Goal: Task Accomplishment & Management: Manage account settings

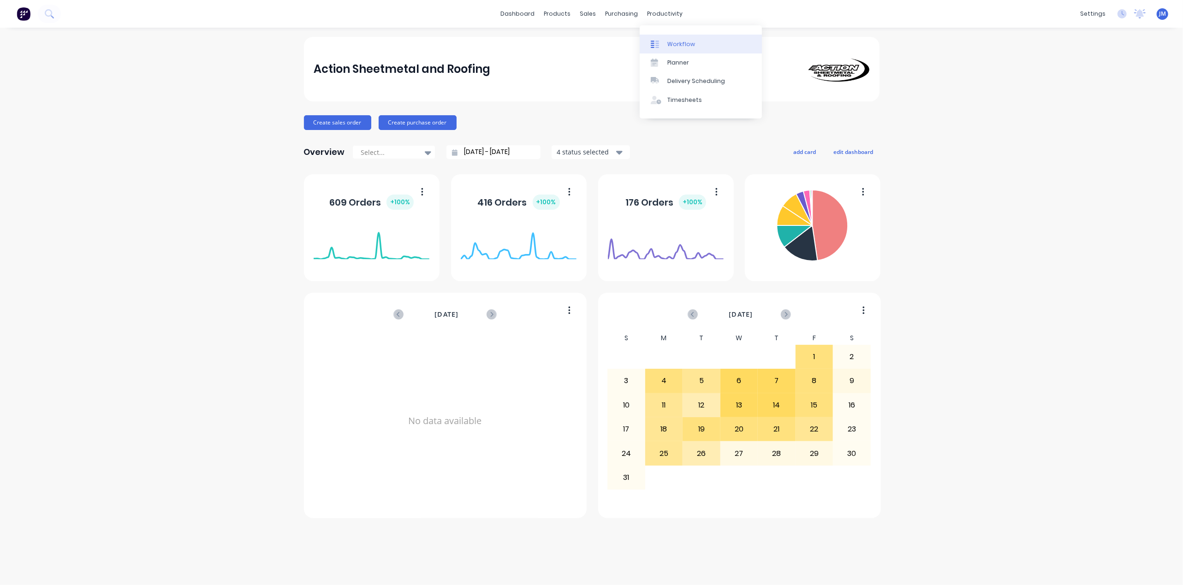
click at [670, 45] on div "Workflow" at bounding box center [681, 44] width 28 height 8
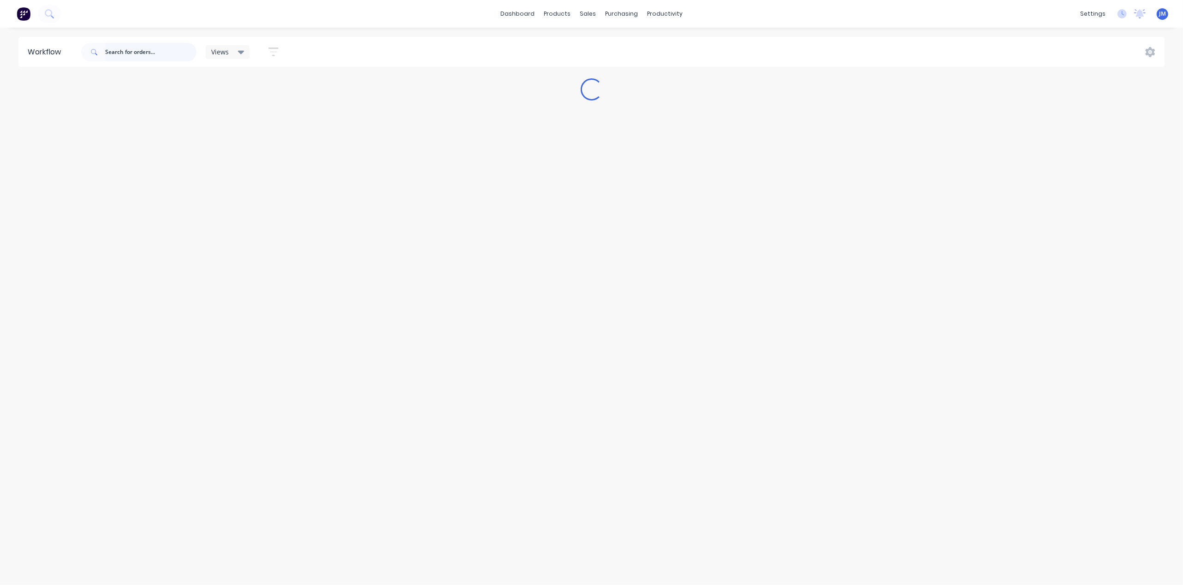
click at [176, 52] on input "text" at bounding box center [150, 52] width 91 height 18
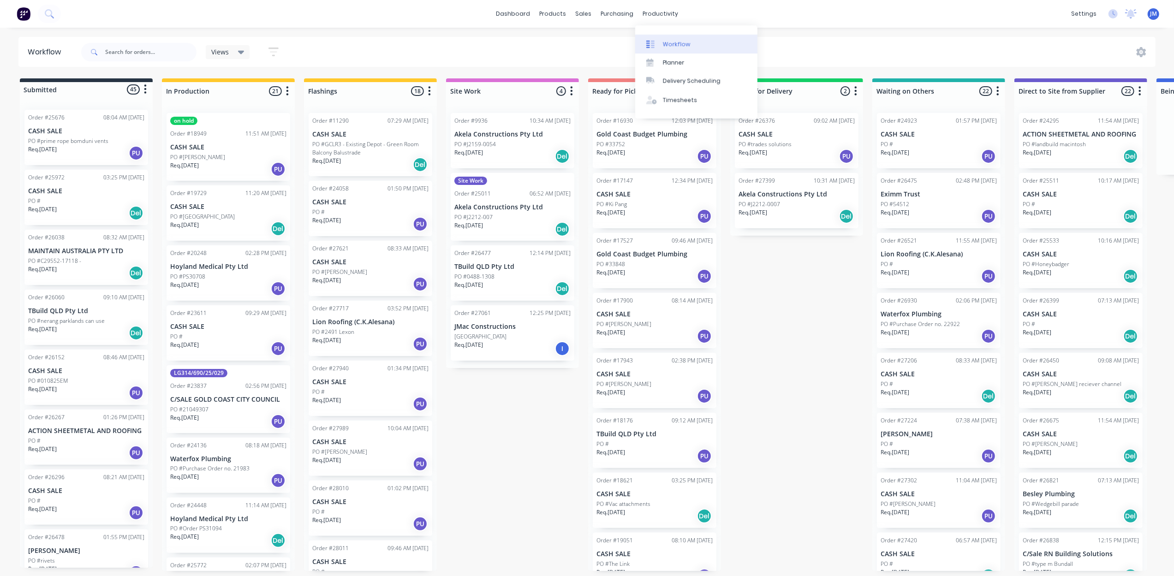
click at [670, 50] on link "Workflow" at bounding box center [696, 44] width 122 height 18
click at [596, 42] on link "Sales Orders" at bounding box center [632, 44] width 122 height 18
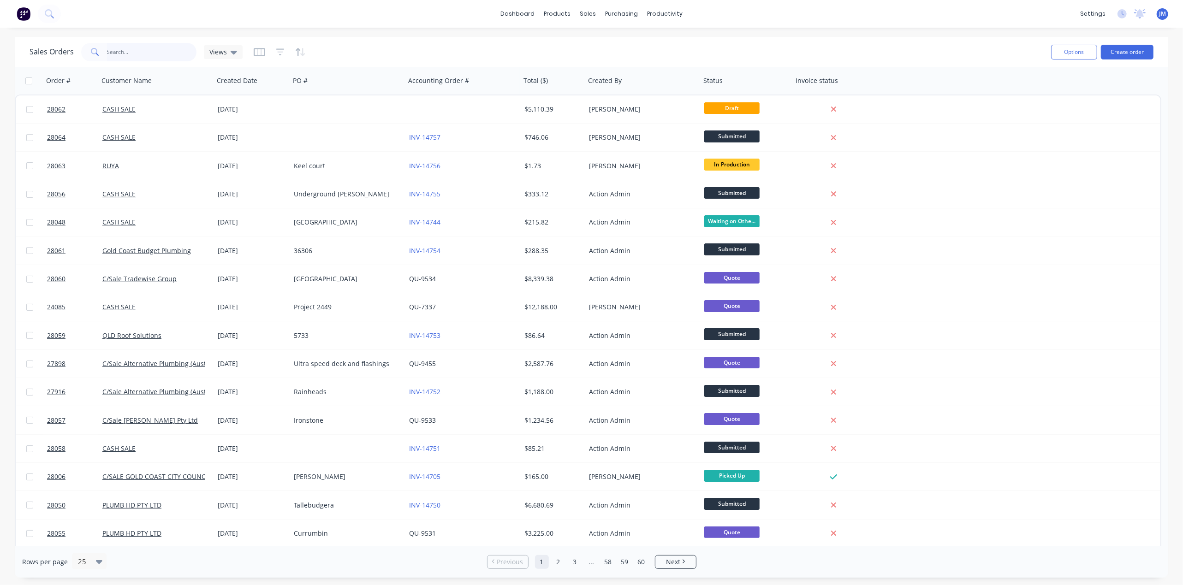
click at [132, 52] on input "text" at bounding box center [152, 52] width 90 height 18
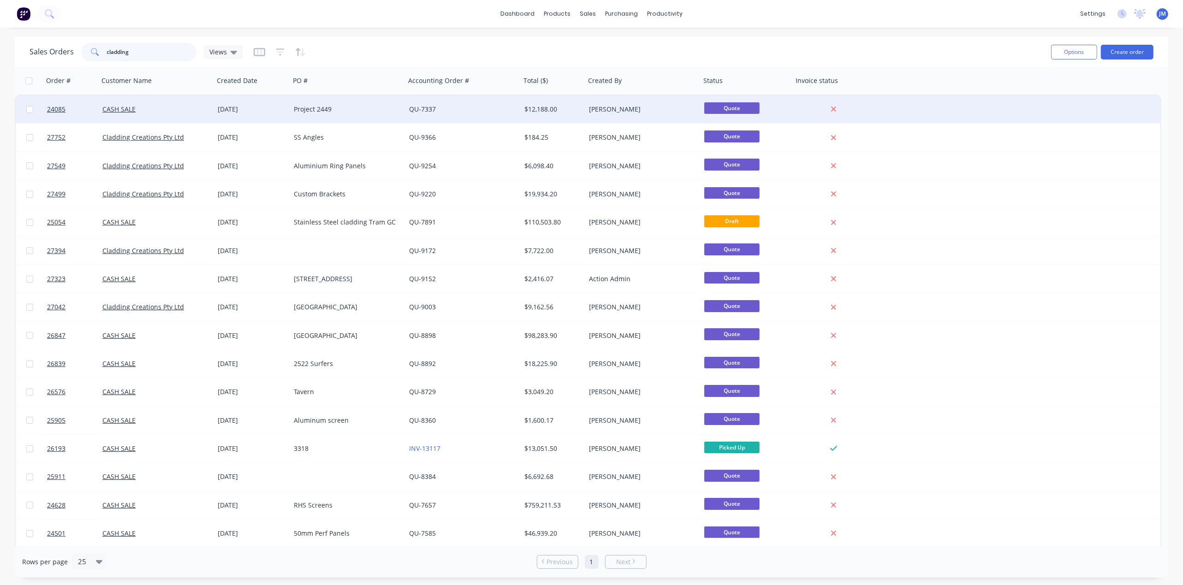
type input "cladding"
click at [351, 113] on div "Project 2449" at bounding box center [347, 109] width 115 height 28
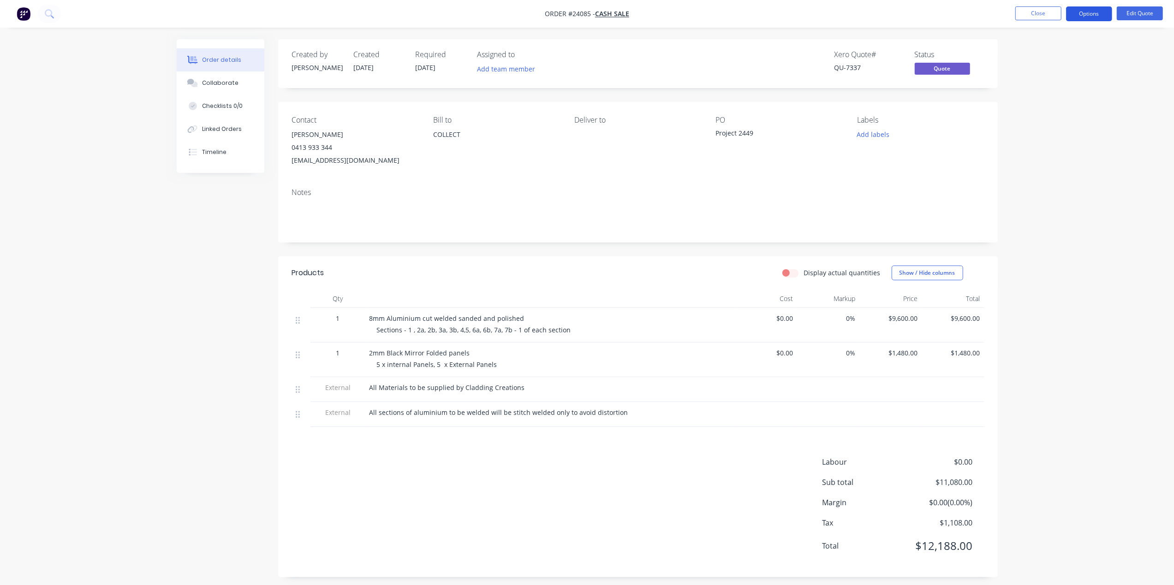
click at [1090, 15] on button "Options" at bounding box center [1089, 13] width 46 height 15
click at [1044, 15] on button "Close" at bounding box center [1038, 13] width 46 height 14
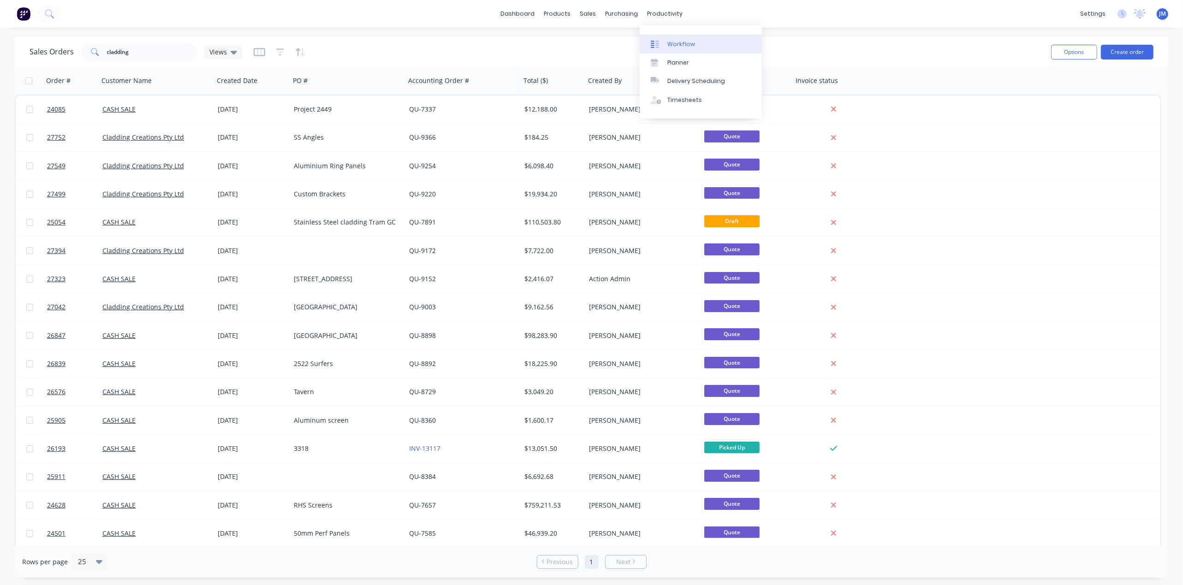
click at [678, 44] on div "Workflow" at bounding box center [681, 44] width 28 height 8
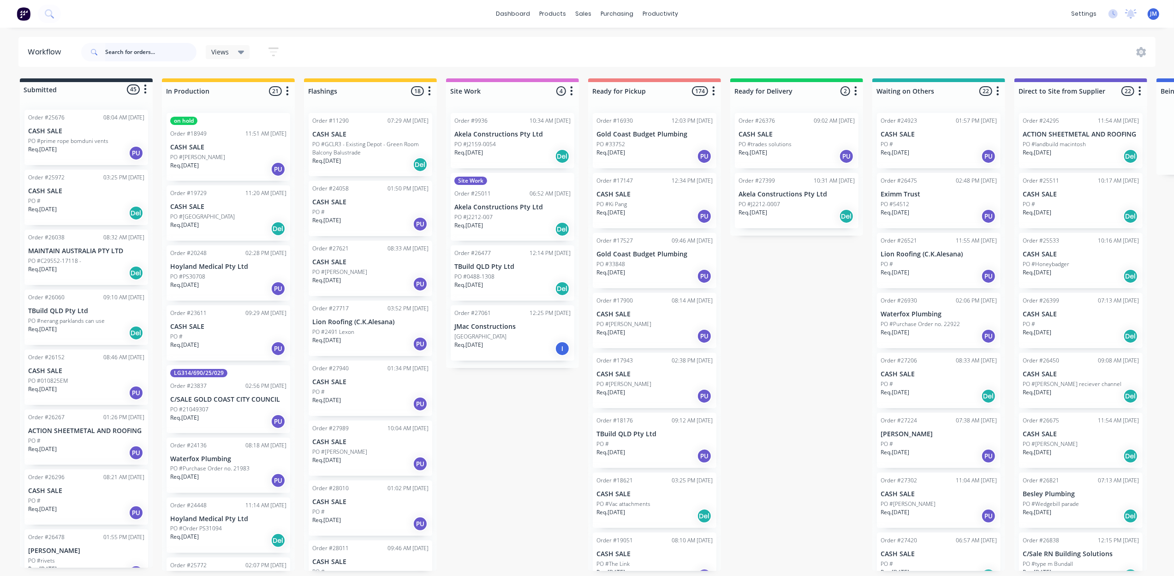
click at [145, 52] on input "text" at bounding box center [150, 52] width 91 height 18
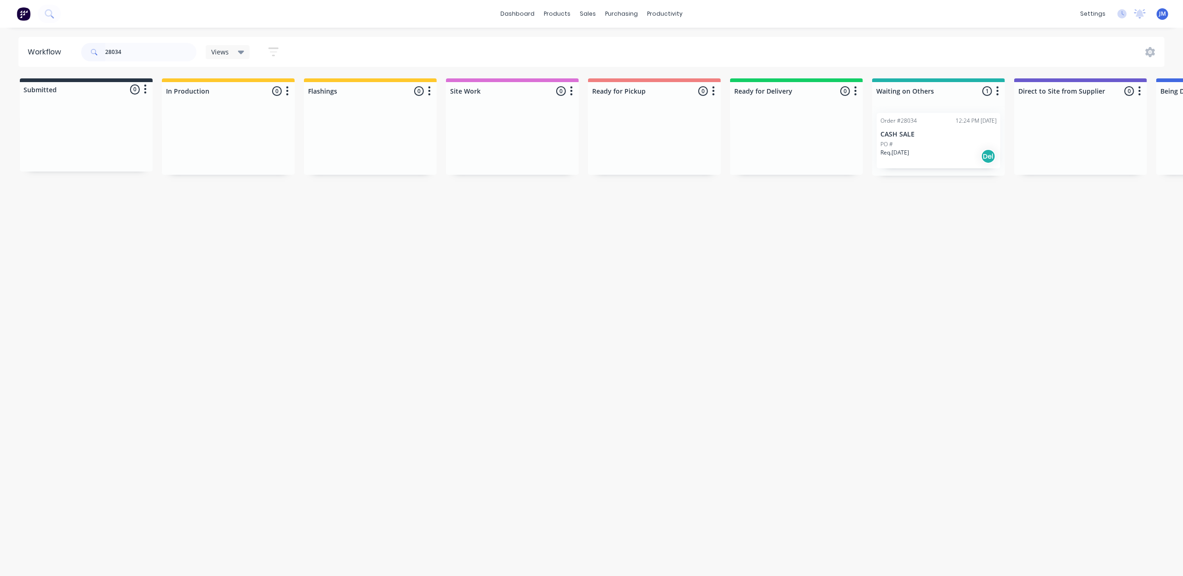
click at [941, 138] on p "CASH SALE" at bounding box center [939, 135] width 116 height 8
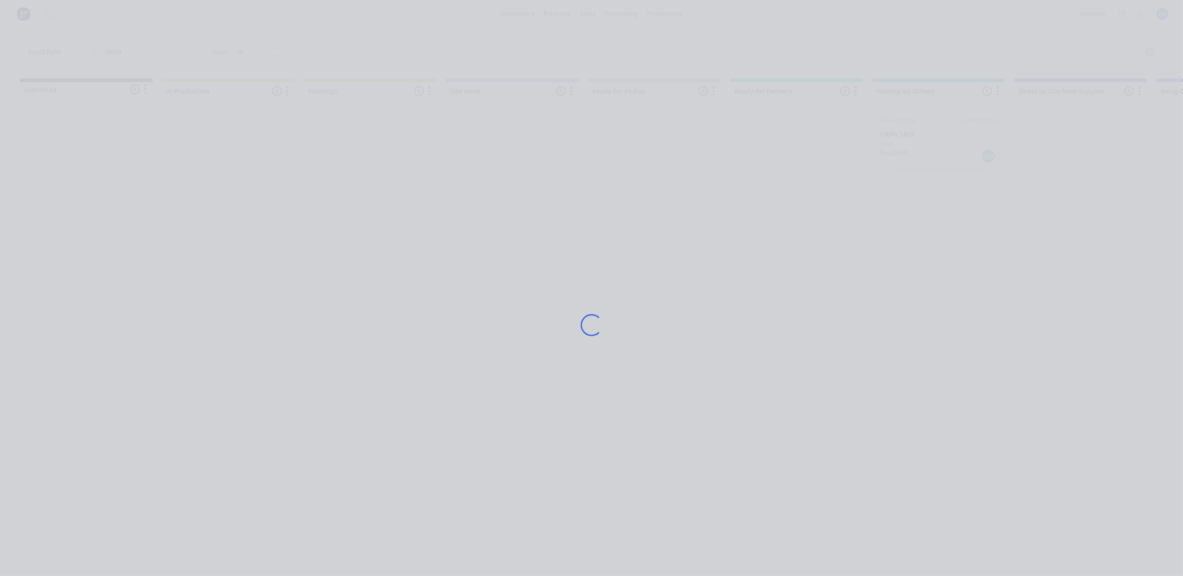
click at [940, 138] on div "Loading..." at bounding box center [592, 325] width 738 height 576
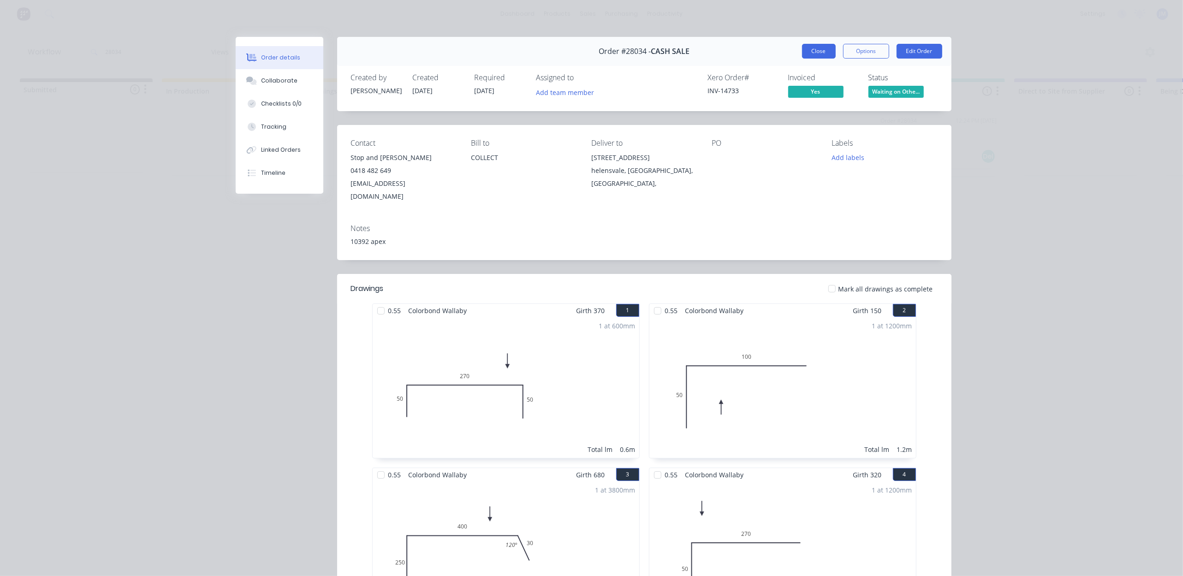
click at [809, 54] on button "Close" at bounding box center [819, 51] width 34 height 15
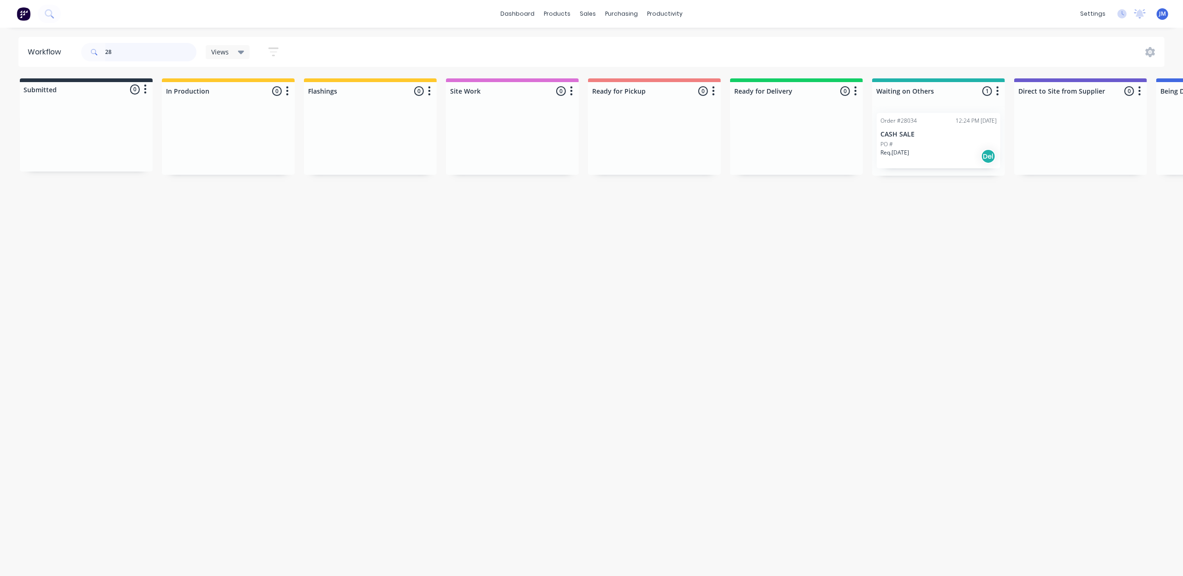
type input "2"
click at [677, 237] on div "Mark as Picked Up" at bounding box center [691, 237] width 93 height 19
click at [125, 47] on input "27949" at bounding box center [150, 52] width 91 height 18
drag, startPoint x: 648, startPoint y: 239, endPoint x: 647, endPoint y: 233, distance: 5.7
click at [648, 239] on div "Workflow 28022 Views Save new view None (Default) edit Show/Hide statuses Show …" at bounding box center [591, 297] width 1183 height 521
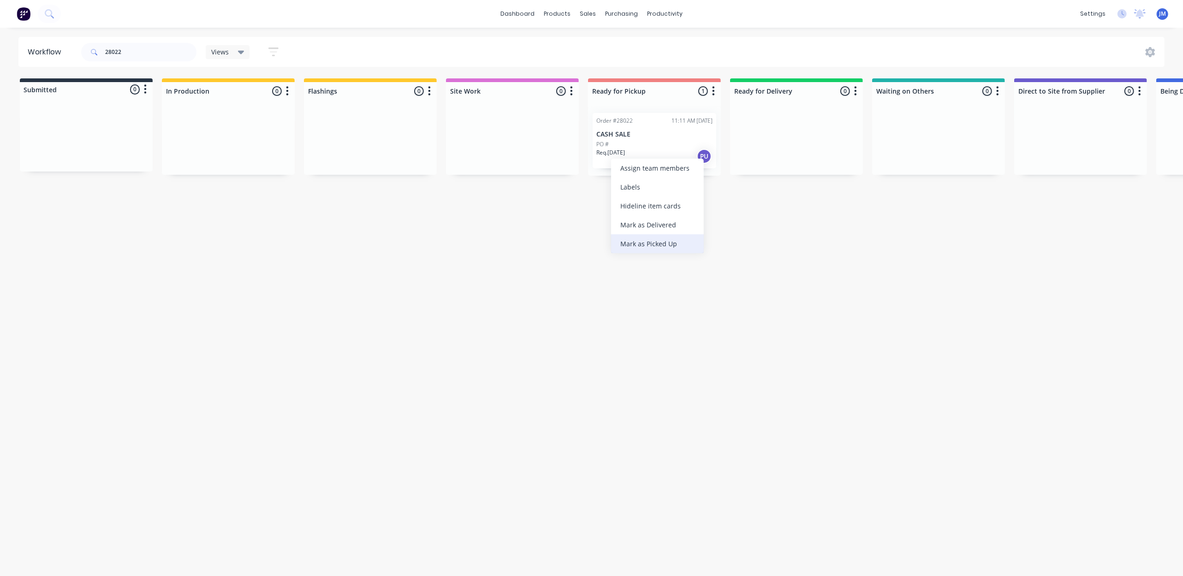
click at [653, 241] on div "Mark as Picked Up" at bounding box center [657, 243] width 93 height 19
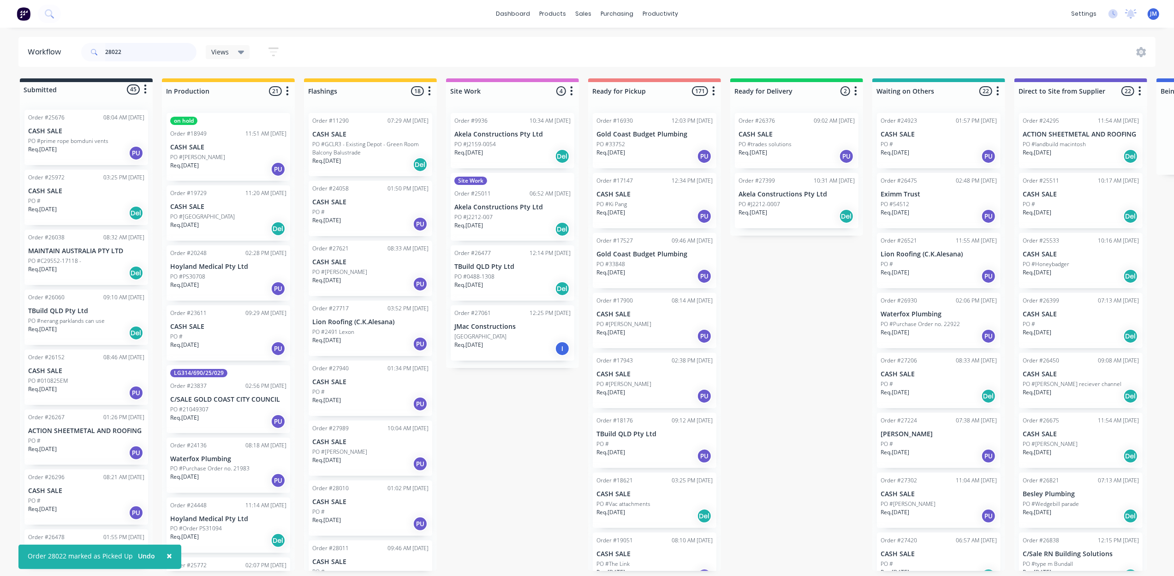
click at [137, 48] on input "28022" at bounding box center [150, 52] width 91 height 18
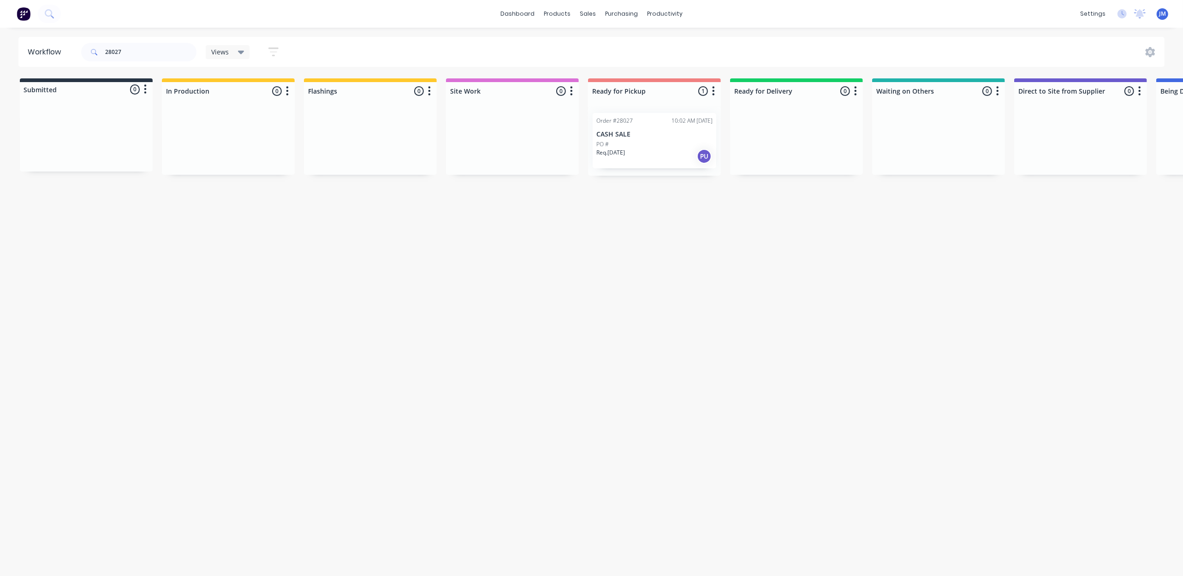
drag, startPoint x: 653, startPoint y: 141, endPoint x: 658, endPoint y: 140, distance: 4.7
click at [702, 225] on div "Mark as Picked Up" at bounding box center [701, 228] width 93 height 19
drag, startPoint x: 148, startPoint y: 57, endPoint x: 140, endPoint y: 45, distance: 14.3
click at [148, 56] on input "28027" at bounding box center [150, 52] width 91 height 18
type input "2"
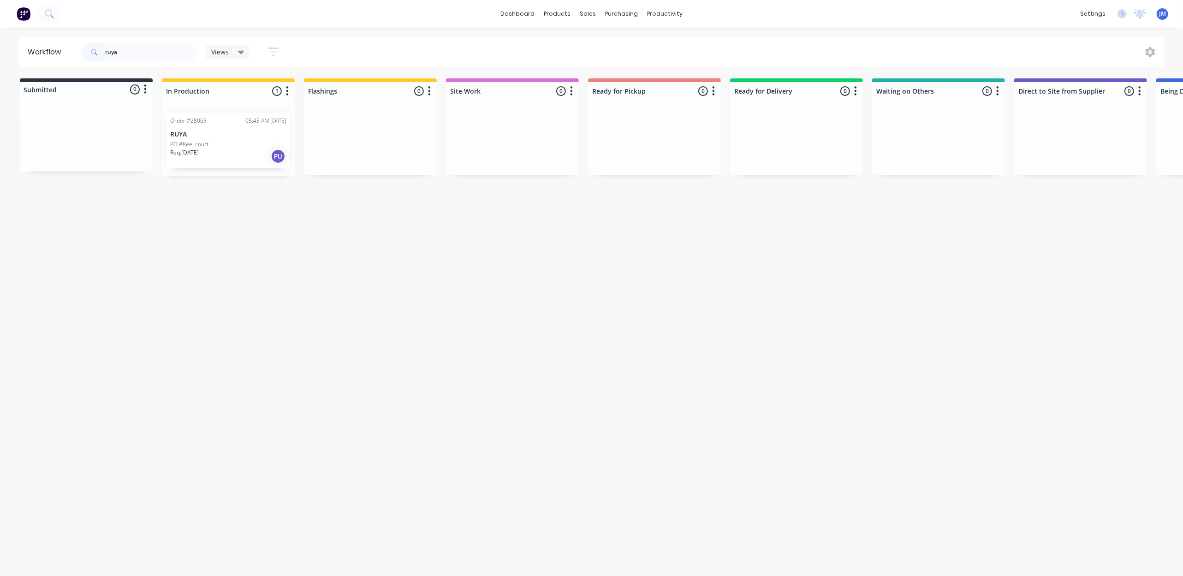
click at [236, 154] on div "Req. [DATE] PU" at bounding box center [228, 157] width 116 height 16
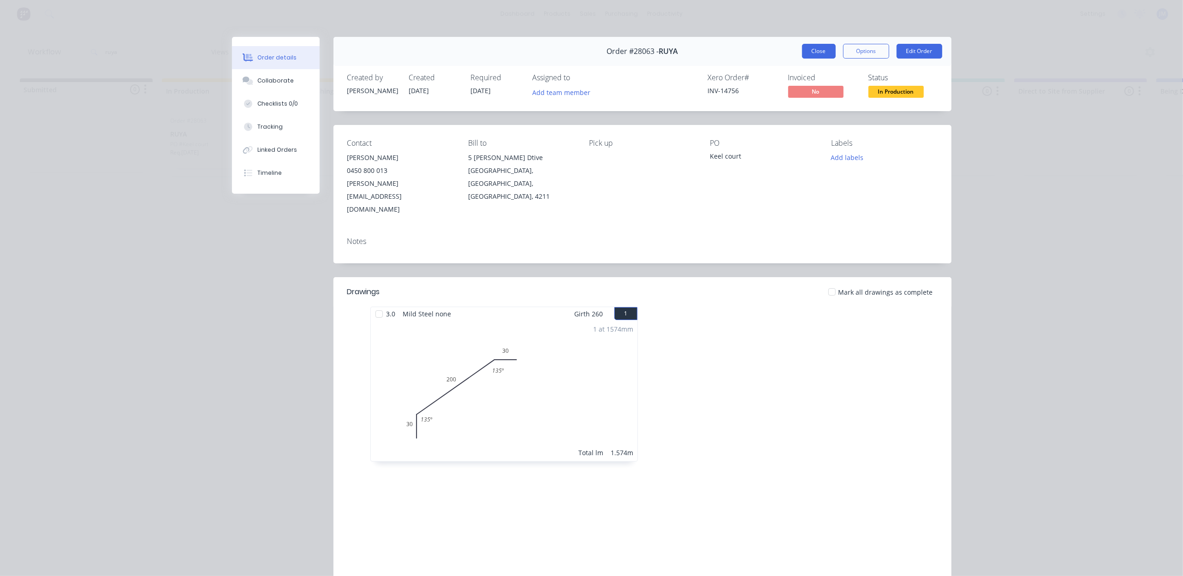
drag, startPoint x: 814, startPoint y: 55, endPoint x: 802, endPoint y: 55, distance: 12.5
click at [815, 55] on button "Close" at bounding box center [819, 51] width 34 height 15
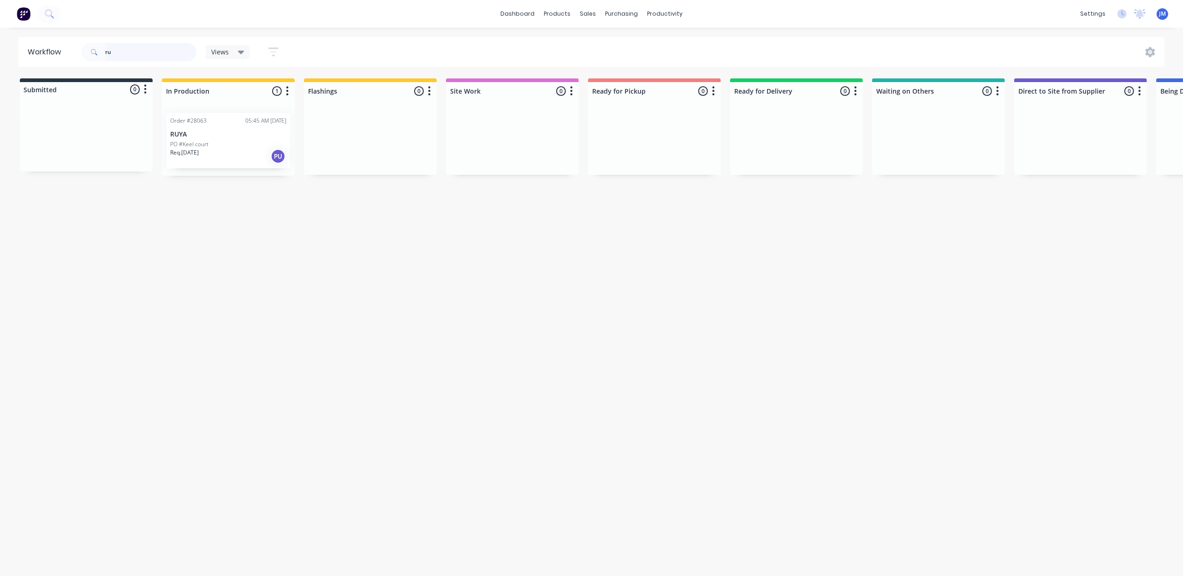
type input "r"
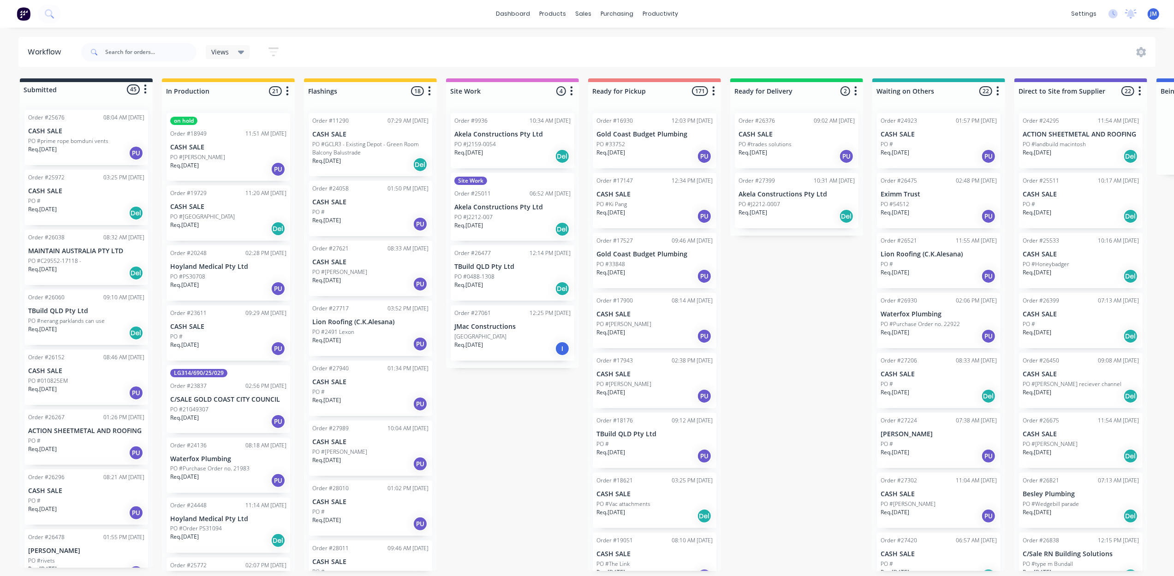
drag, startPoint x: 124, startPoint y: 74, endPoint x: 94, endPoint y: 325, distance: 253.2
click at [599, 62] on div "Customers" at bounding box center [615, 63] width 33 height 8
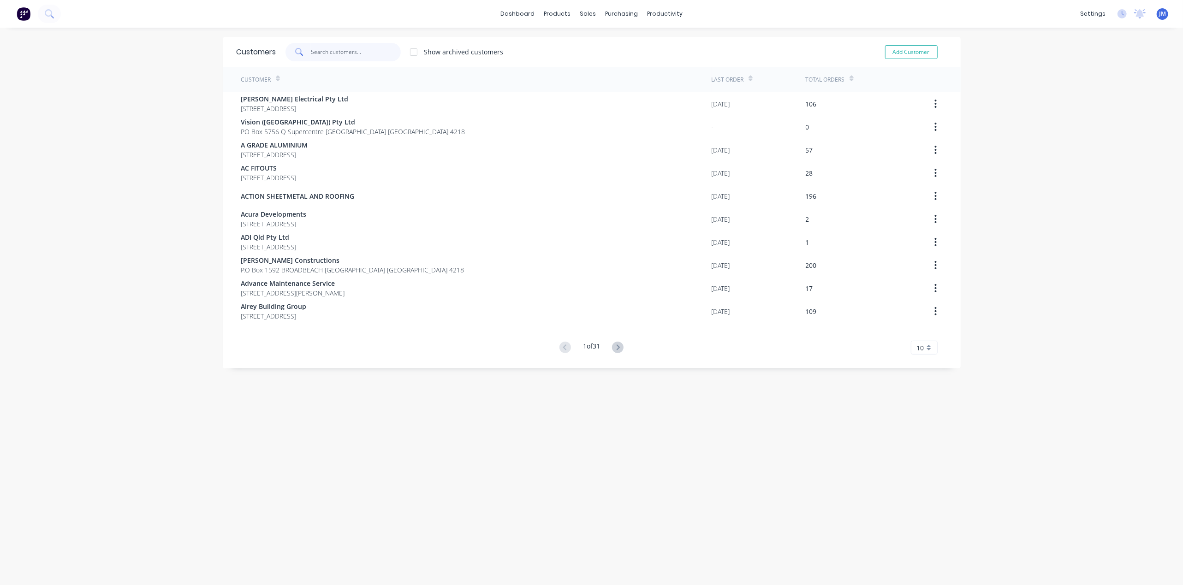
drag, startPoint x: 328, startPoint y: 54, endPoint x: 334, endPoint y: 59, distance: 7.2
click at [329, 54] on input "text" at bounding box center [356, 52] width 90 height 18
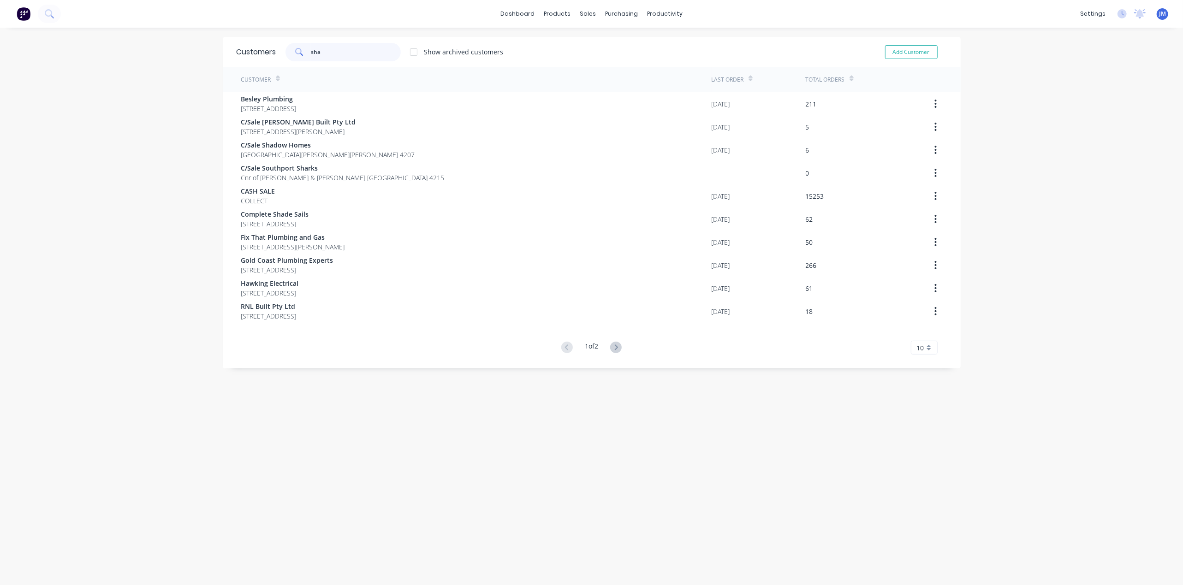
type input "shar"
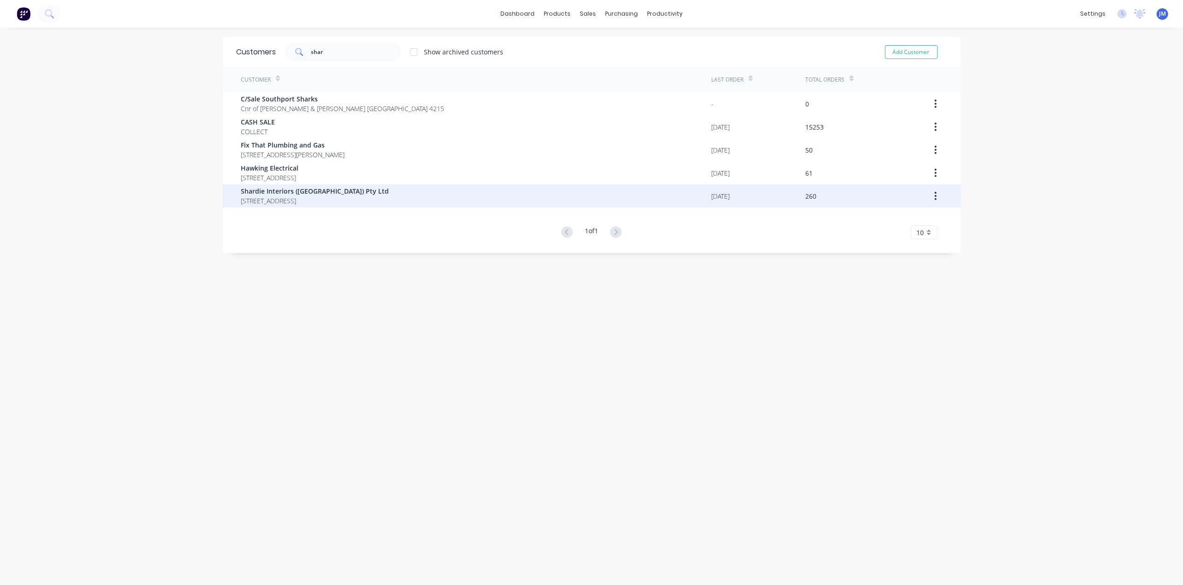
click at [273, 192] on span "Shardie Interiors ([GEOGRAPHIC_DATA]) Pty Ltd" at bounding box center [315, 191] width 148 height 10
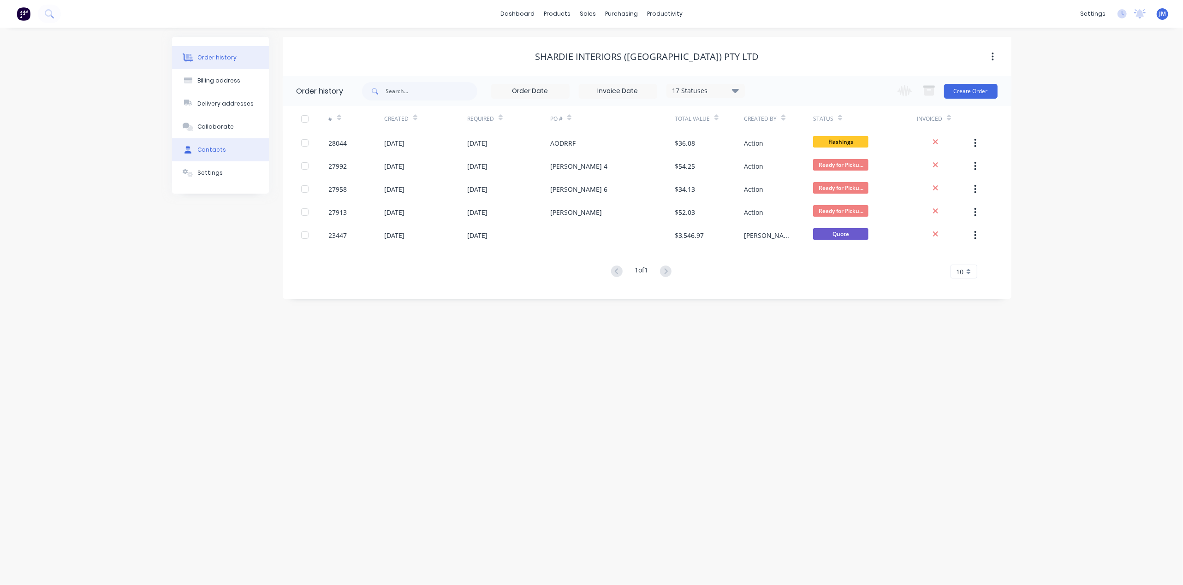
click at [219, 152] on div "Contacts" at bounding box center [211, 150] width 29 height 8
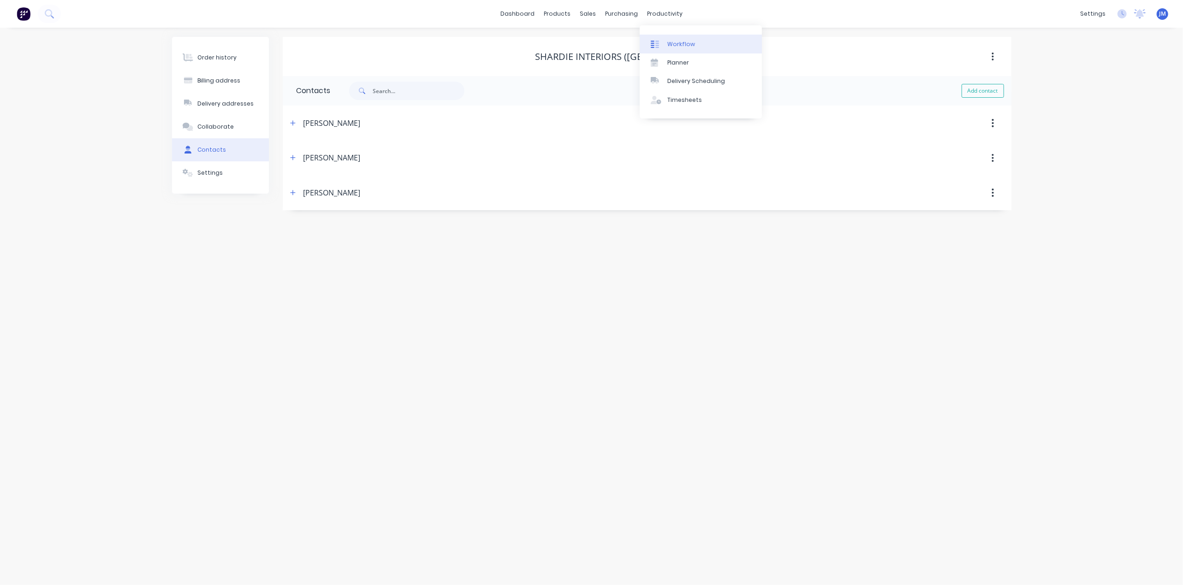
click at [665, 39] on link "Workflow" at bounding box center [701, 44] width 122 height 18
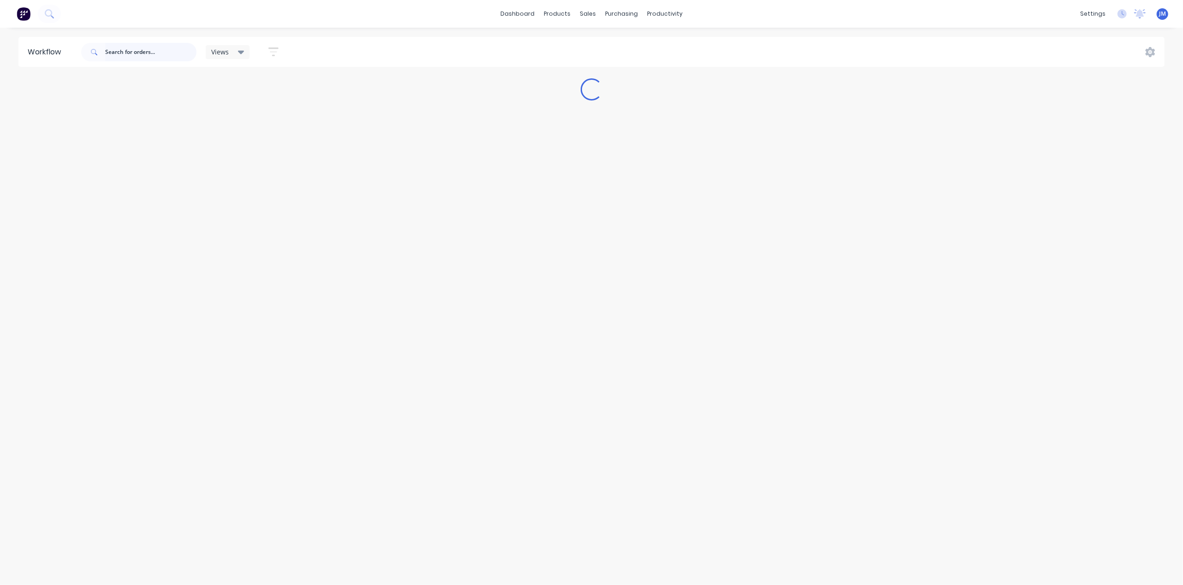
click at [150, 55] on input "text" at bounding box center [150, 52] width 91 height 18
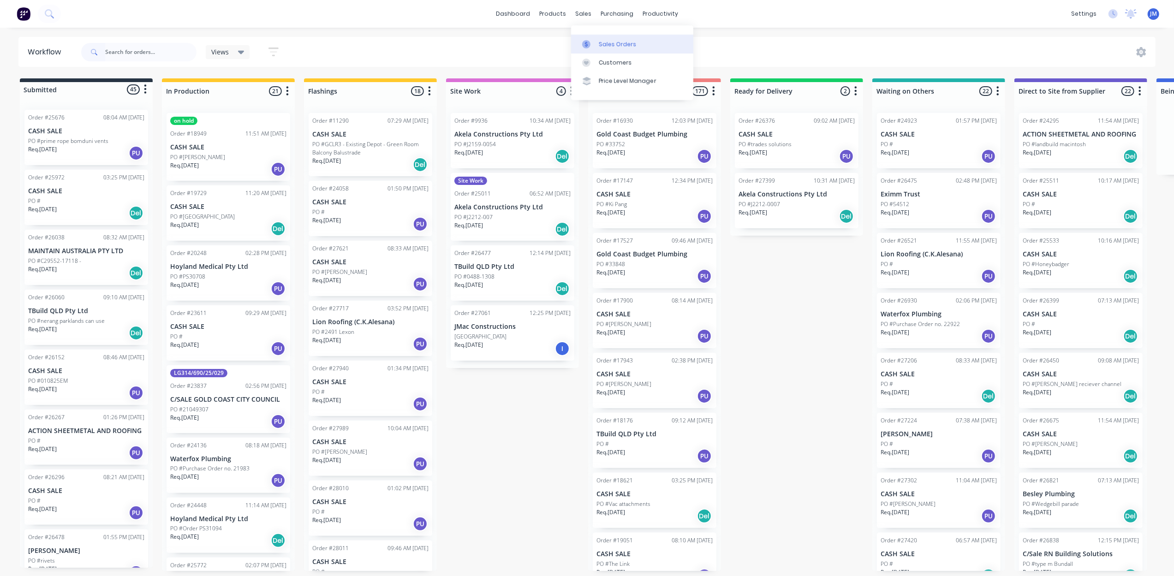
click at [593, 45] on div at bounding box center [589, 44] width 14 height 8
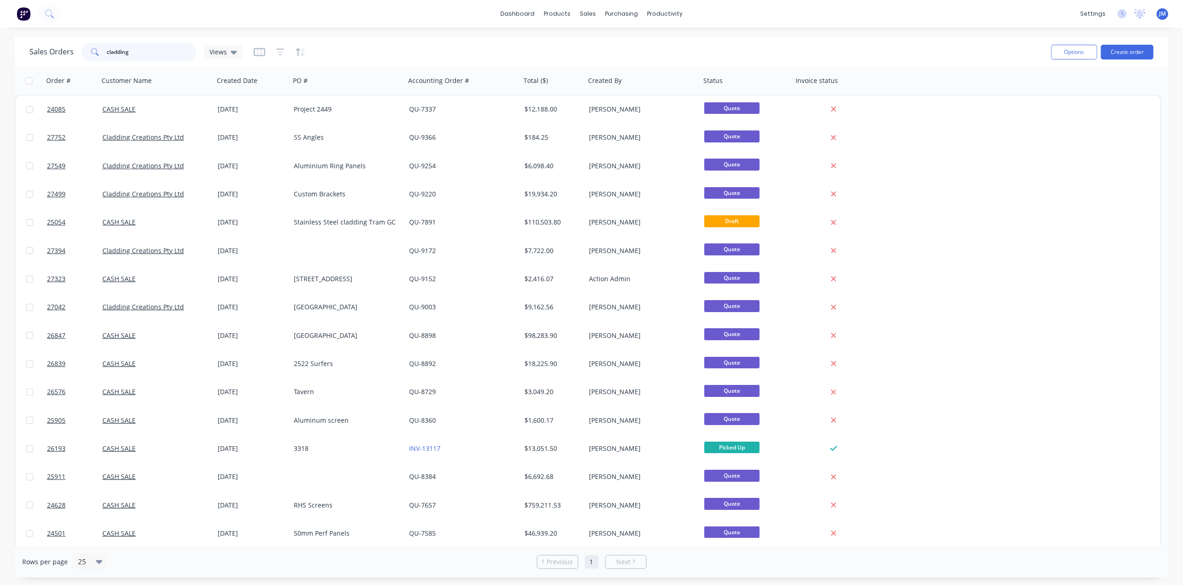
click at [139, 43] on input "cladding" at bounding box center [152, 52] width 90 height 18
type input "c"
type input "shardie"
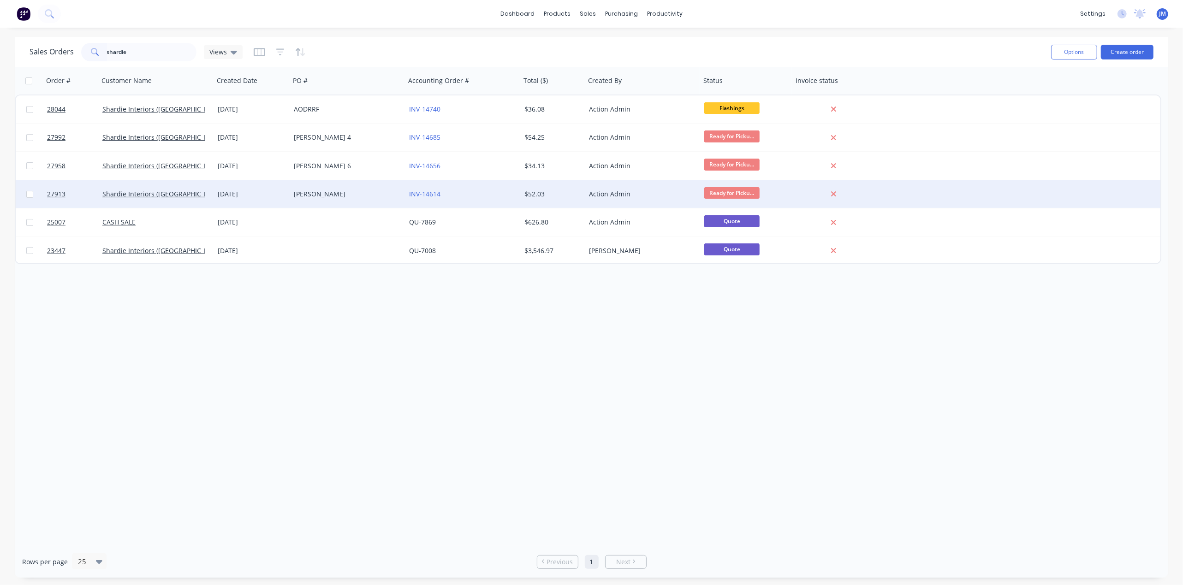
click at [156, 187] on div "Shardie Interiors ([GEOGRAPHIC_DATA]) Pty Ltd" at bounding box center [156, 194] width 115 height 28
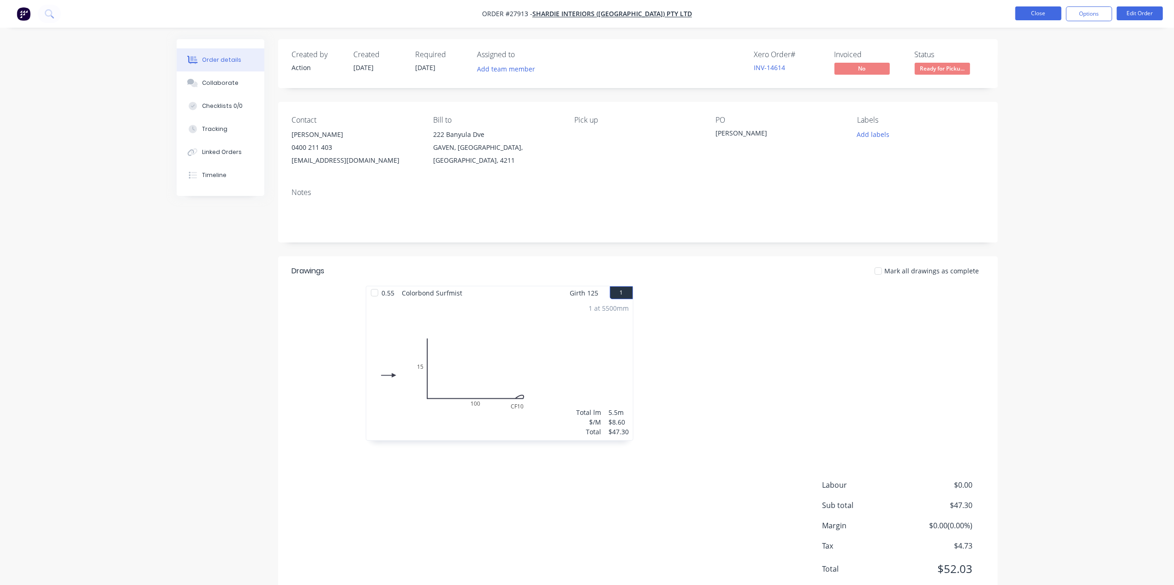
click at [1027, 7] on button "Close" at bounding box center [1038, 13] width 46 height 14
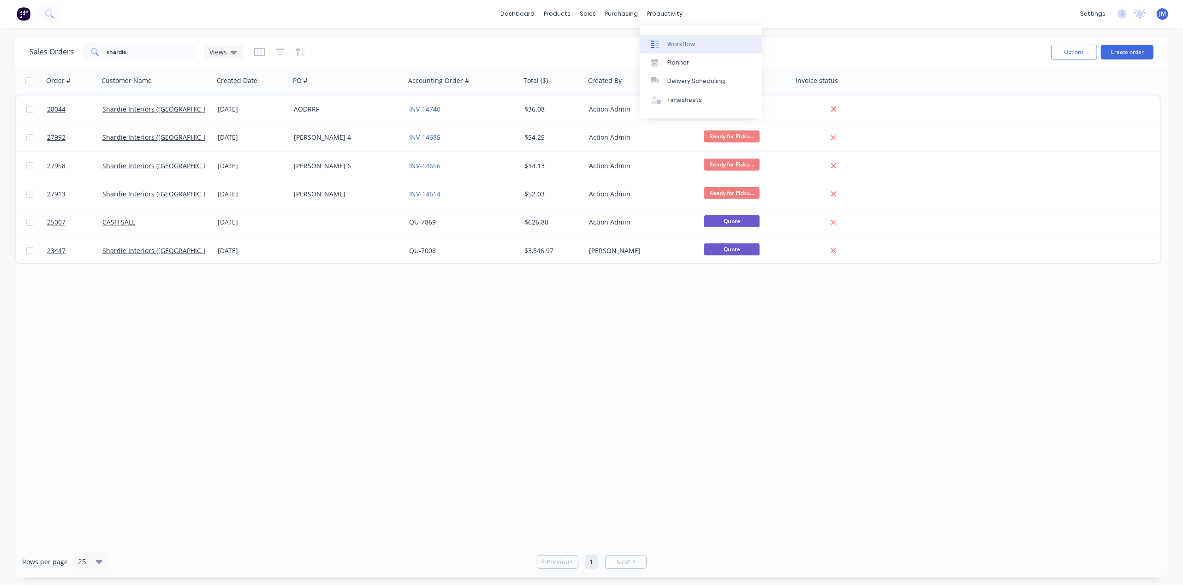
click at [668, 46] on div "Workflow" at bounding box center [681, 44] width 28 height 8
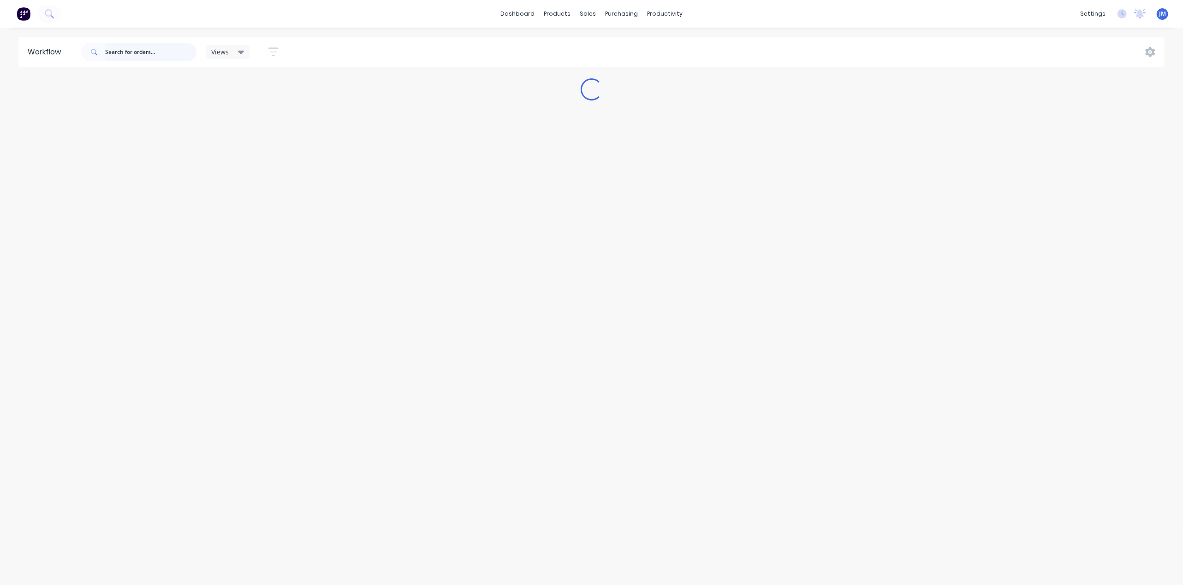
drag, startPoint x: 115, startPoint y: 54, endPoint x: 208, endPoint y: 95, distance: 101.4
click at [116, 52] on input "text" at bounding box center [150, 52] width 91 height 18
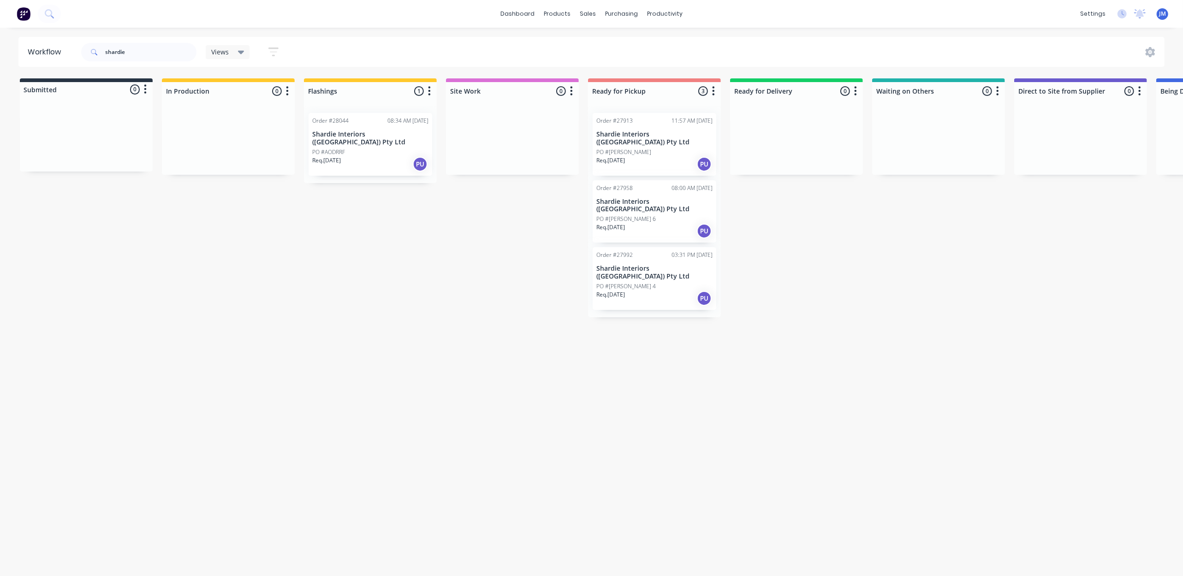
drag, startPoint x: 653, startPoint y: 214, endPoint x: 649, endPoint y: 213, distance: 4.8
click at [708, 303] on div "Mark as Picked Up" at bounding box center [695, 301] width 93 height 19
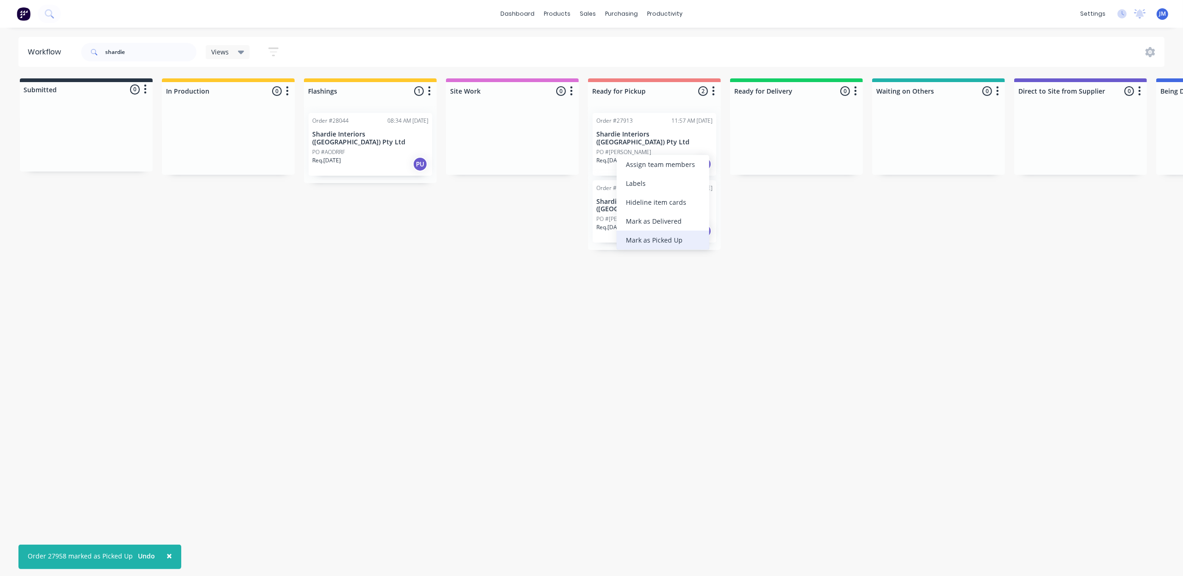
click at [687, 245] on div "Mark as Picked Up" at bounding box center [663, 240] width 93 height 19
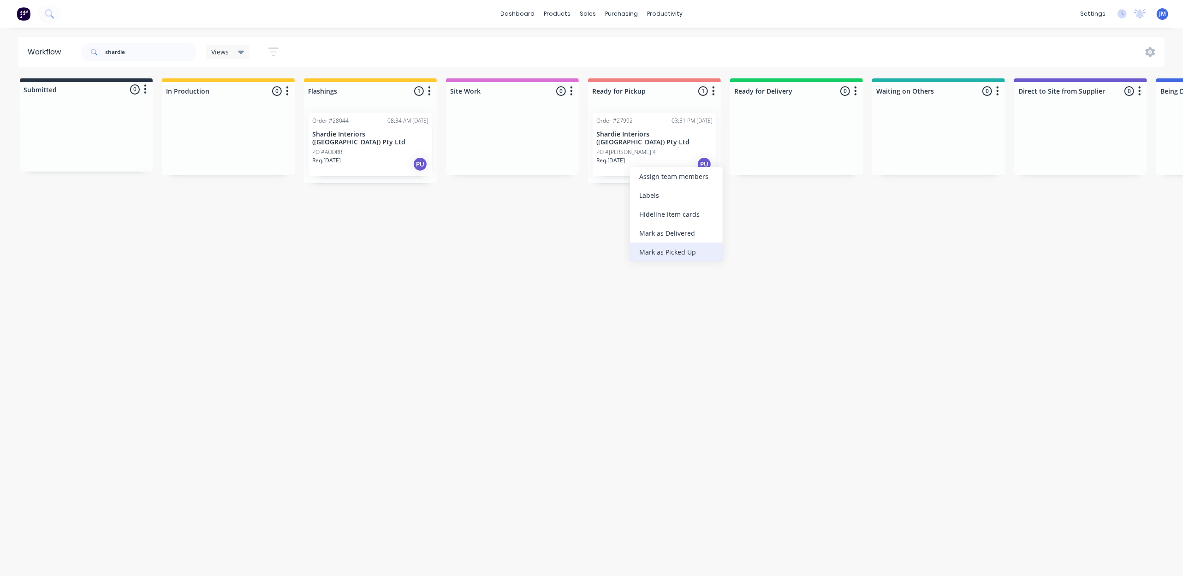
click at [686, 253] on div "Mark as Picked Up" at bounding box center [676, 252] width 93 height 19
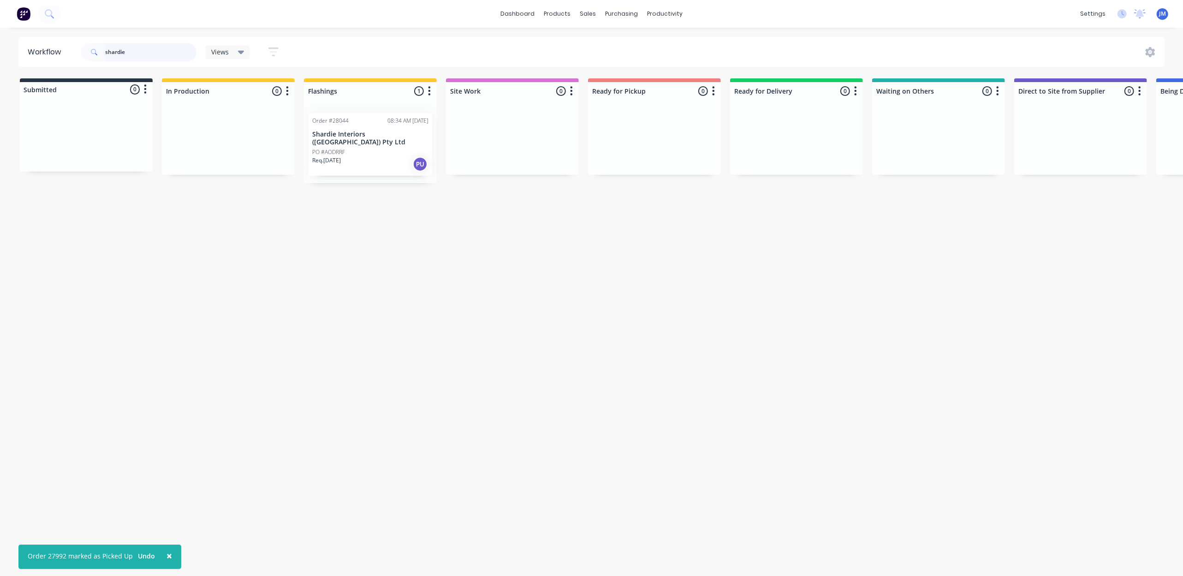
click at [164, 51] on input "shardie" at bounding box center [150, 52] width 91 height 18
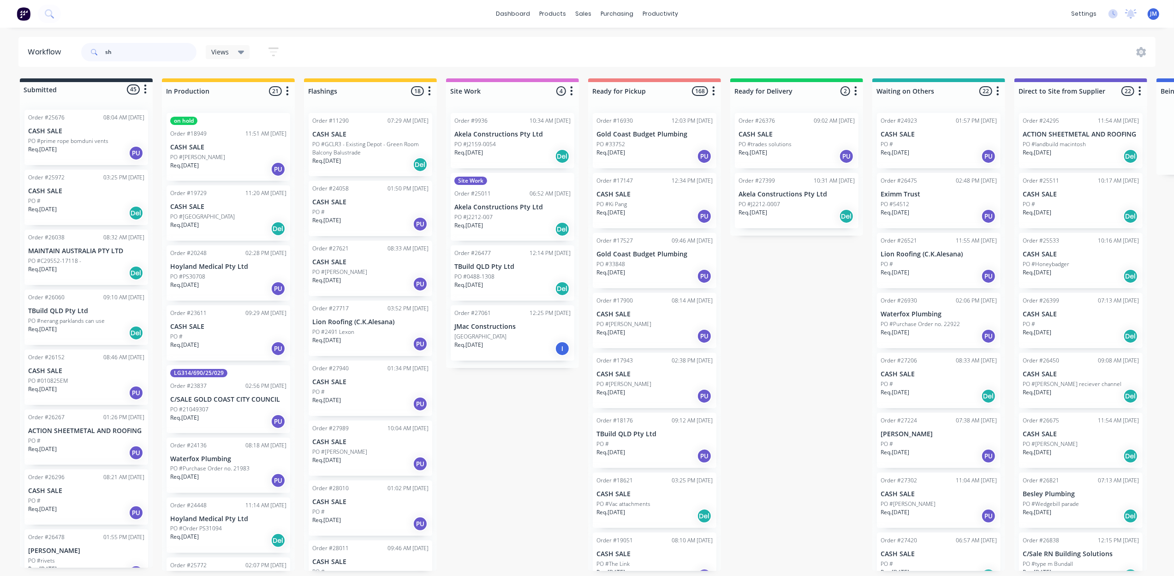
type input "s"
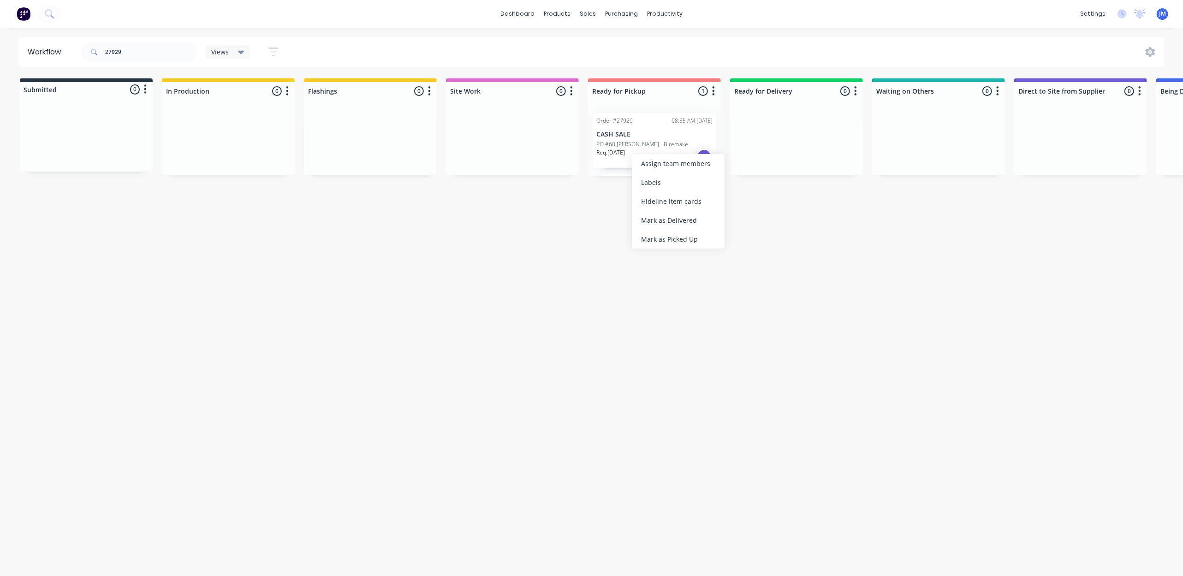
click at [670, 247] on div "Mark as Picked Up" at bounding box center [678, 239] width 93 height 19
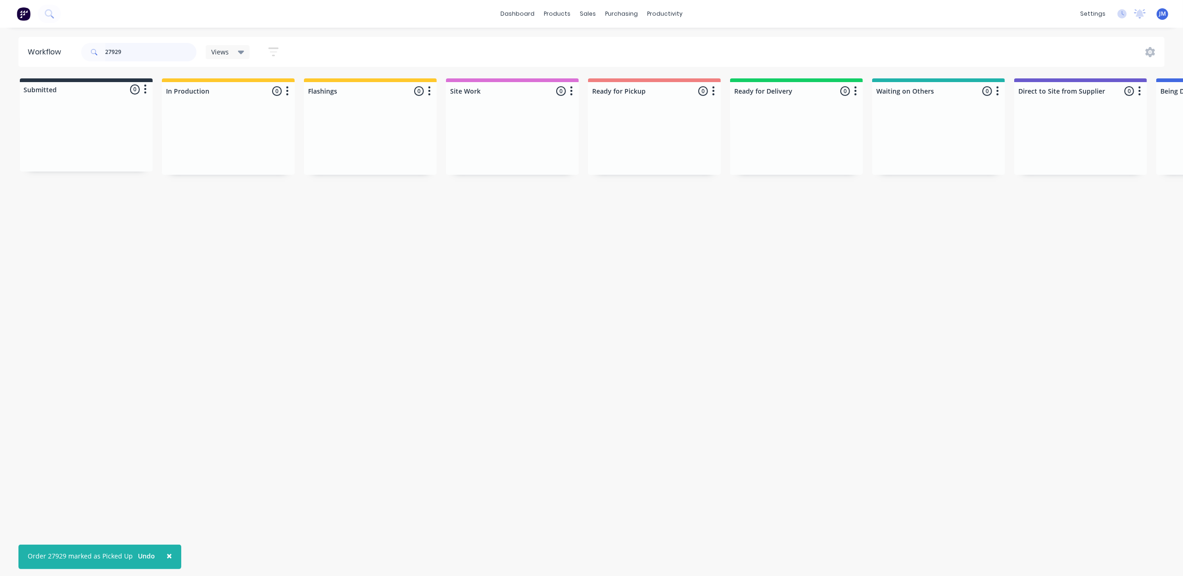
click at [158, 54] on input "27929" at bounding box center [150, 52] width 91 height 18
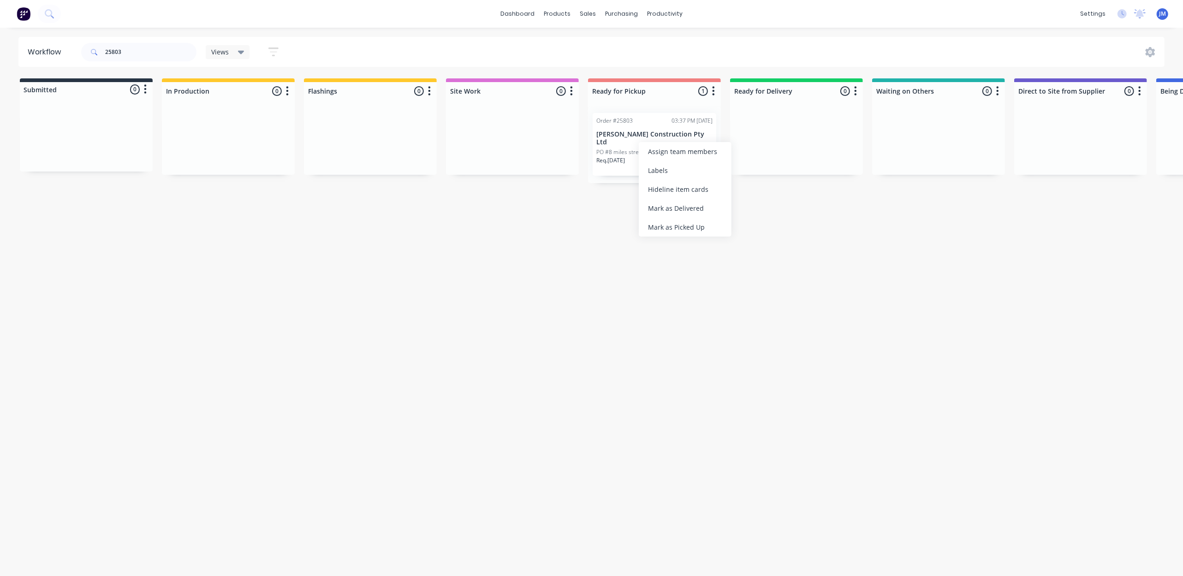
click at [685, 224] on div "Mark as Picked Up" at bounding box center [685, 227] width 93 height 19
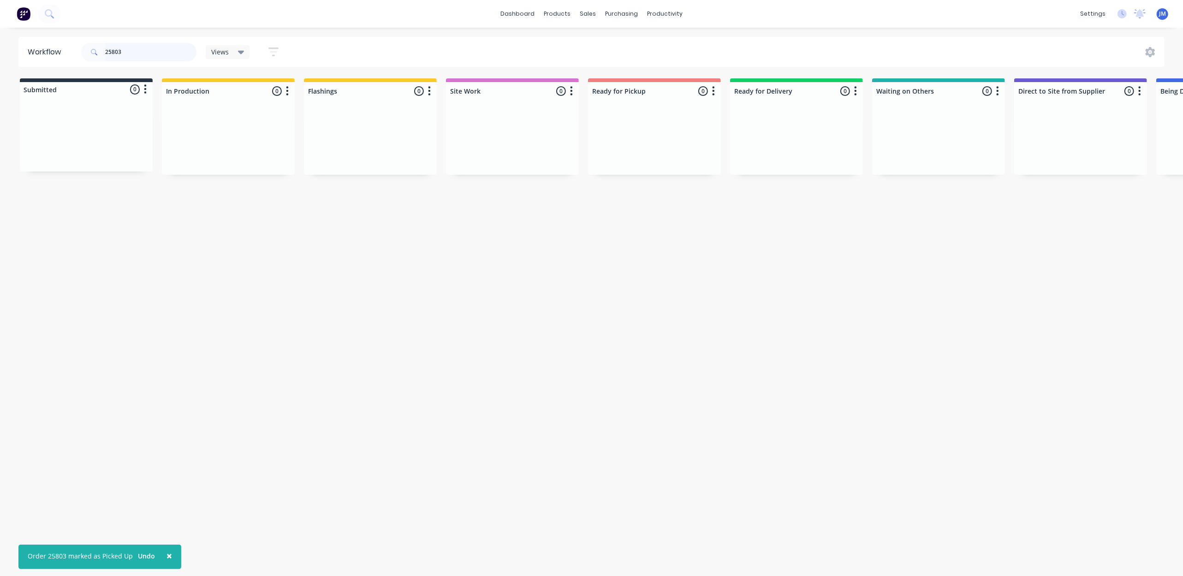
click at [161, 52] on input "25803" at bounding box center [150, 52] width 91 height 18
drag, startPoint x: 373, startPoint y: 141, endPoint x: 630, endPoint y: 122, distance: 257.6
click at [625, 125] on div "Submitted 0 Status colour #273444 hex #273444 Save Cancel Summaries Total order…" at bounding box center [829, 126] width 1672 height 97
type input "2"
click at [652, 138] on div "Order #27384 09:22 AM [DATE] CASH SALE PO # Req. [DATE] PU" at bounding box center [654, 141] width 133 height 70
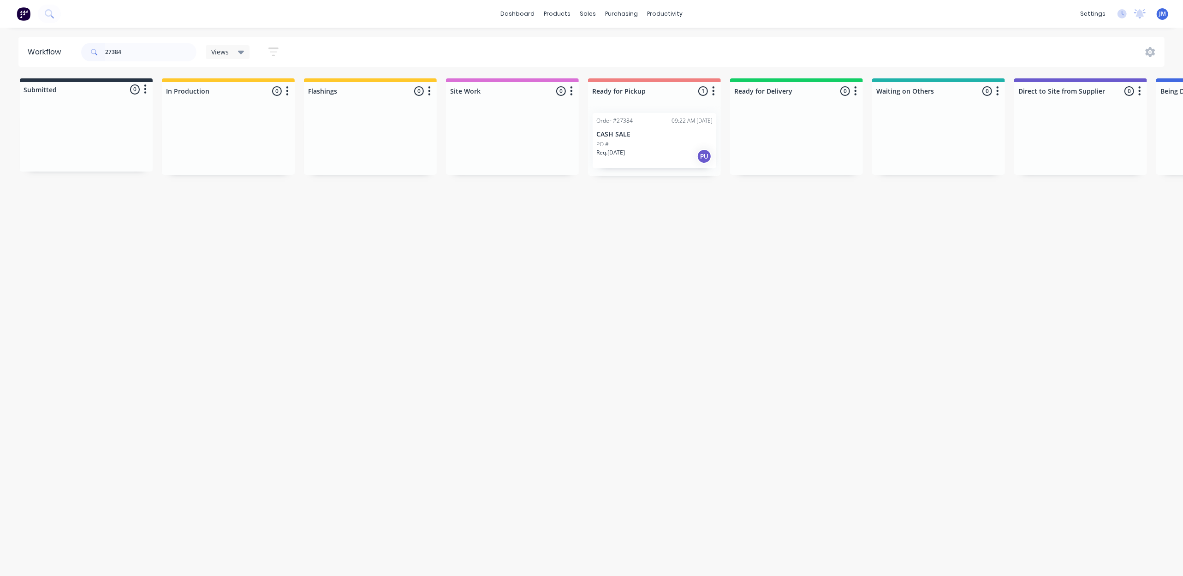
click at [641, 131] on p "CASH SALE" at bounding box center [654, 135] width 116 height 8
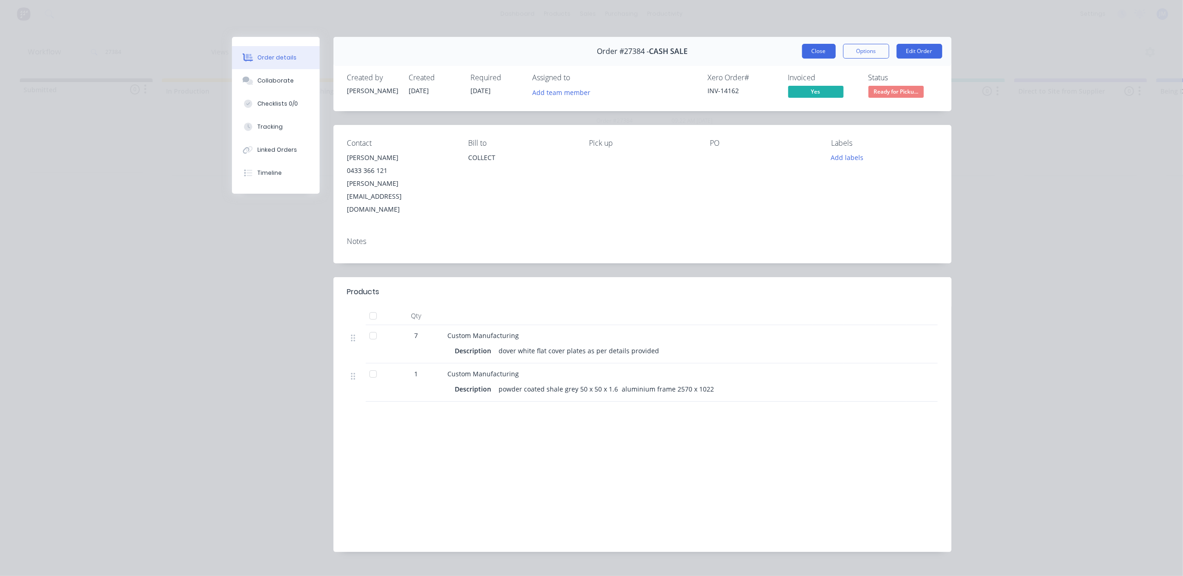
click at [827, 52] on button "Close" at bounding box center [819, 51] width 34 height 15
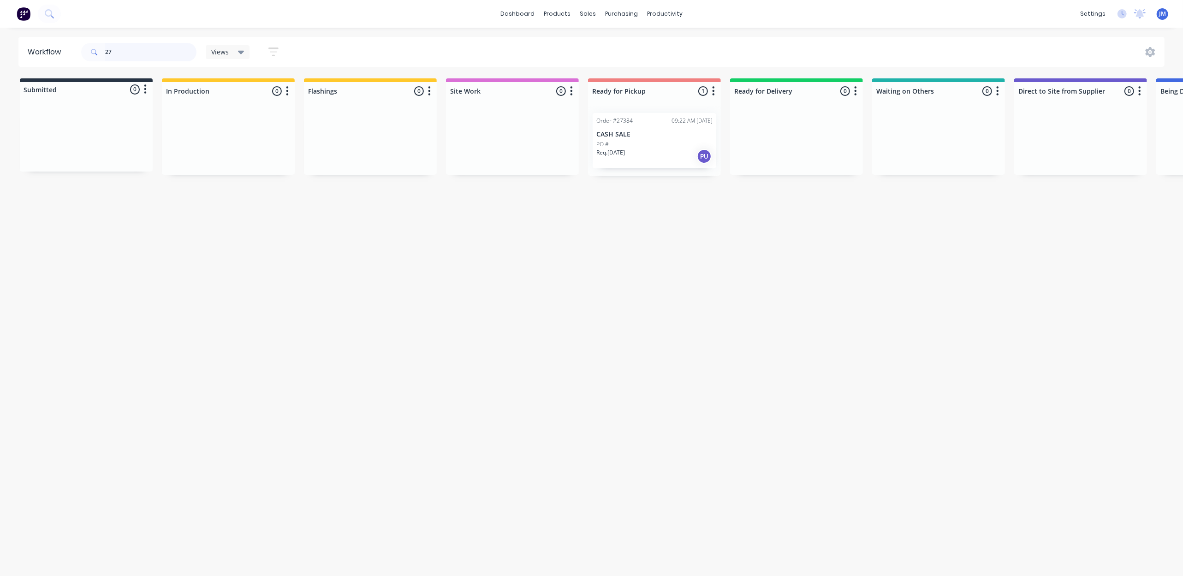
type input "2"
click at [633, 132] on p "CASH SALE" at bounding box center [654, 135] width 116 height 8
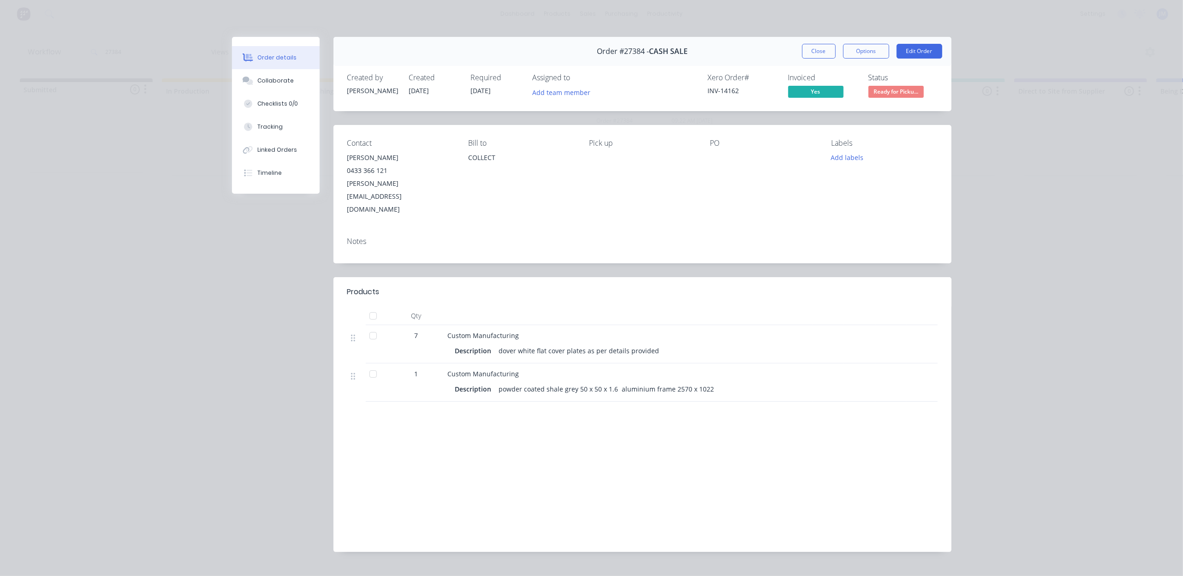
click at [828, 54] on button "Close" at bounding box center [819, 51] width 34 height 15
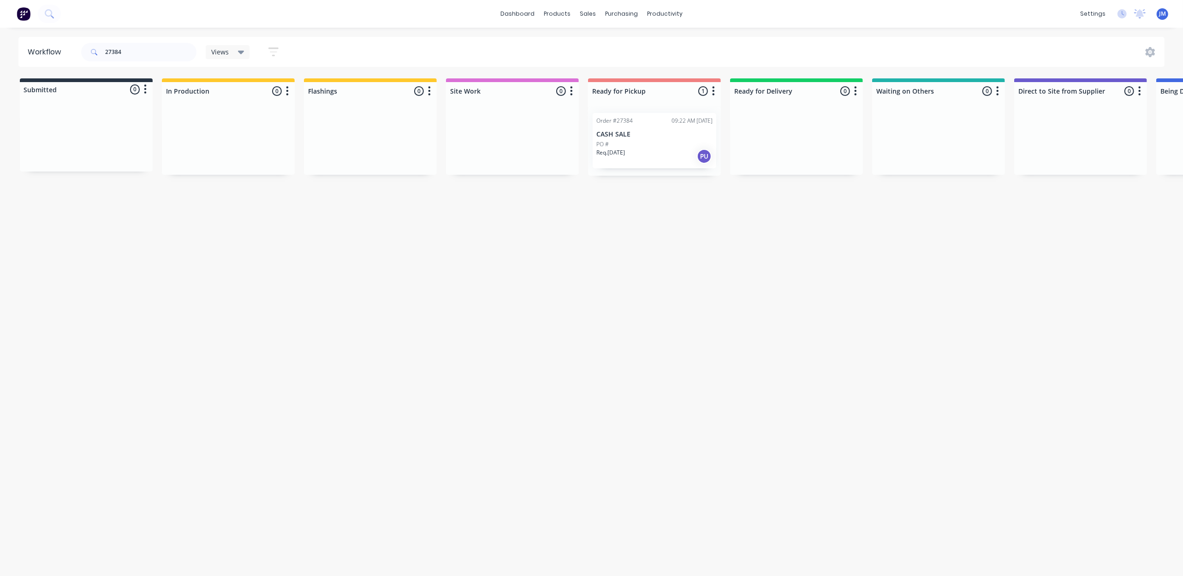
drag, startPoint x: 673, startPoint y: 150, endPoint x: 709, endPoint y: 154, distance: 36.6
drag, startPoint x: 719, startPoint y: 231, endPoint x: 375, endPoint y: 185, distance: 346.1
click at [715, 231] on div "Mark as Picked Up" at bounding box center [703, 230] width 93 height 19
click at [129, 47] on input "27384" at bounding box center [150, 52] width 91 height 18
type input "2"
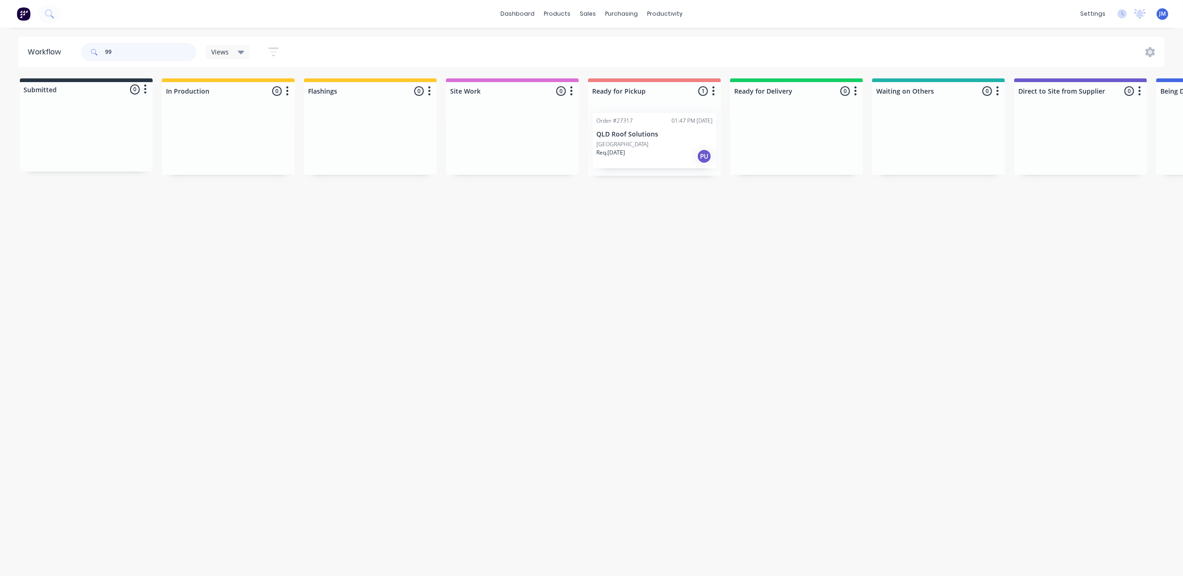
type input "9"
click at [333, 144] on p "PO #[PERSON_NAME]" at bounding box center [339, 144] width 55 height 8
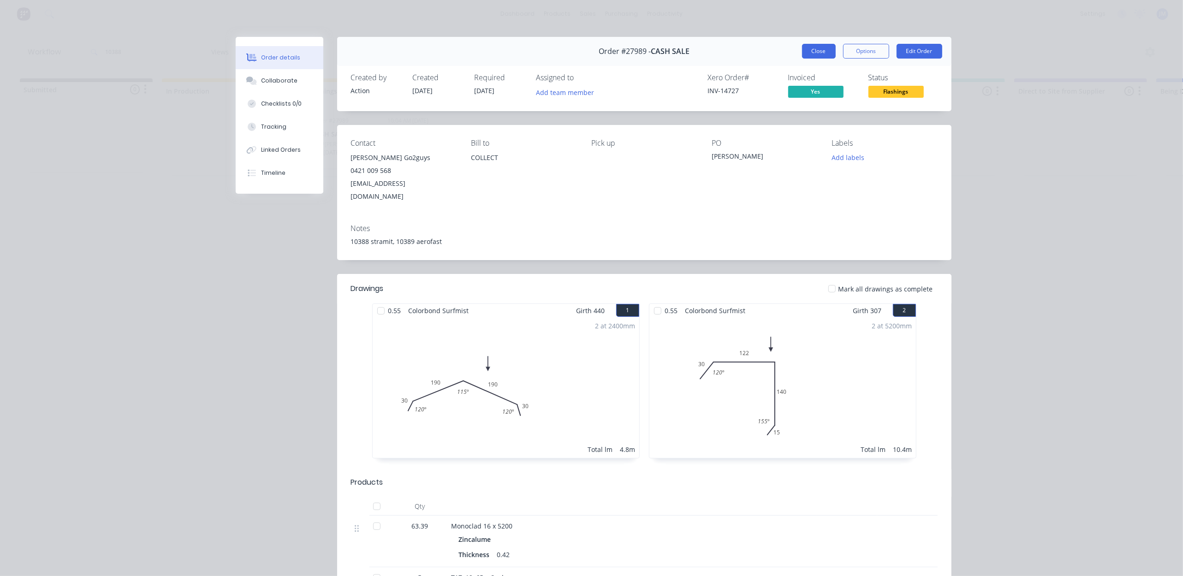
click at [812, 44] on button "Close" at bounding box center [819, 51] width 34 height 15
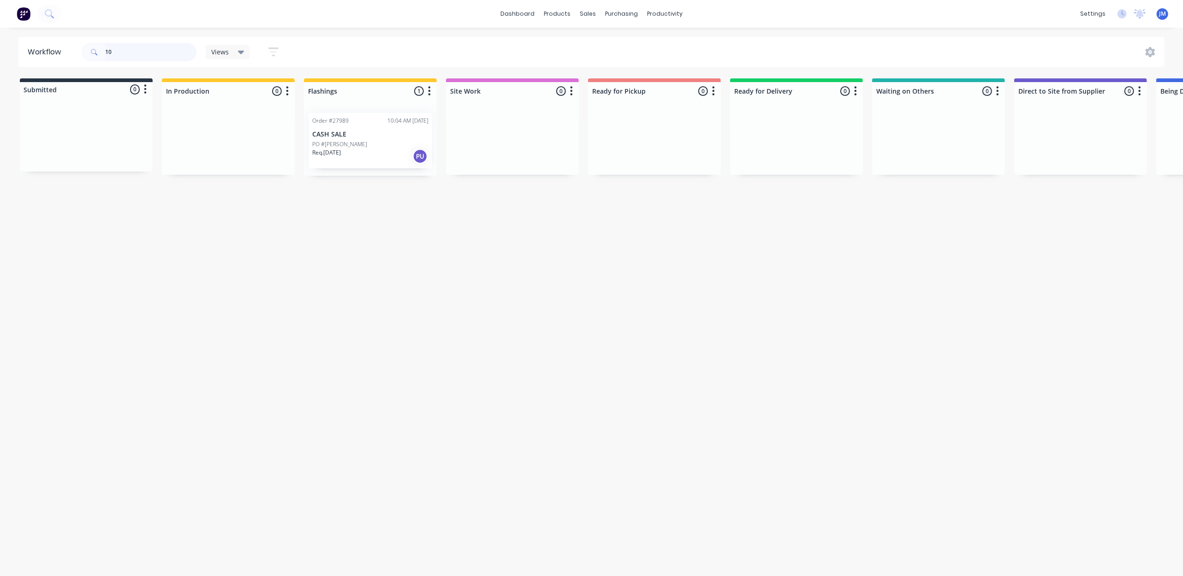
type input "1"
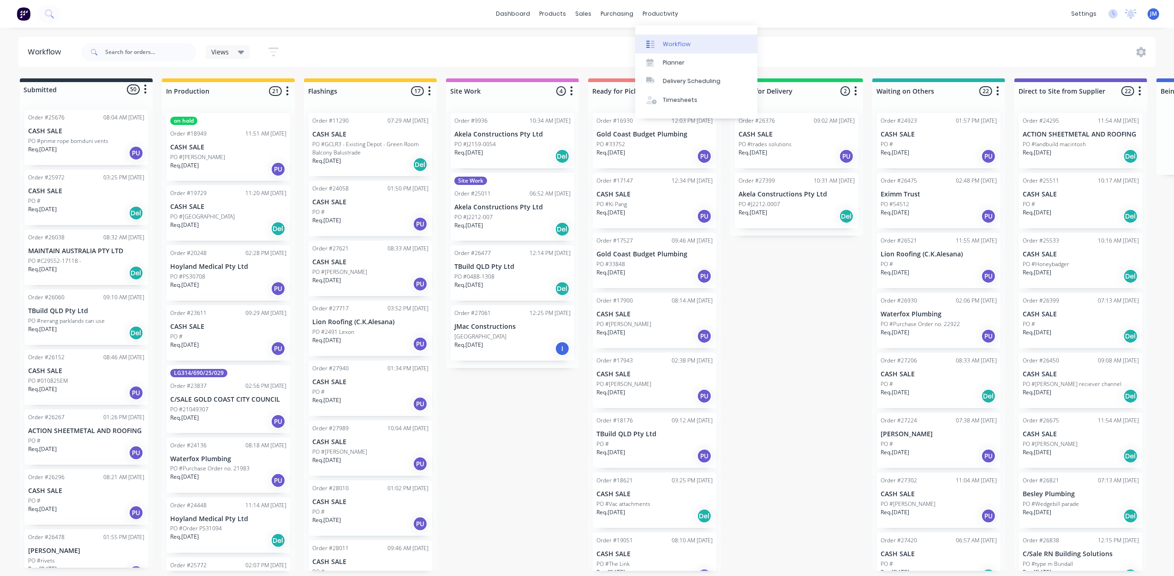
click at [676, 44] on div "Workflow" at bounding box center [677, 44] width 28 height 8
click at [600, 43] on div "Sales Orders" at bounding box center [618, 44] width 38 height 8
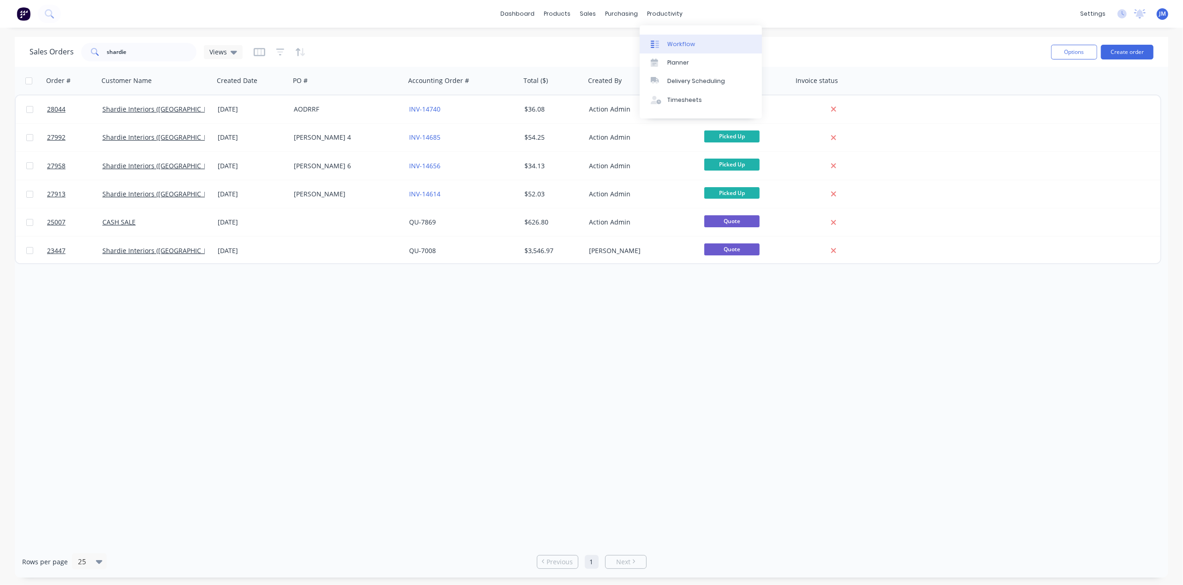
click at [693, 48] on link "Workflow" at bounding box center [701, 44] width 122 height 18
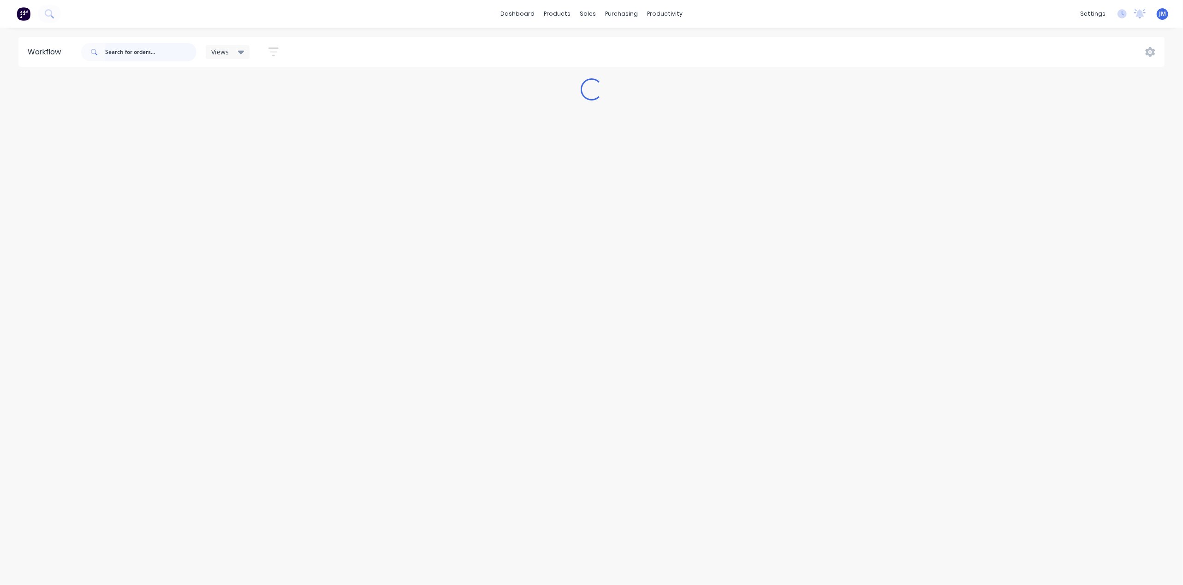
click at [127, 49] on input "text" at bounding box center [150, 52] width 91 height 18
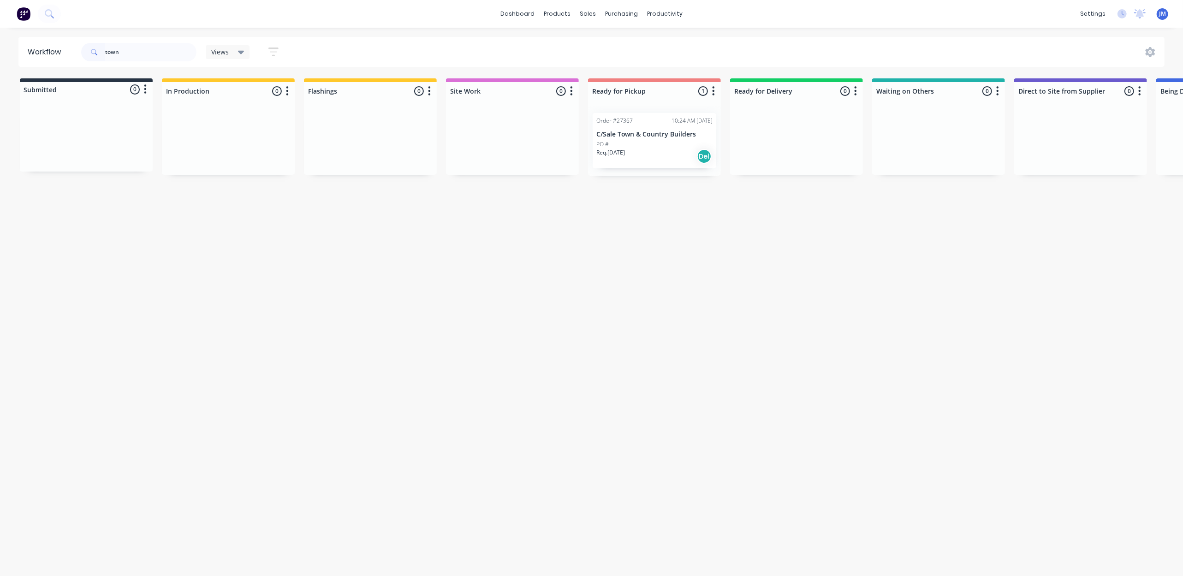
click at [660, 156] on div "Req. [DATE] Del" at bounding box center [654, 157] width 116 height 16
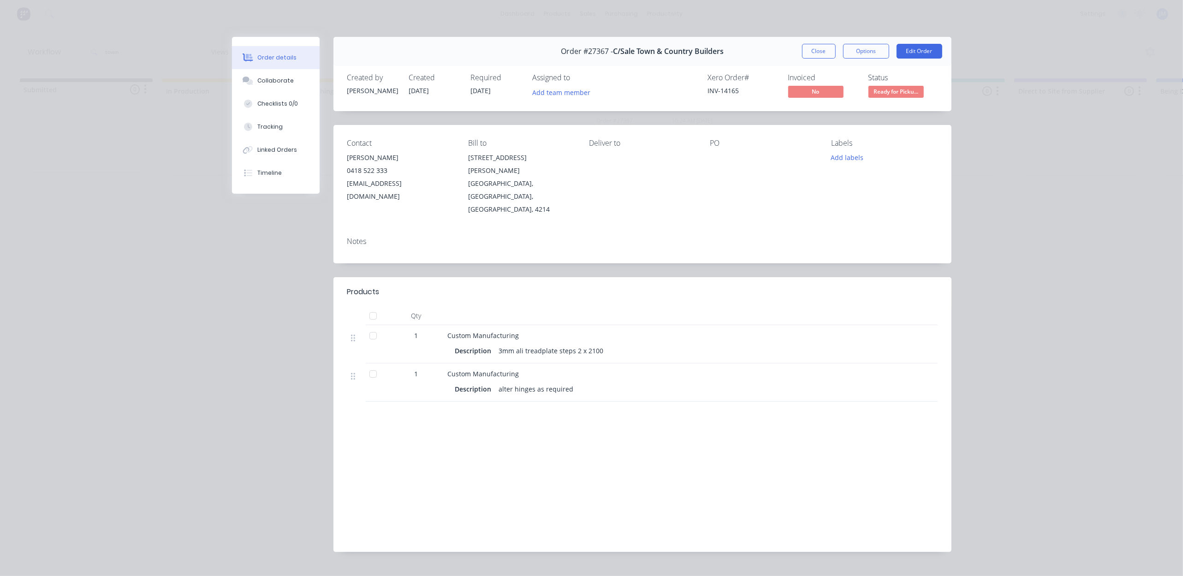
click at [881, 91] on span "Ready for Picku..." at bounding box center [896, 92] width 55 height 12
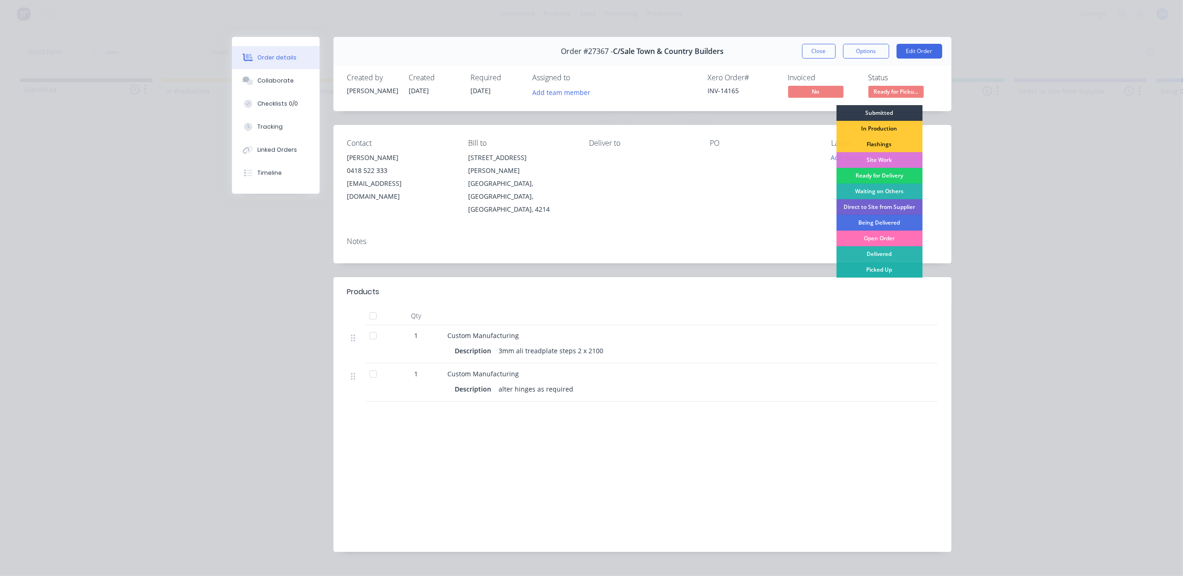
click at [881, 273] on div "Picked Up" at bounding box center [879, 270] width 86 height 16
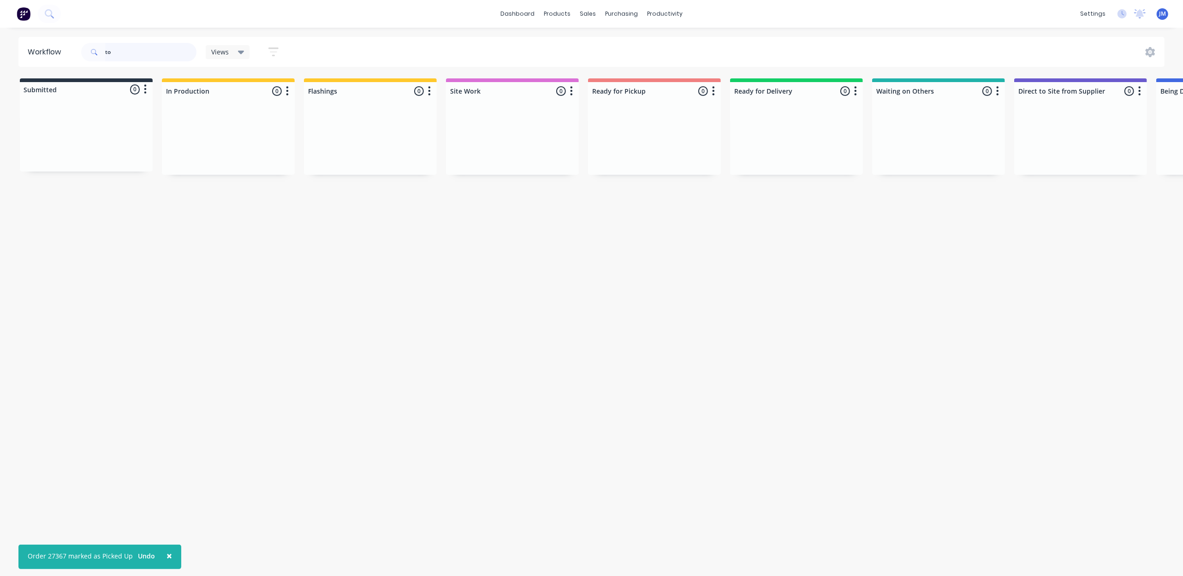
type input "t"
drag, startPoint x: 218, startPoint y: 137, endPoint x: 650, endPoint y: 124, distance: 432.4
click at [650, 124] on div "Submitted 0 Status colour #273444 hex #273444 Save Cancel Summaries Total order…" at bounding box center [829, 126] width 1672 height 97
type input "27810"
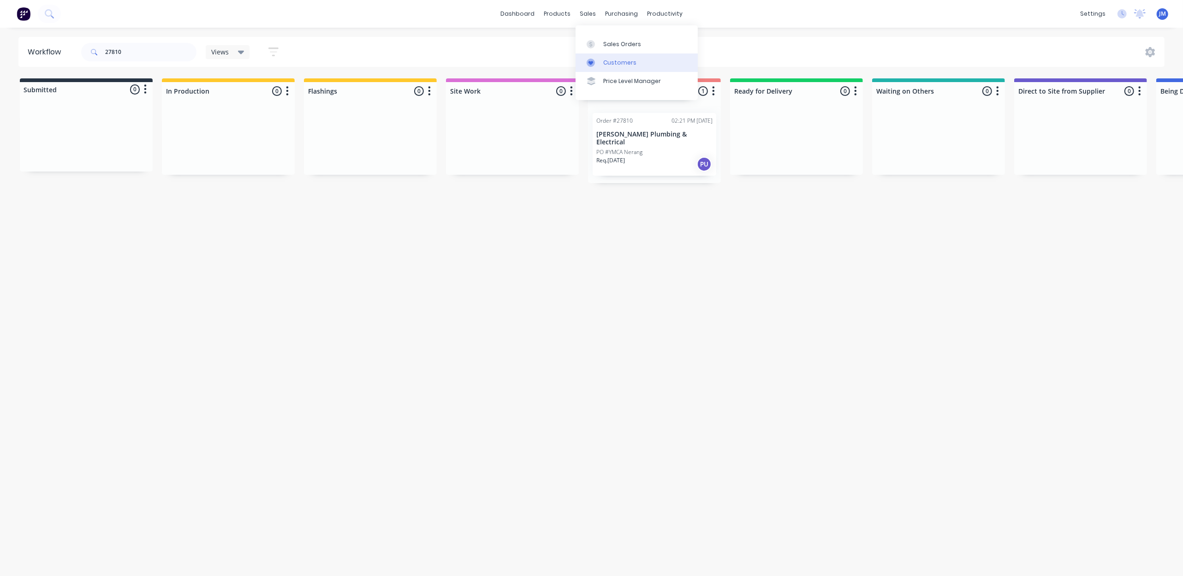
click at [608, 67] on link "Customers" at bounding box center [637, 63] width 122 height 18
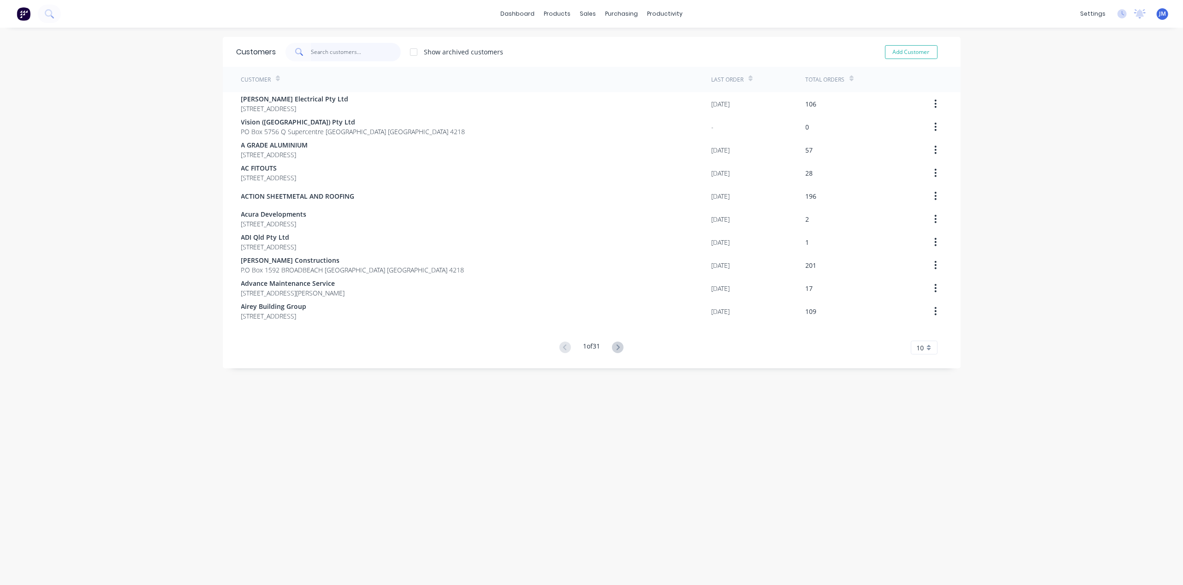
click at [329, 48] on input "text" at bounding box center [356, 52] width 90 height 18
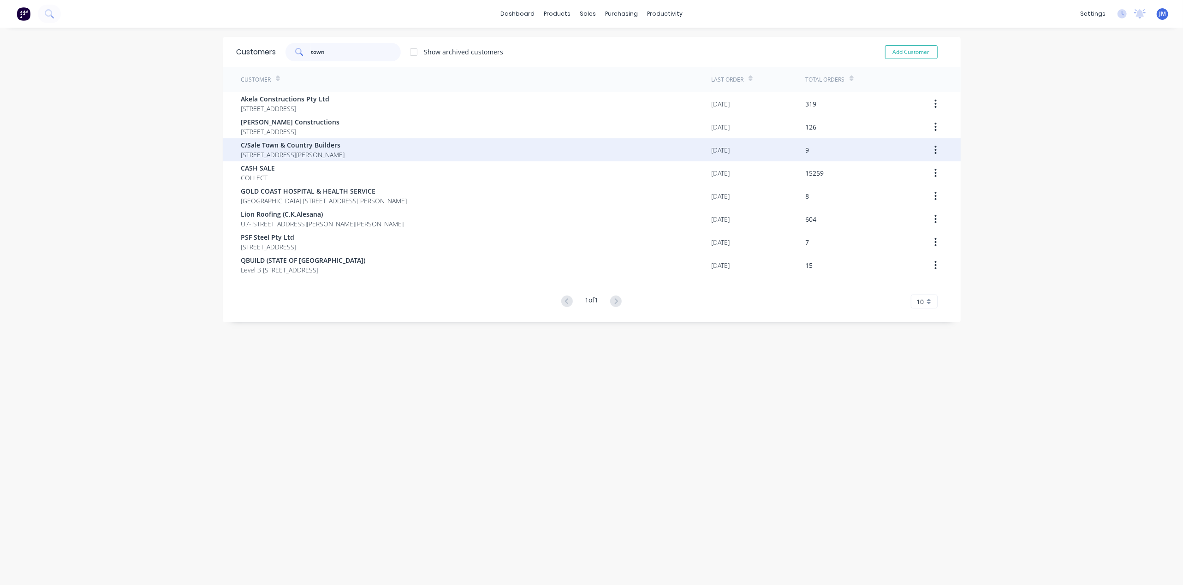
type input "town"
click at [312, 149] on span "C/Sale Town & Country Builders" at bounding box center [293, 145] width 104 height 10
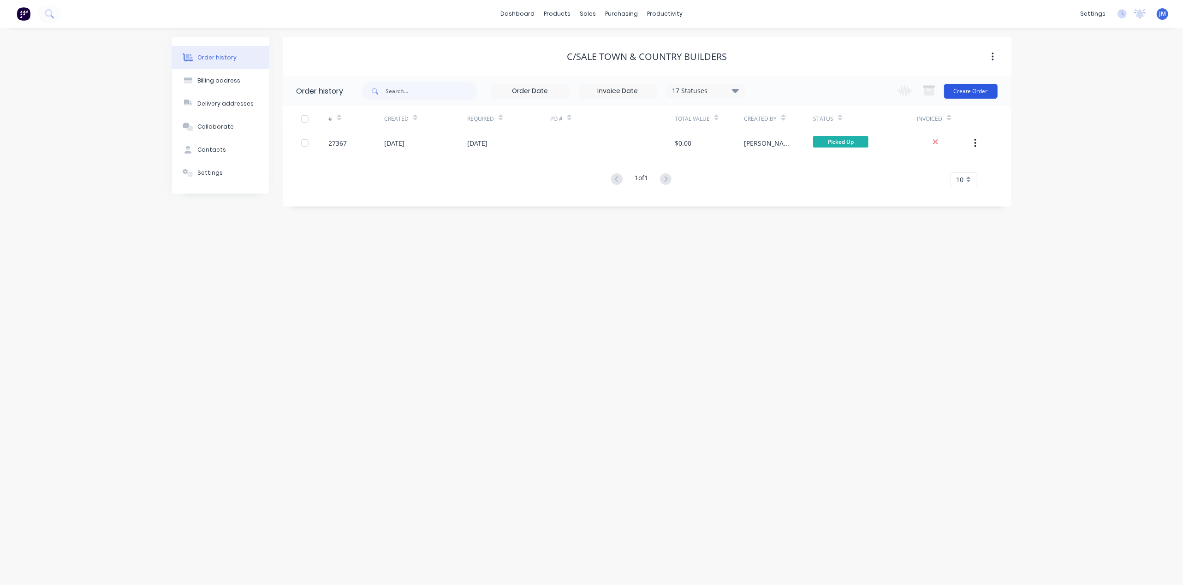
click at [962, 85] on button "Create Order" at bounding box center [971, 91] width 54 height 15
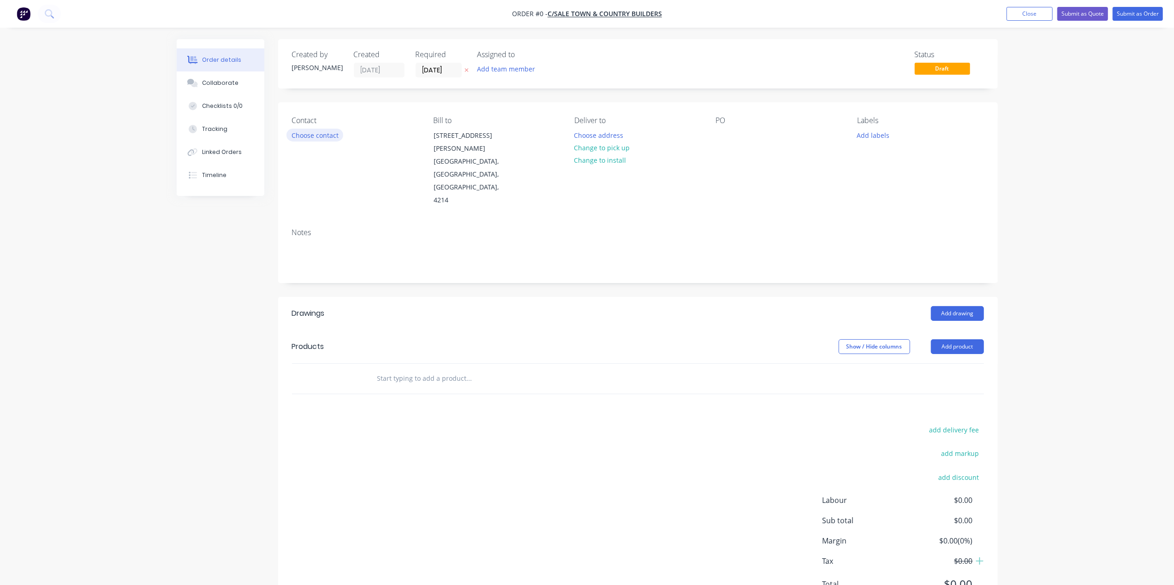
click at [314, 137] on button "Choose contact" at bounding box center [314, 135] width 57 height 12
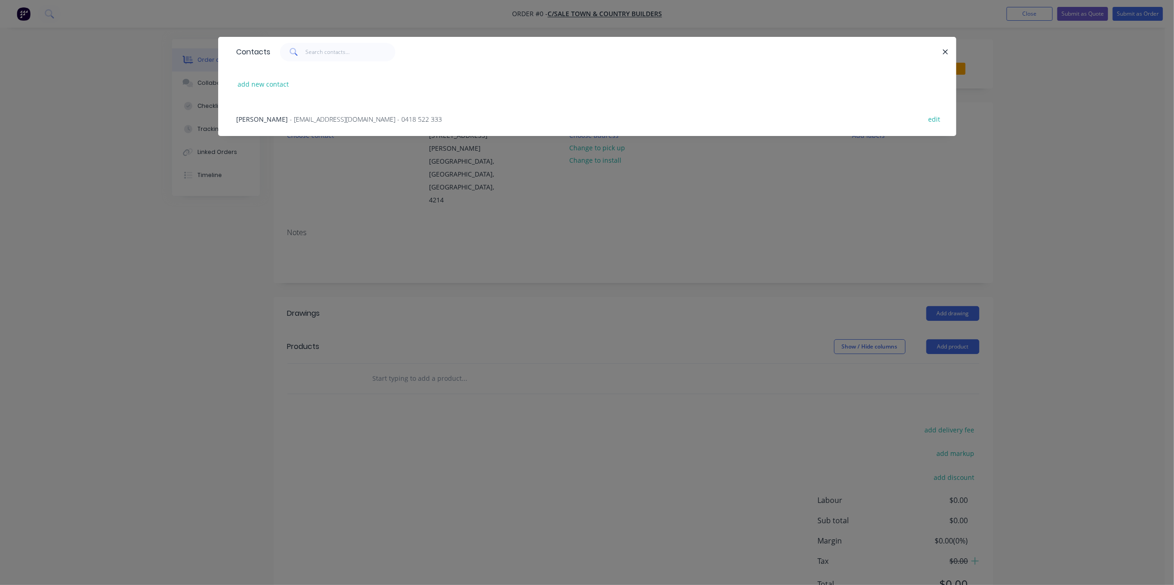
click at [303, 119] on span "- [EMAIL_ADDRESS][DOMAIN_NAME] - 0418 522 333" at bounding box center [366, 119] width 152 height 9
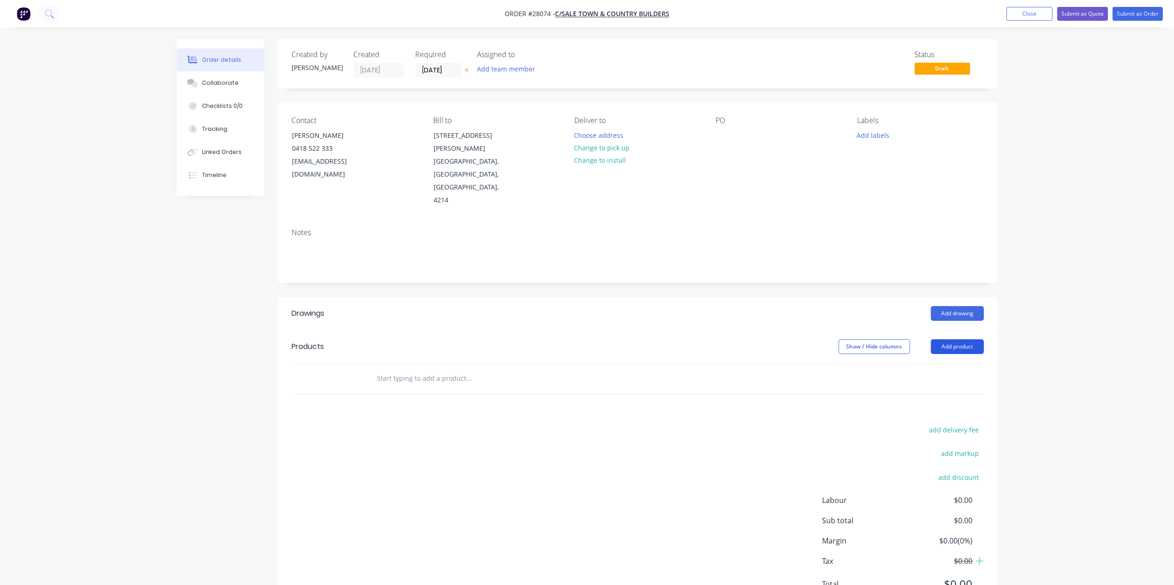
click at [959, 339] on button "Add product" at bounding box center [957, 346] width 53 height 15
click at [932, 382] on div "Basic product" at bounding box center [940, 388] width 71 height 13
click at [421, 387] on div at bounding box center [407, 393] width 77 height 13
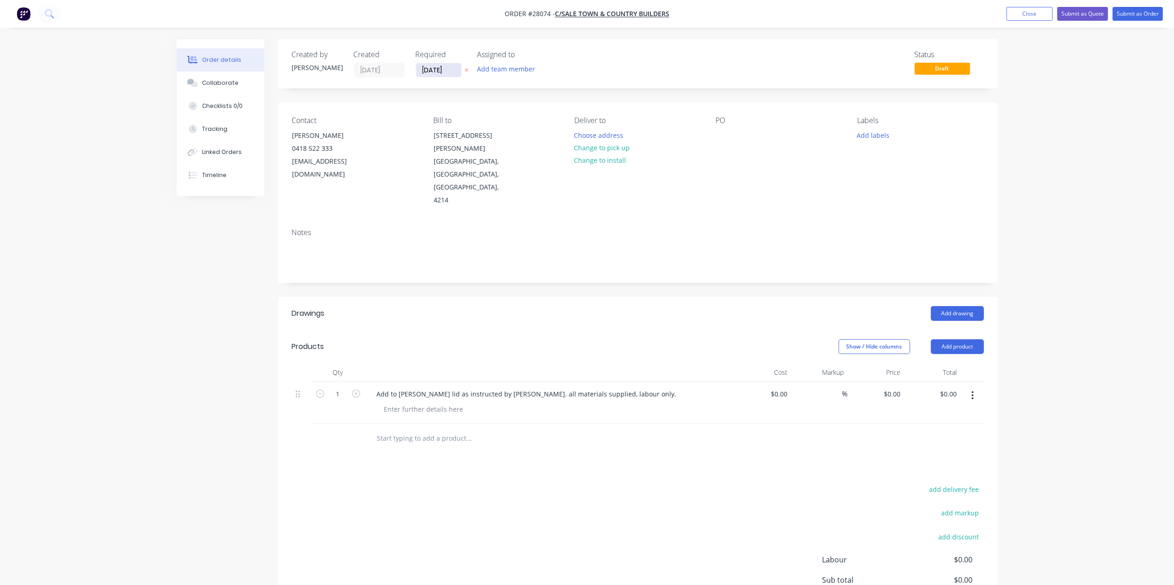
click at [456, 70] on input "[DATE]" at bounding box center [438, 70] width 45 height 14
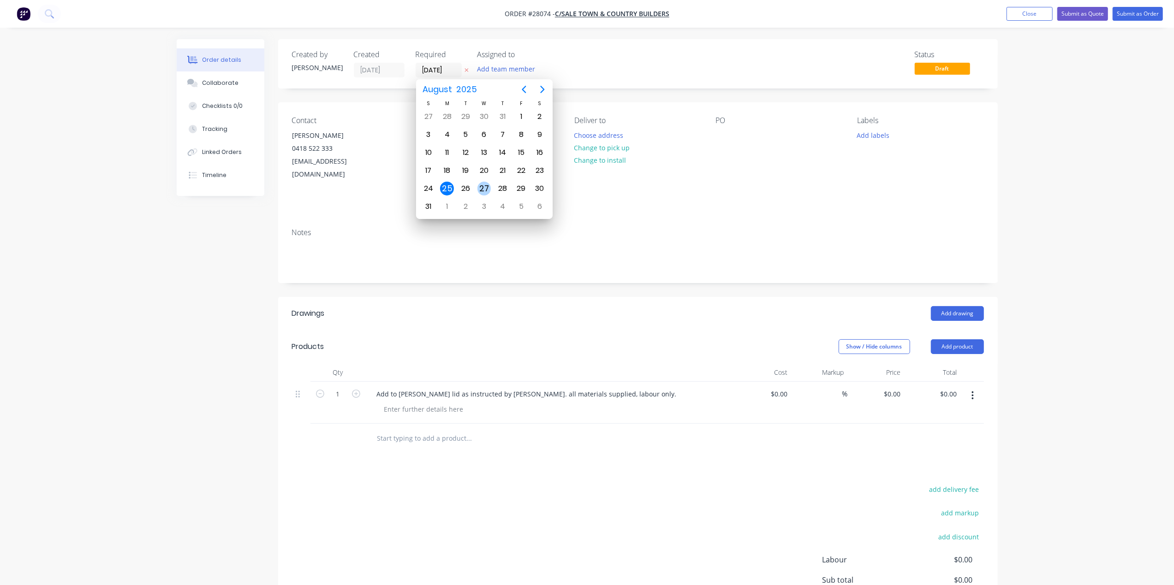
click at [485, 189] on div "27" at bounding box center [484, 189] width 14 height 14
type input "[DATE]"
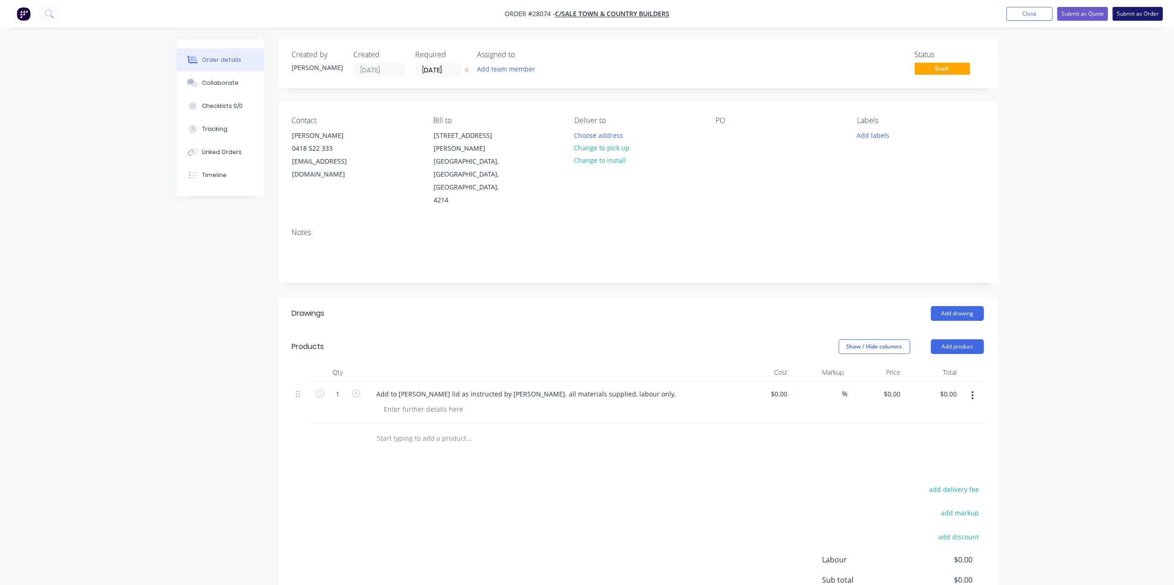
click at [1128, 10] on button "Submit as Order" at bounding box center [1138, 14] width 50 height 14
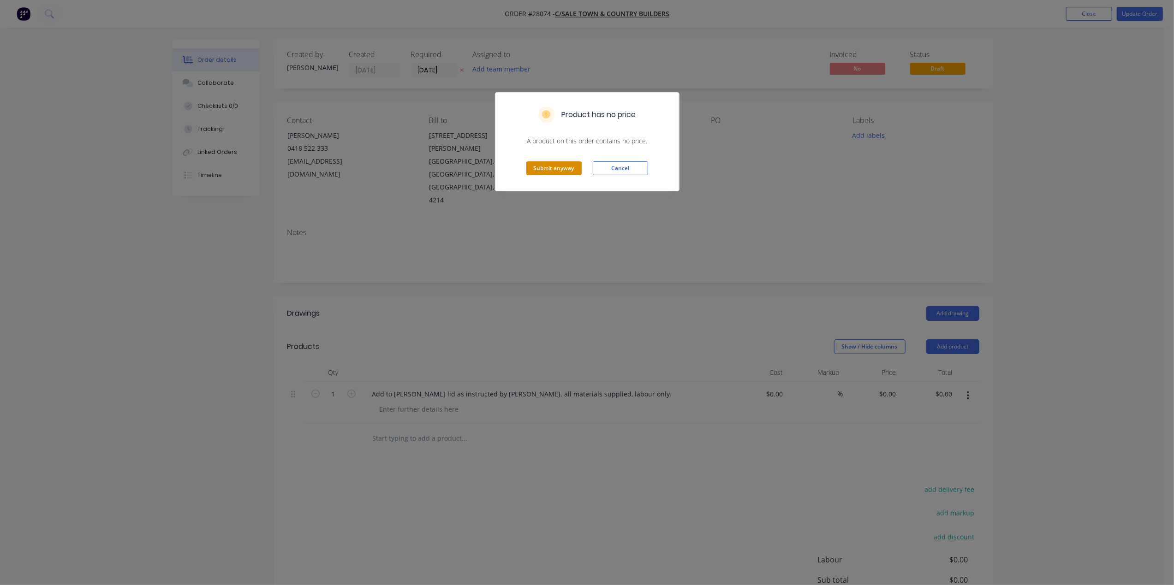
click at [580, 171] on button "Submit anyway" at bounding box center [553, 168] width 55 height 14
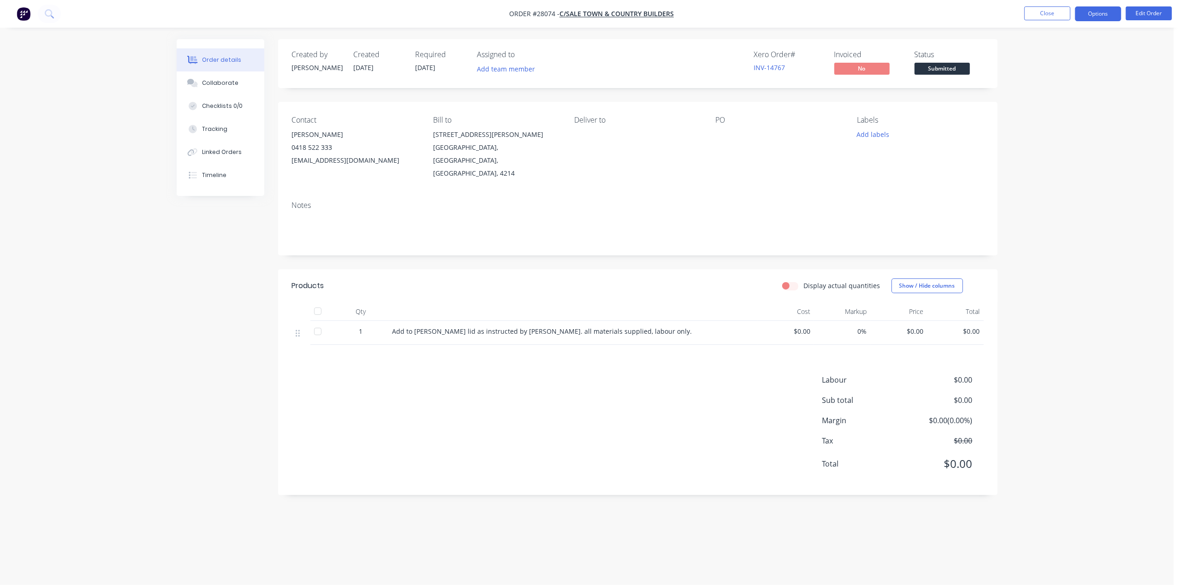
drag, startPoint x: 1092, startPoint y: 12, endPoint x: 1103, endPoint y: 13, distance: 11.2
click at [1093, 11] on button "Options" at bounding box center [1098, 13] width 46 height 15
click at [1058, 107] on div "Work Order" at bounding box center [1070, 111] width 85 height 13
click at [1054, 87] on div "Without pricing" at bounding box center [1070, 92] width 85 height 13
click at [123, 39] on div "Order details Collaborate Checklists 0/0 Tracking Linked Orders Timeline Order …" at bounding box center [587, 292] width 1174 height 585
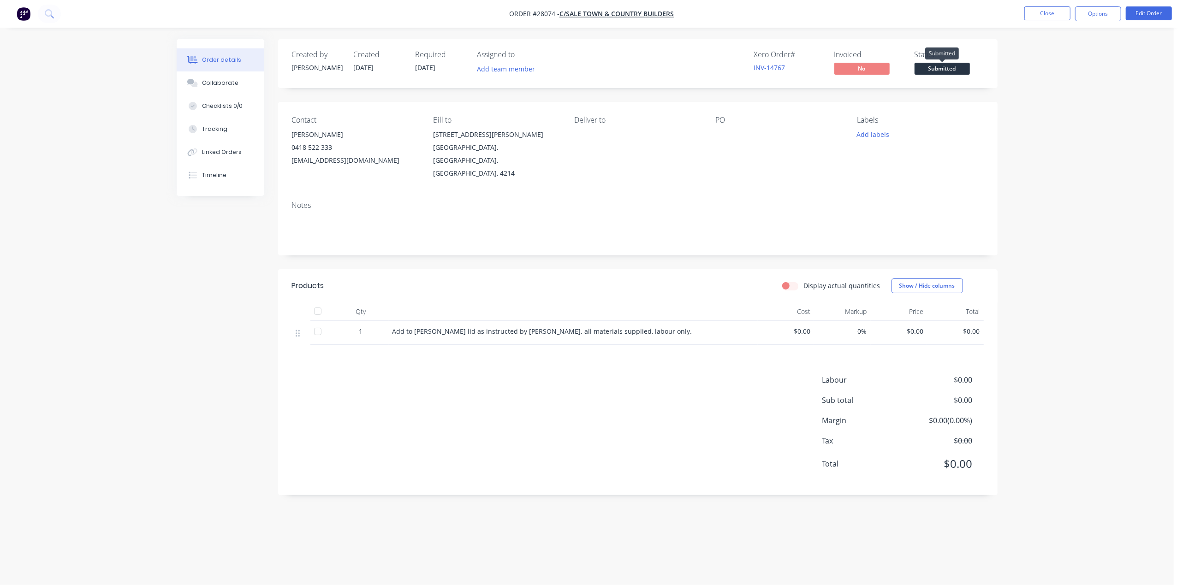
drag, startPoint x: 917, startPoint y: 68, endPoint x: 932, endPoint y: 80, distance: 19.4
click at [917, 68] on span "Submitted" at bounding box center [942, 69] width 55 height 12
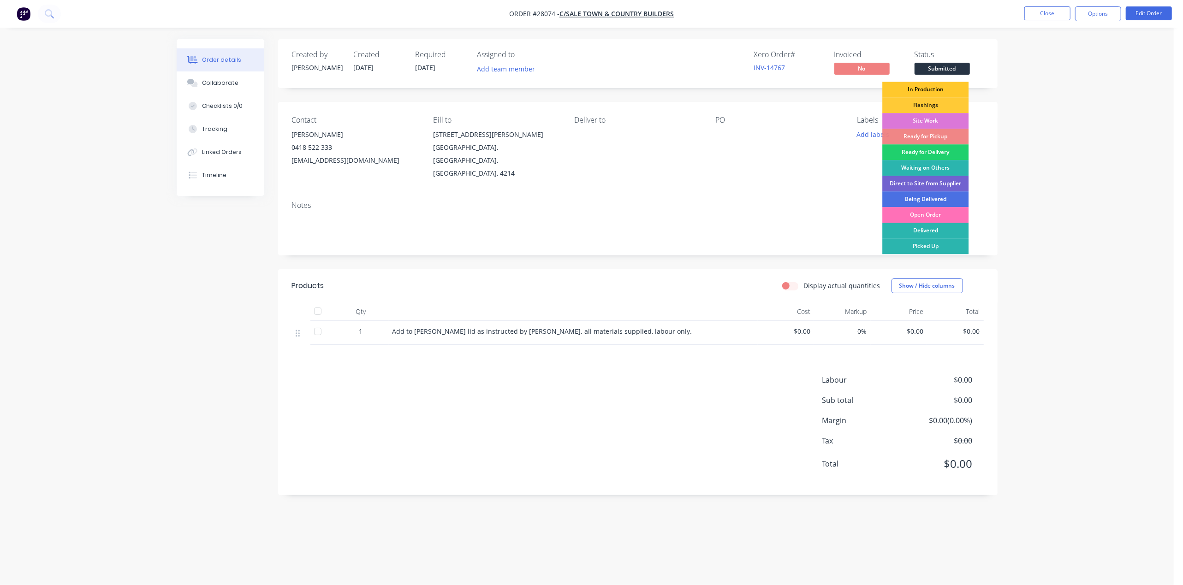
click at [921, 87] on div "In Production" at bounding box center [925, 90] width 86 height 16
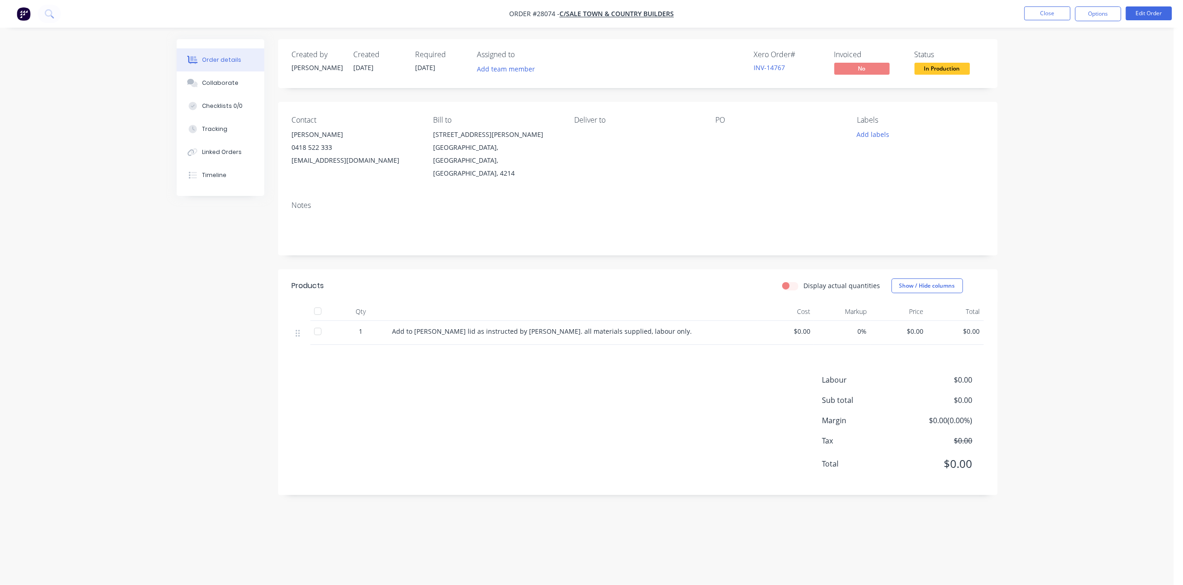
click at [1054, 0] on html "Order #28074 - C/Sale Town & Country Builders Close Options Edit Order Order de…" at bounding box center [591, 292] width 1183 height 585
click at [1045, 14] on button "Close" at bounding box center [1047, 13] width 46 height 14
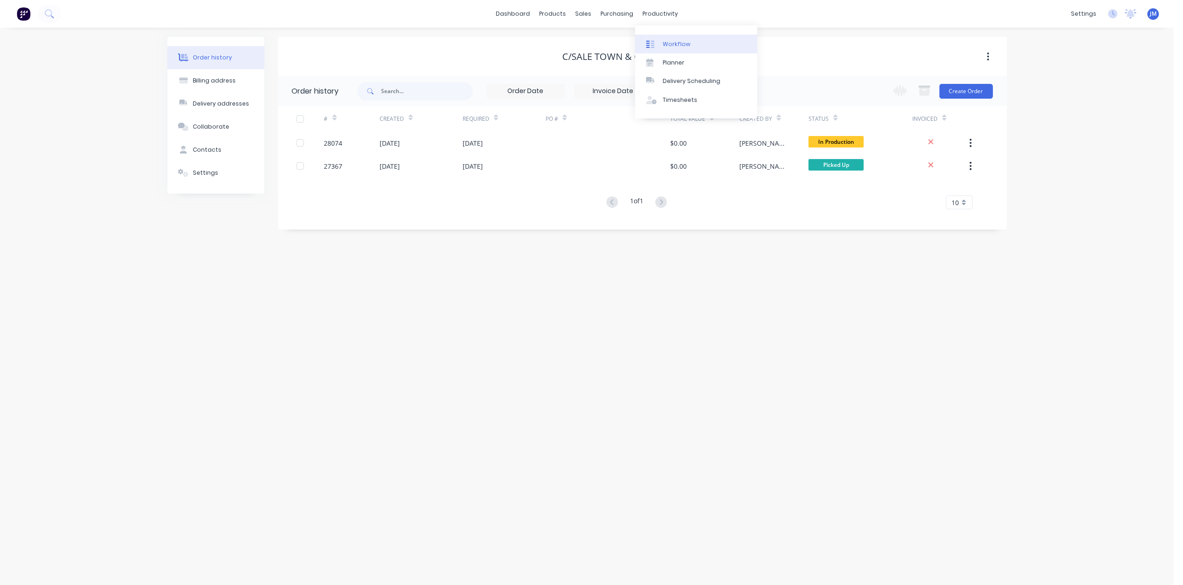
click at [672, 38] on link "Workflow" at bounding box center [696, 44] width 122 height 18
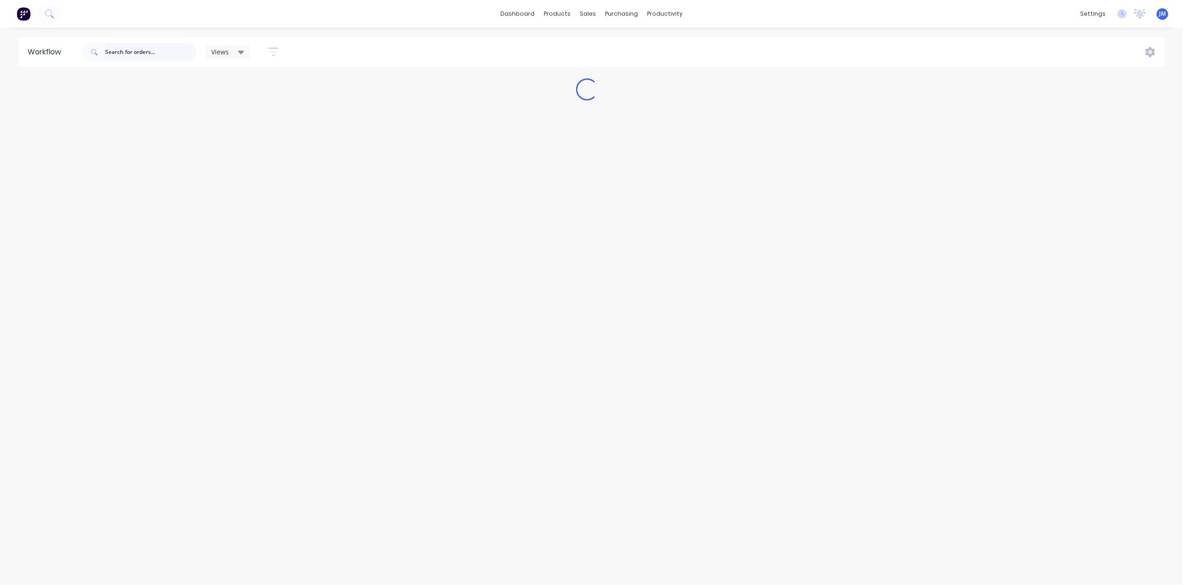
click at [157, 50] on input "text" at bounding box center [150, 52] width 91 height 18
type input "k"
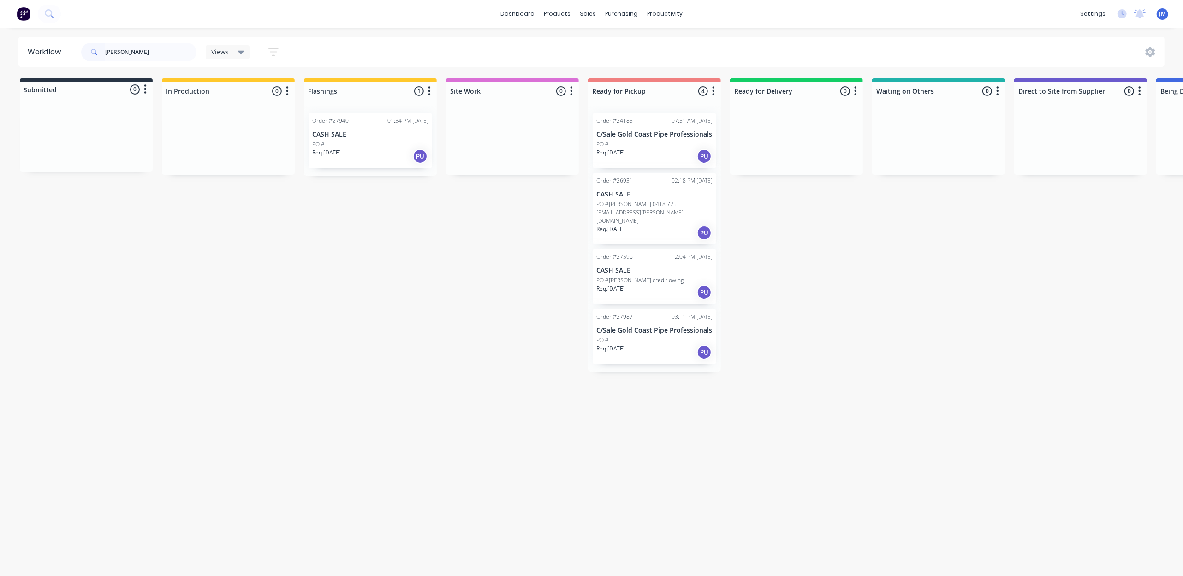
click at [357, 133] on p "CASH SALE" at bounding box center [370, 135] width 116 height 8
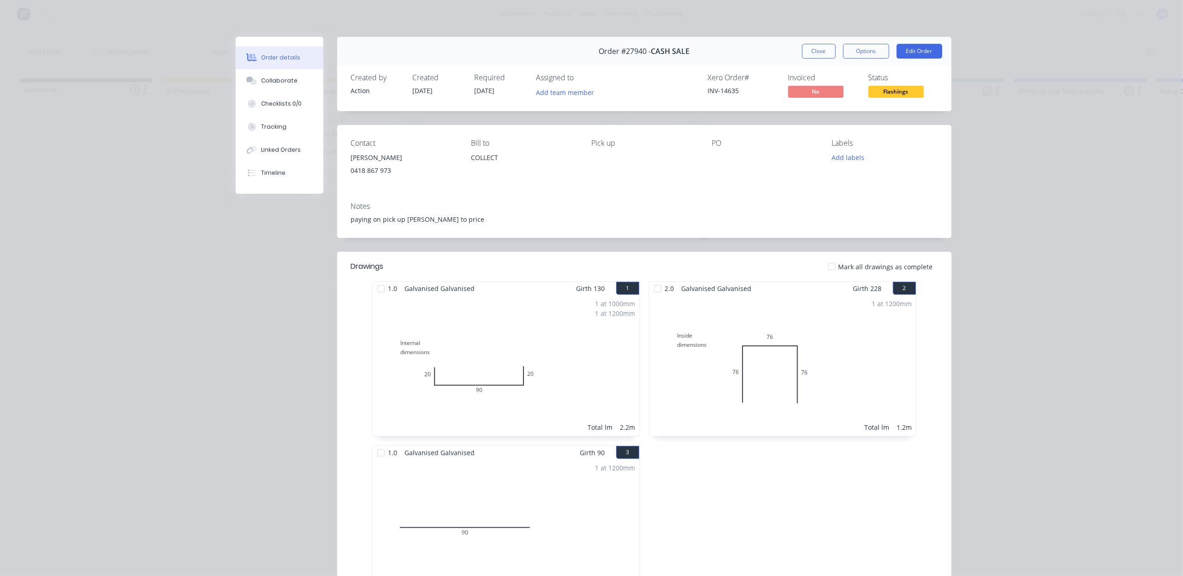
click at [816, 46] on button "Close" at bounding box center [819, 51] width 34 height 15
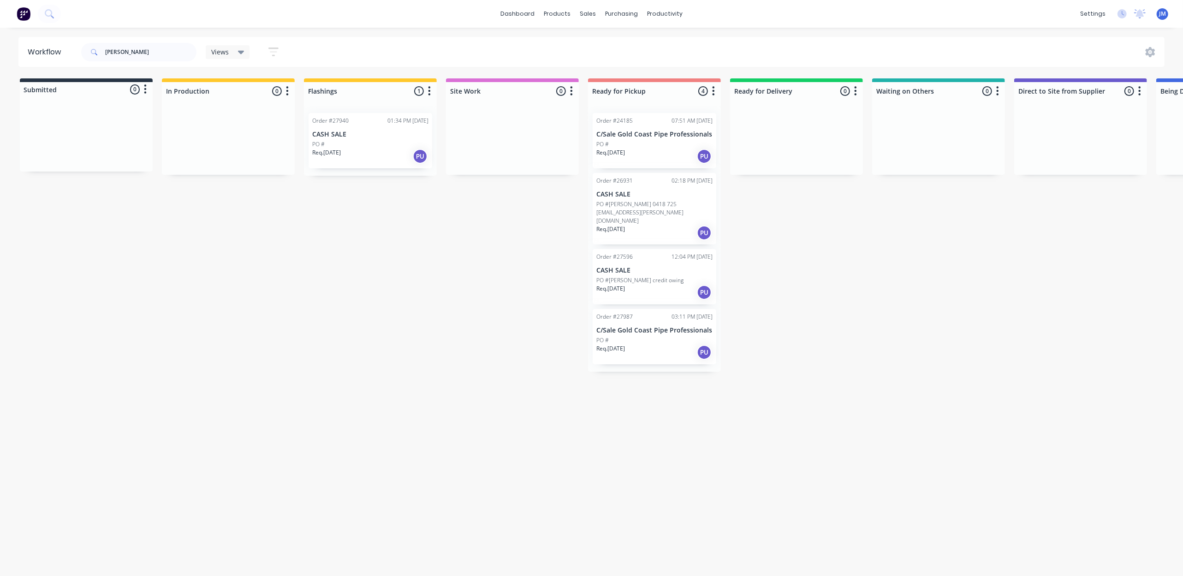
click at [674, 207] on p "PO #[PERSON_NAME] 0418 725 [EMAIL_ADDRESS][PERSON_NAME][DOMAIN_NAME]" at bounding box center [654, 212] width 116 height 25
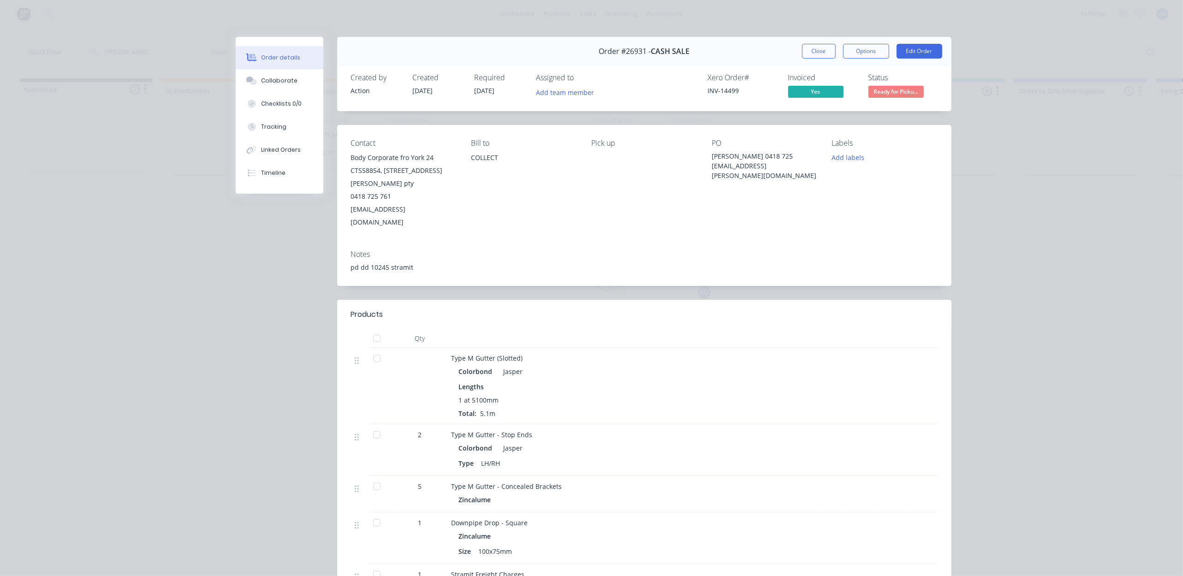
click at [887, 91] on span "Ready for Picku..." at bounding box center [896, 92] width 55 height 12
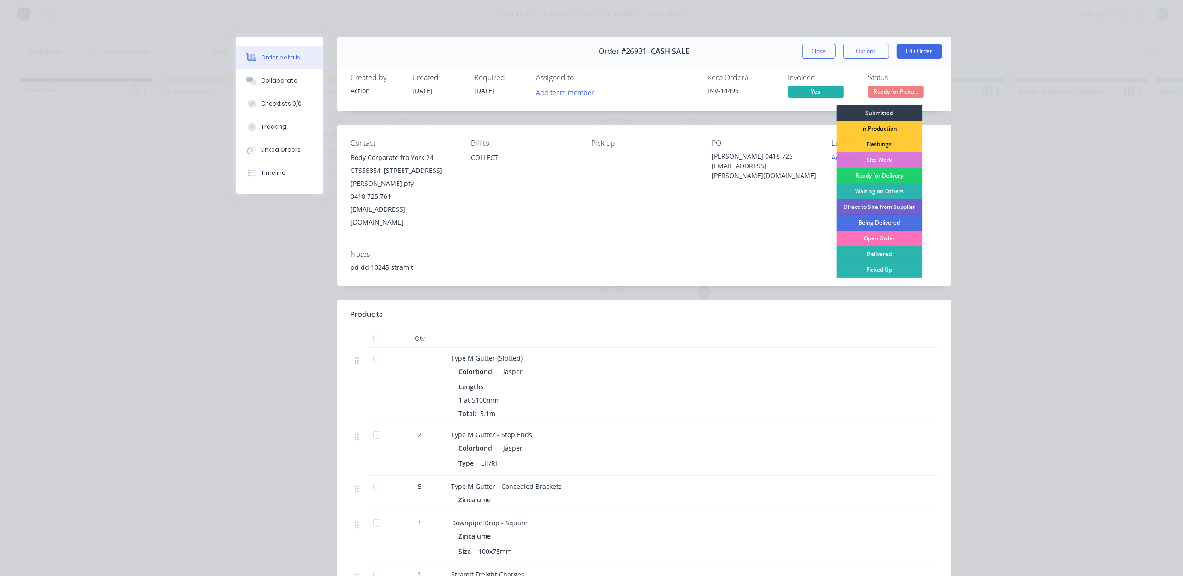
drag, startPoint x: 884, startPoint y: 271, endPoint x: 880, endPoint y: 276, distance: 6.2
click at [884, 272] on div "Picked Up" at bounding box center [879, 270] width 86 height 16
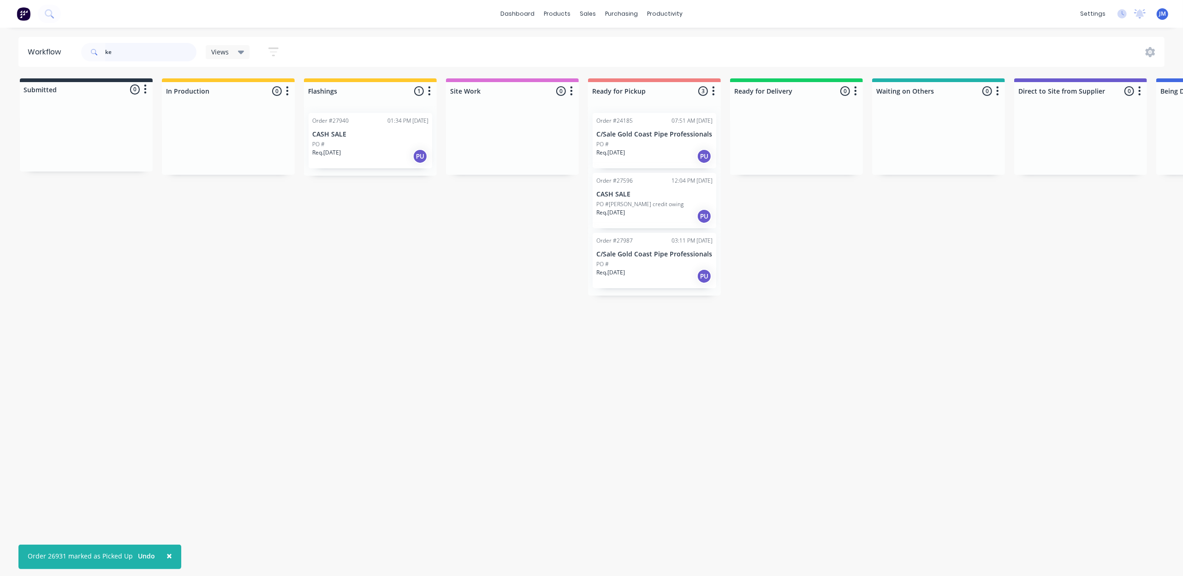
type input "k"
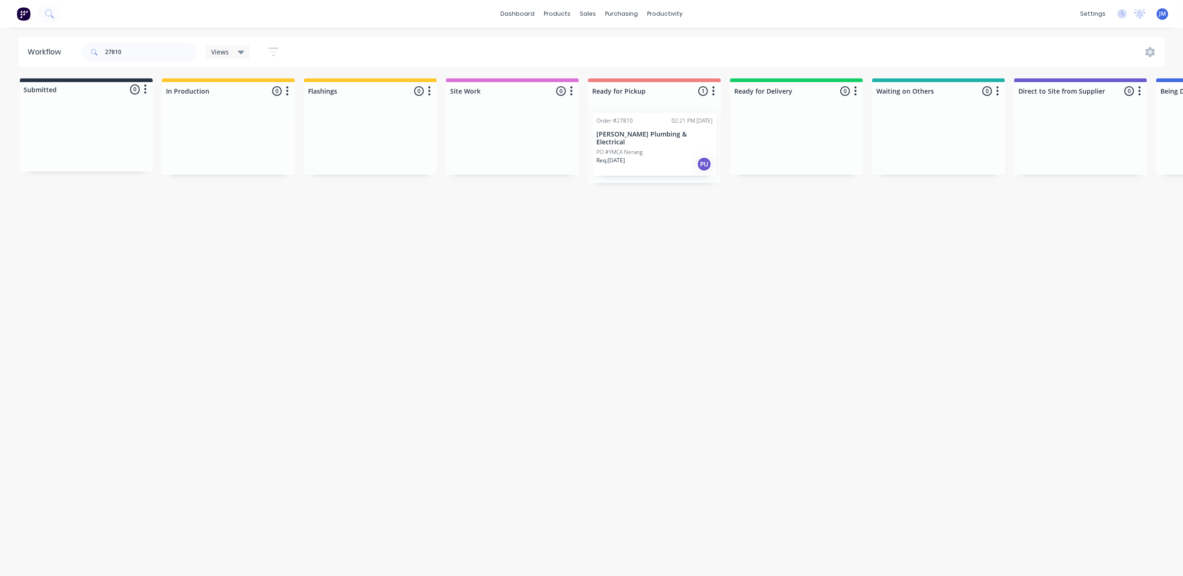
drag, startPoint x: 604, startPoint y: 150, endPoint x: 609, endPoint y: 150, distance: 5.1
click at [635, 240] on div "Mark as Picked Up" at bounding box center [651, 238] width 93 height 19
click at [130, 65] on div "27810" at bounding box center [138, 52] width 115 height 28
drag, startPoint x: 126, startPoint y: 55, endPoint x: 119, endPoint y: 54, distance: 7.5
click at [126, 54] on input "27810" at bounding box center [150, 52] width 91 height 18
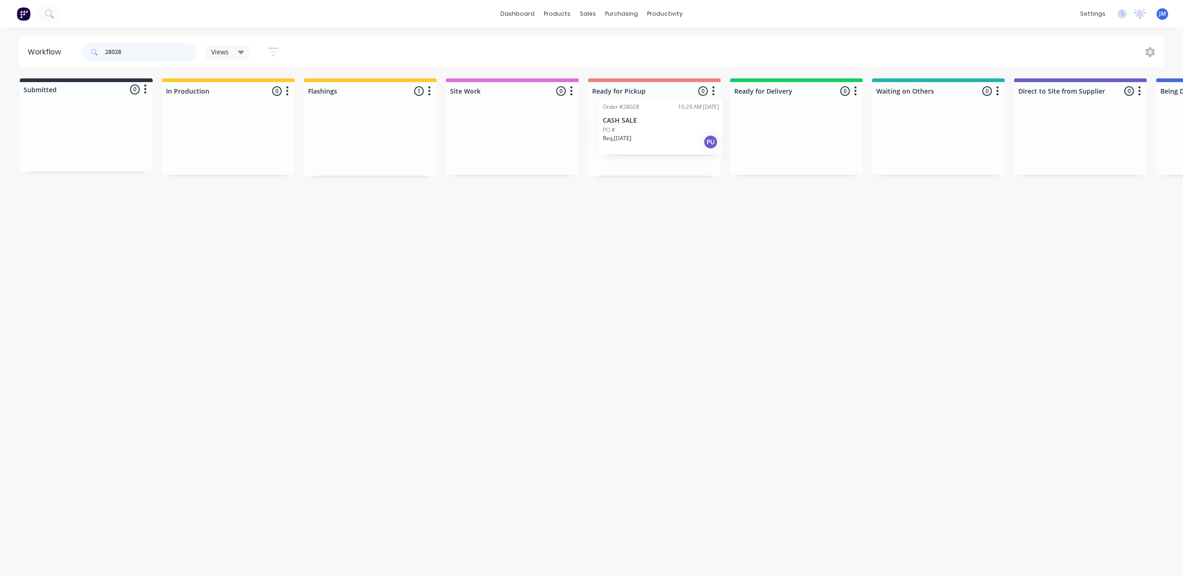
drag, startPoint x: 357, startPoint y: 131, endPoint x: 650, endPoint y: 117, distance: 293.7
click at [650, 117] on div "Submitted 0 Status colour #273444 hex #273444 Save Cancel Summaries Total order…" at bounding box center [829, 126] width 1672 height 97
drag, startPoint x: 405, startPoint y: 136, endPoint x: 651, endPoint y: 104, distance: 248.4
click at [651, 104] on div "Submitted 0 Status colour #273444 hex #273444 Save Cancel Summaries Total order…" at bounding box center [829, 126] width 1672 height 97
drag, startPoint x: 371, startPoint y: 149, endPoint x: 682, endPoint y: 151, distance: 310.4
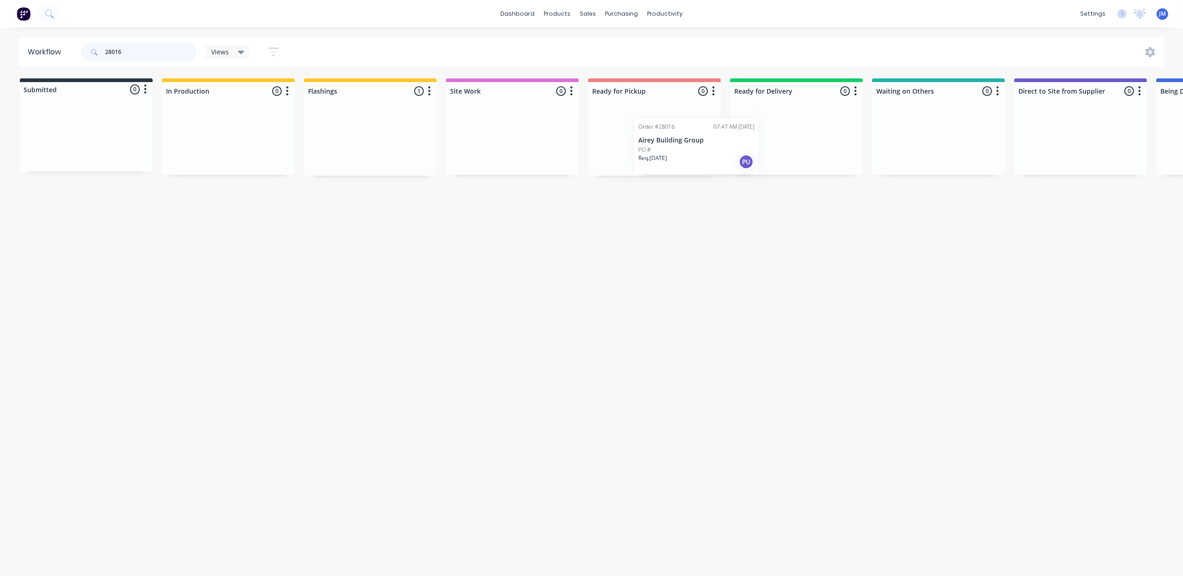
click at [686, 154] on div "Submitted 0 Status colour #273444 hex #273444 Save Cancel Summaries Total order…" at bounding box center [829, 126] width 1672 height 97
drag, startPoint x: 371, startPoint y: 135, endPoint x: 662, endPoint y: 100, distance: 293.1
click at [654, 116] on div "Submitted 0 Status colour #273444 hex #273444 Save Cancel Summaries Total order…" at bounding box center [829, 126] width 1672 height 97
drag, startPoint x: 934, startPoint y: 137, endPoint x: 659, endPoint y: 138, distance: 275.4
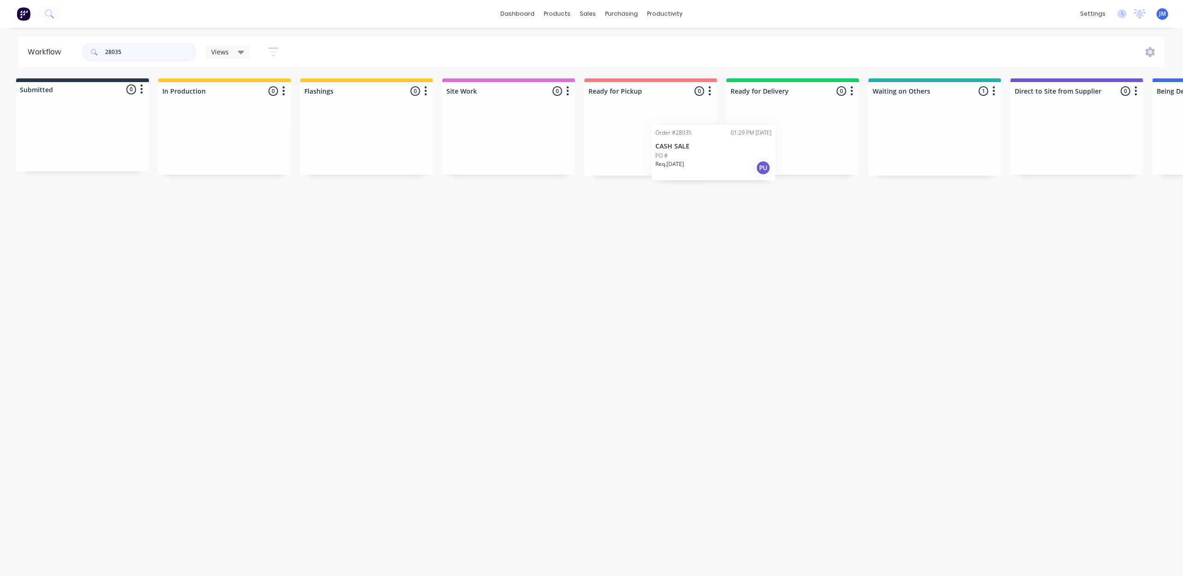
click at [659, 142] on div "Submitted 0 Status colour #273444 hex #273444 Save Cancel Summaries Total order…" at bounding box center [825, 126] width 1672 height 97
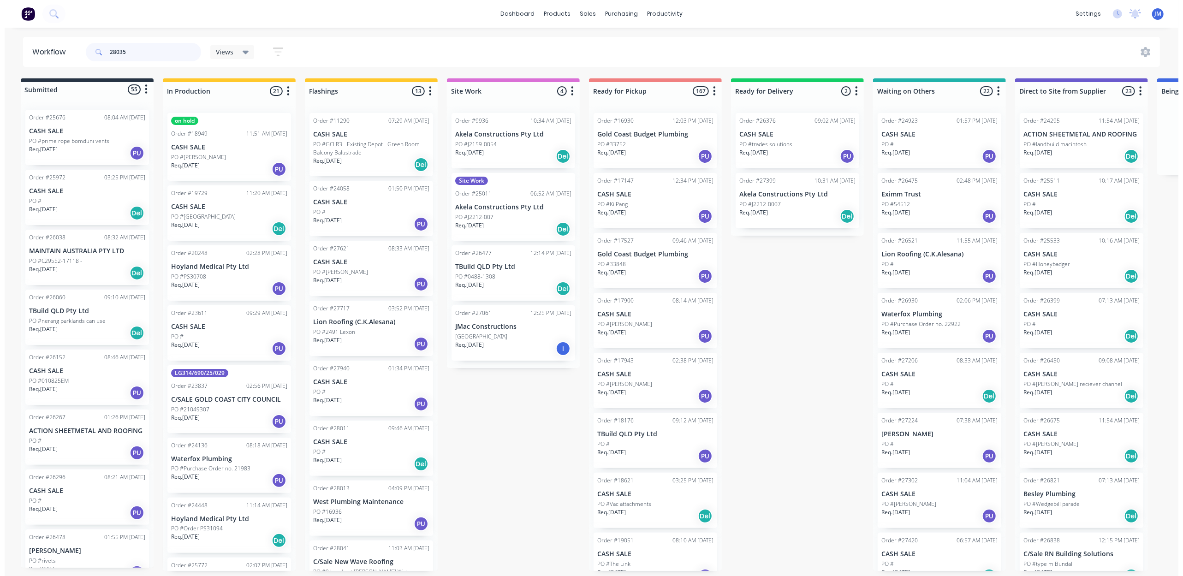
scroll to position [0, 0]
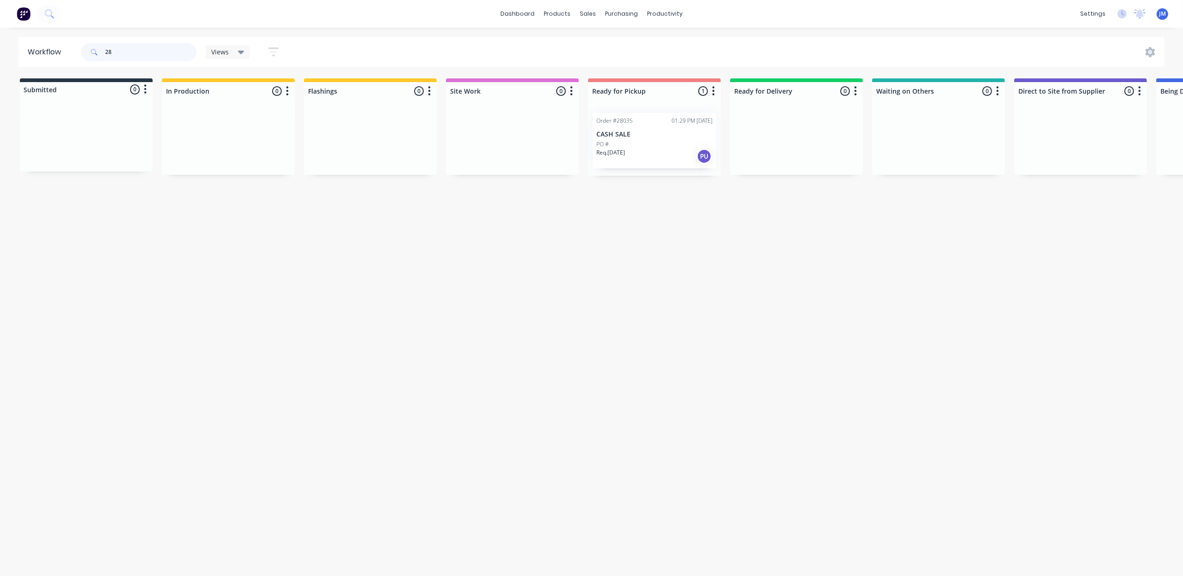
type input "2"
type input "7"
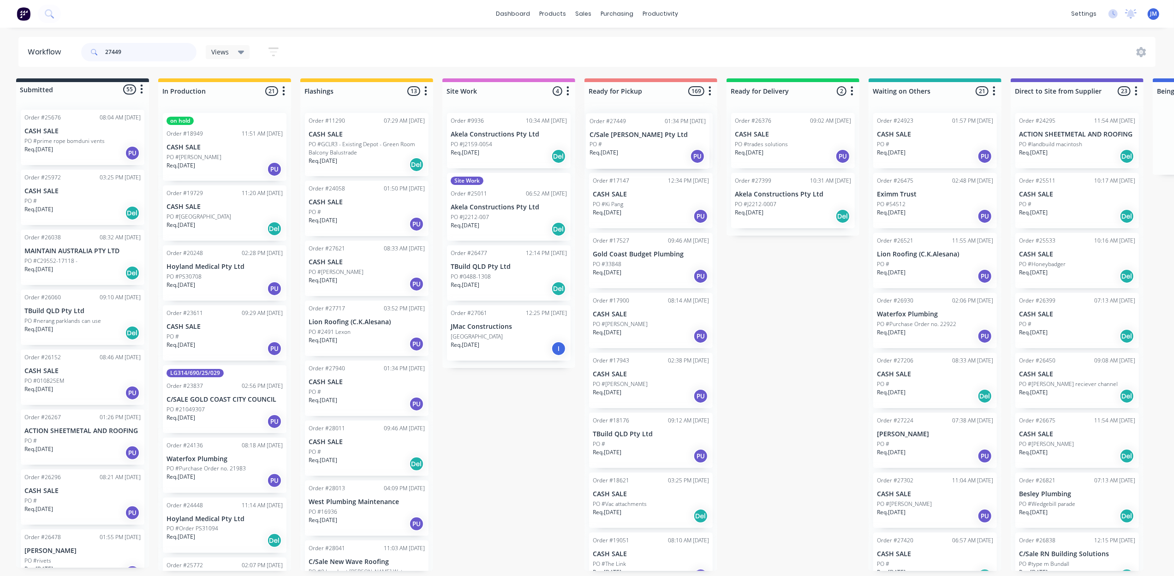
scroll to position [26, 0]
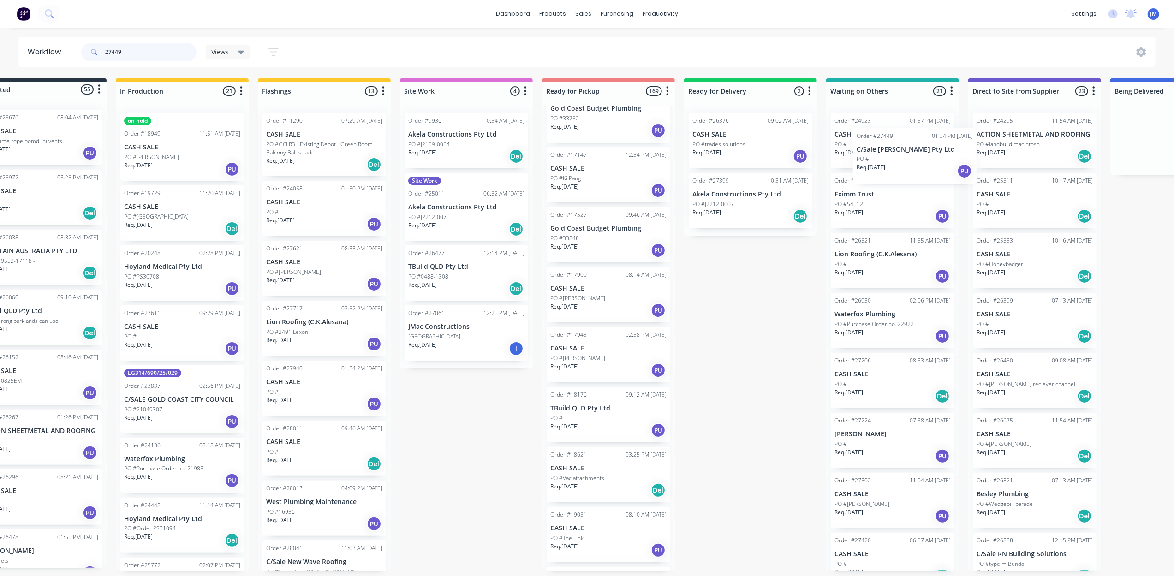
drag, startPoint x: 961, startPoint y: 150, endPoint x: 910, endPoint y: 144, distance: 51.6
click at [930, 159] on div "Order #24923 01:57 PM [DATE] CASH SALE PO # Req. [DATE] PU Order #26475 02:48 P…" at bounding box center [892, 338] width 133 height 465
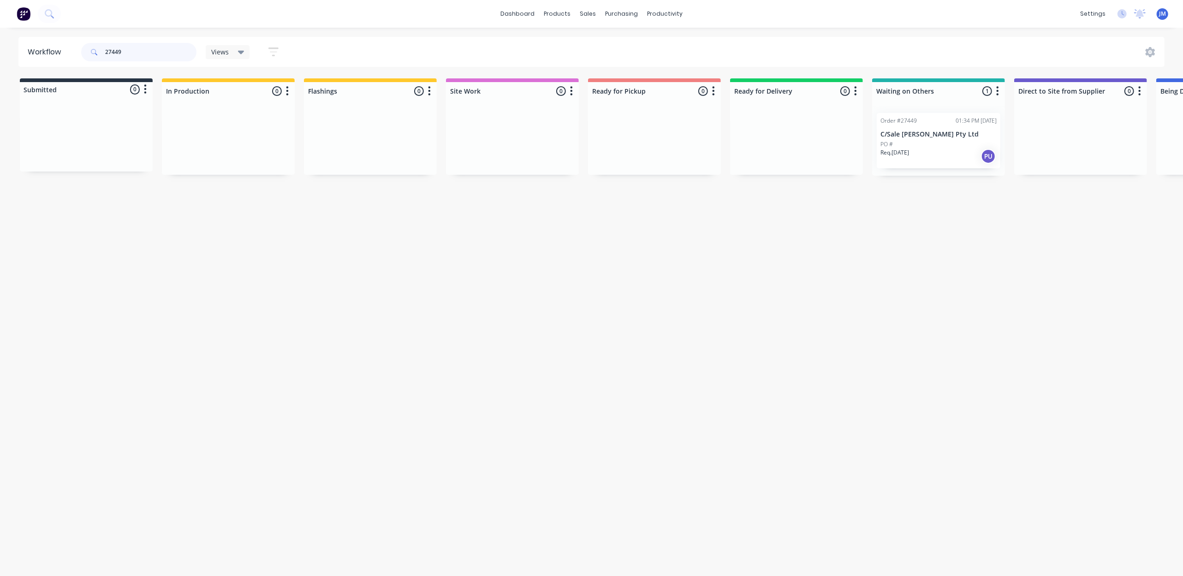
scroll to position [0, 2]
drag, startPoint x: 913, startPoint y: 147, endPoint x: 595, endPoint y: 110, distance: 320.4
click at [645, 136] on div "Submitted 0 Status colour #273444 hex #273444 Save Cancel Summaries Total order…" at bounding box center [827, 126] width 1672 height 97
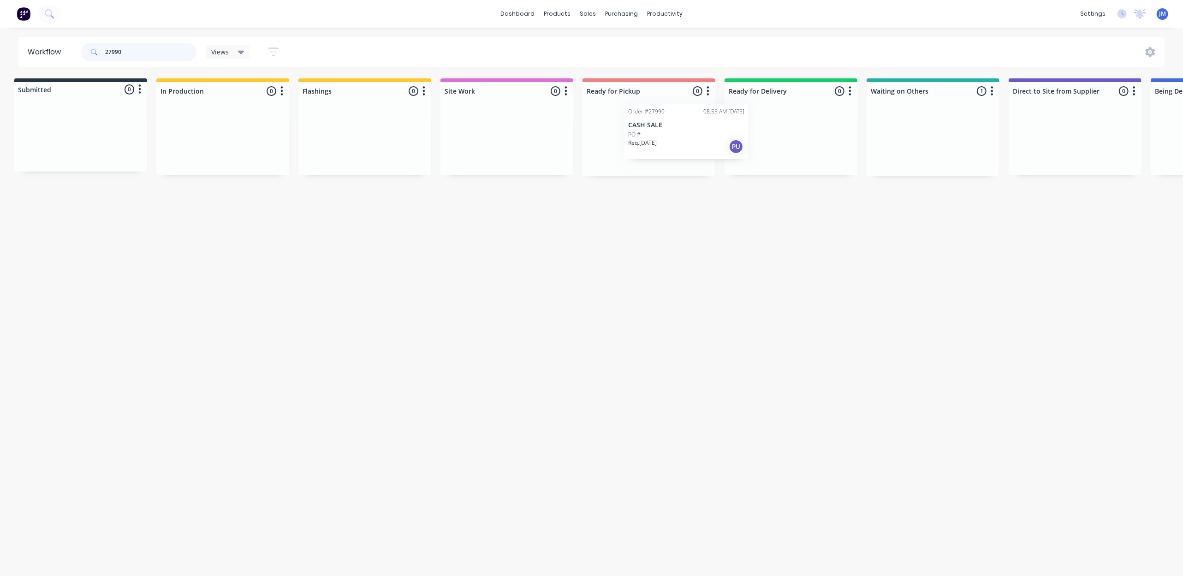
drag, startPoint x: 935, startPoint y: 142, endPoint x: 705, endPoint y: 136, distance: 230.3
click at [706, 137] on div "Submitted 0 Status colour #273444 hex #273444 Save Cancel Summaries Total order…" at bounding box center [824, 126] width 1672 height 97
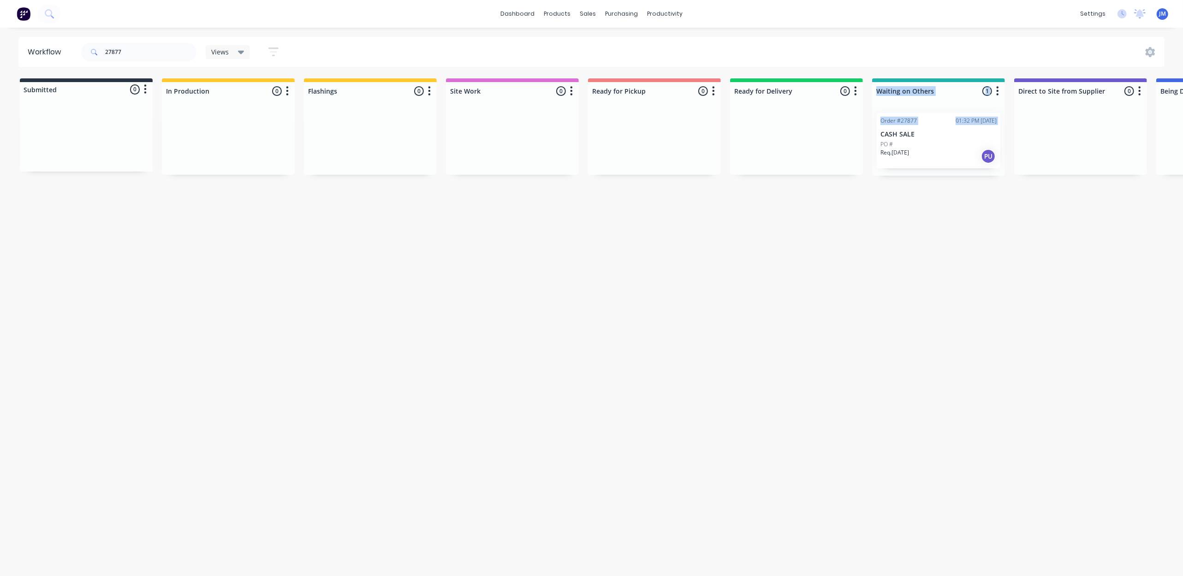
drag, startPoint x: 856, startPoint y: 137, endPoint x: 771, endPoint y: 141, distance: 85.0
click at [771, 141] on div "Submitted 0 Status colour #273444 hex #273444 Save Cancel Summaries Total order…" at bounding box center [829, 126] width 1672 height 97
click at [807, 242] on div "Workflow 27877 Views Save new view None (Default) edit Show/Hide statuses Show …" at bounding box center [587, 297] width 1174 height 521
drag, startPoint x: 966, startPoint y: 126, endPoint x: 620, endPoint y: 91, distance: 347.7
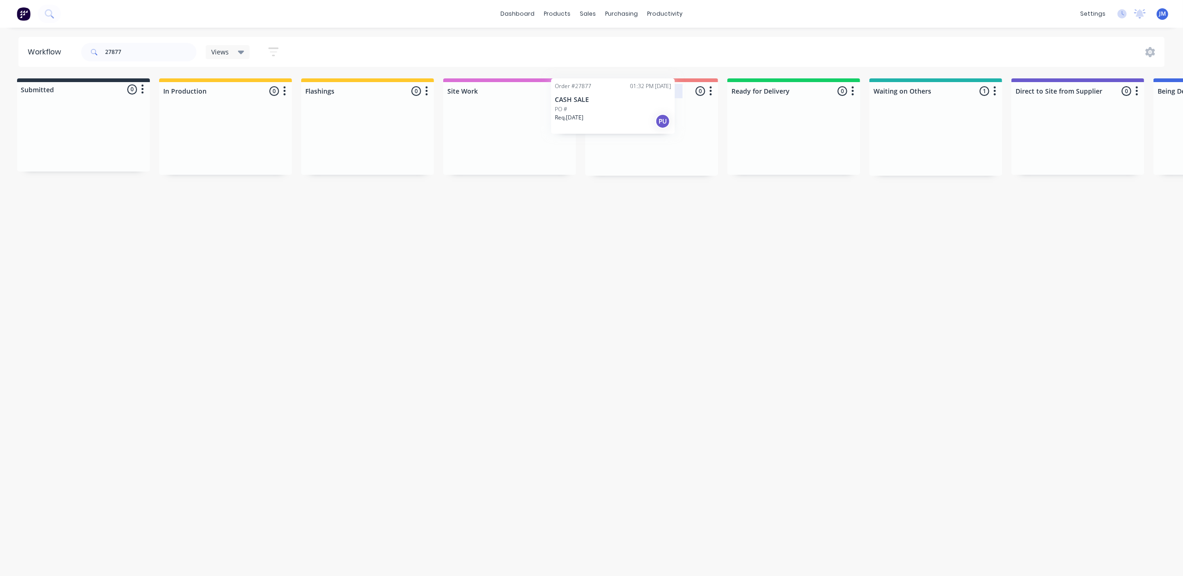
click at [634, 93] on div "Submitted 0 Status colour #273444 hex #273444 Save Cancel Summaries Total order…" at bounding box center [826, 126] width 1672 height 97
click at [130, 54] on input "27877" at bounding box center [150, 52] width 91 height 18
type input "2"
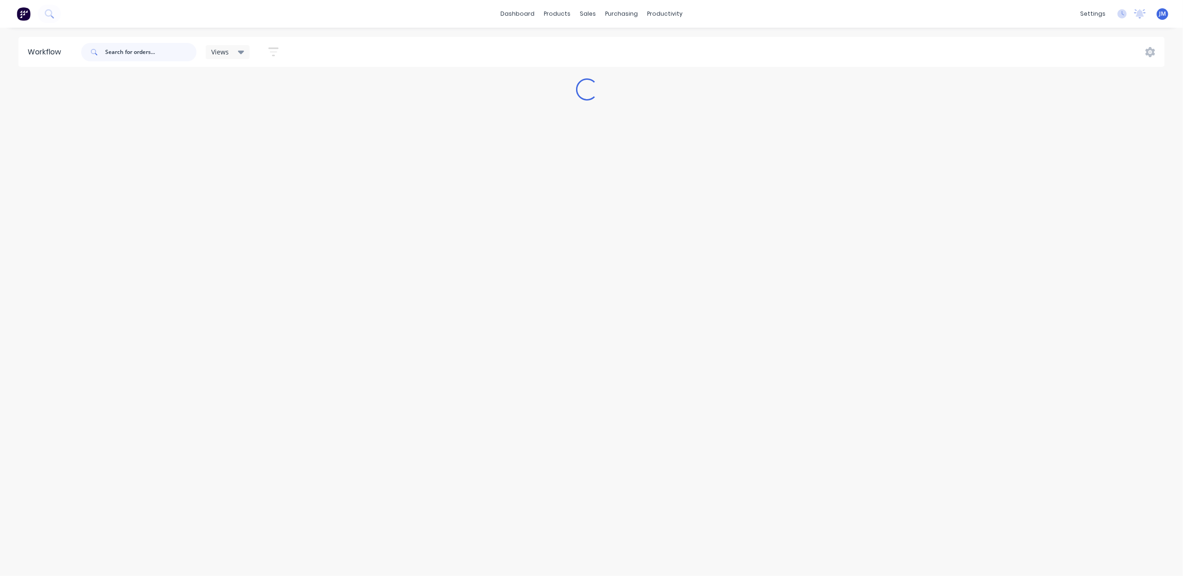
scroll to position [0, 0]
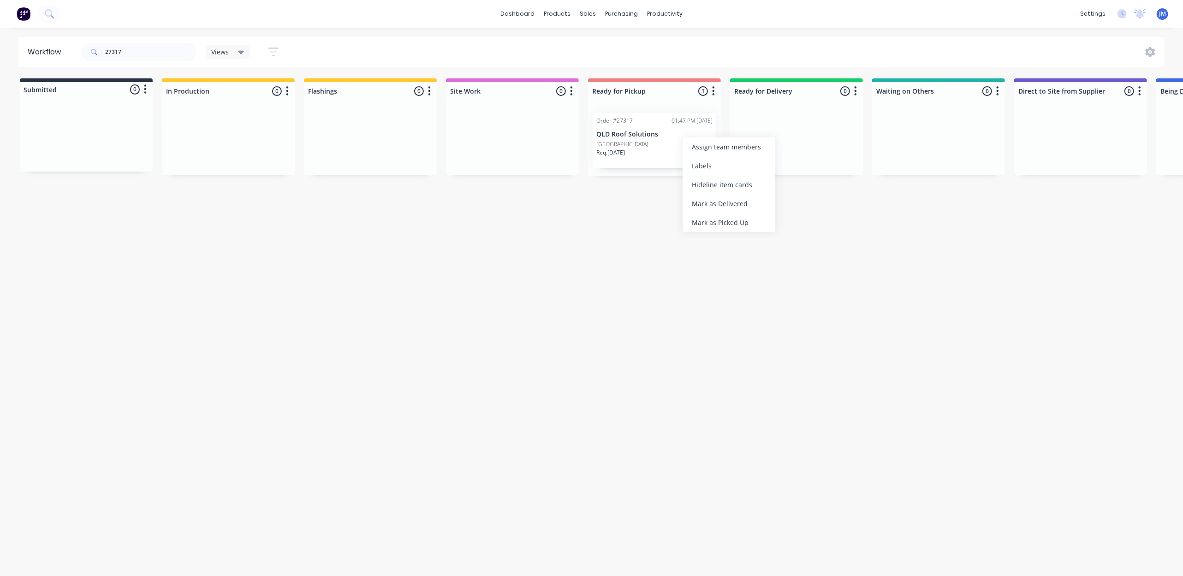
drag, startPoint x: 707, startPoint y: 220, endPoint x: 648, endPoint y: 191, distance: 66.4
click at [707, 220] on div "Mark as Picked Up" at bounding box center [729, 222] width 93 height 19
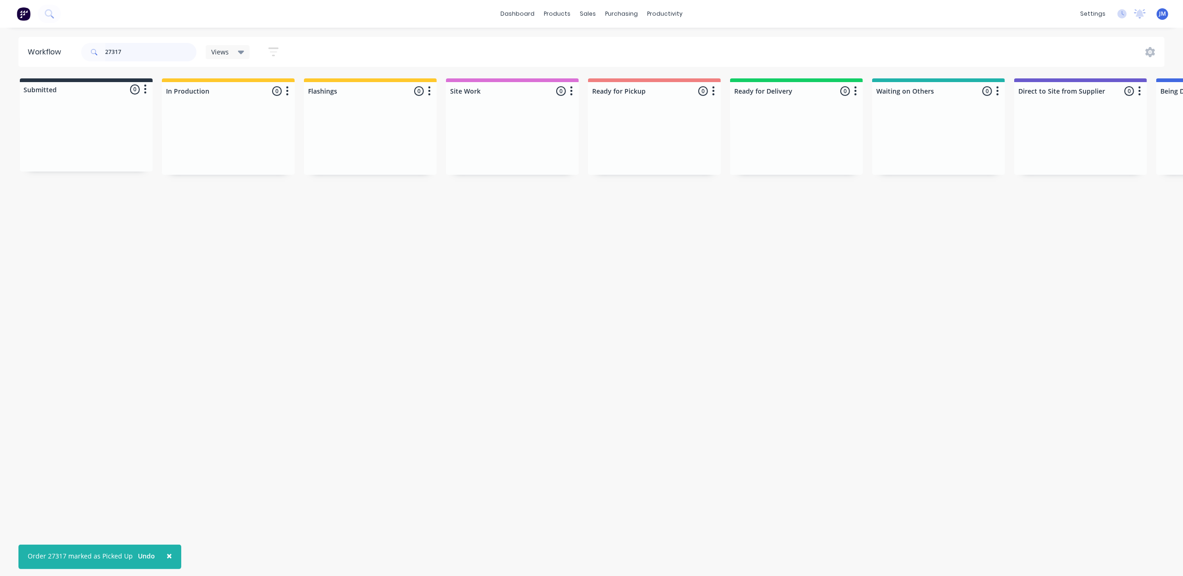
click at [145, 54] on input "27317" at bounding box center [150, 52] width 91 height 18
type input "2"
click at [671, 162] on div "Req. [DATE] PU" at bounding box center [654, 157] width 116 height 16
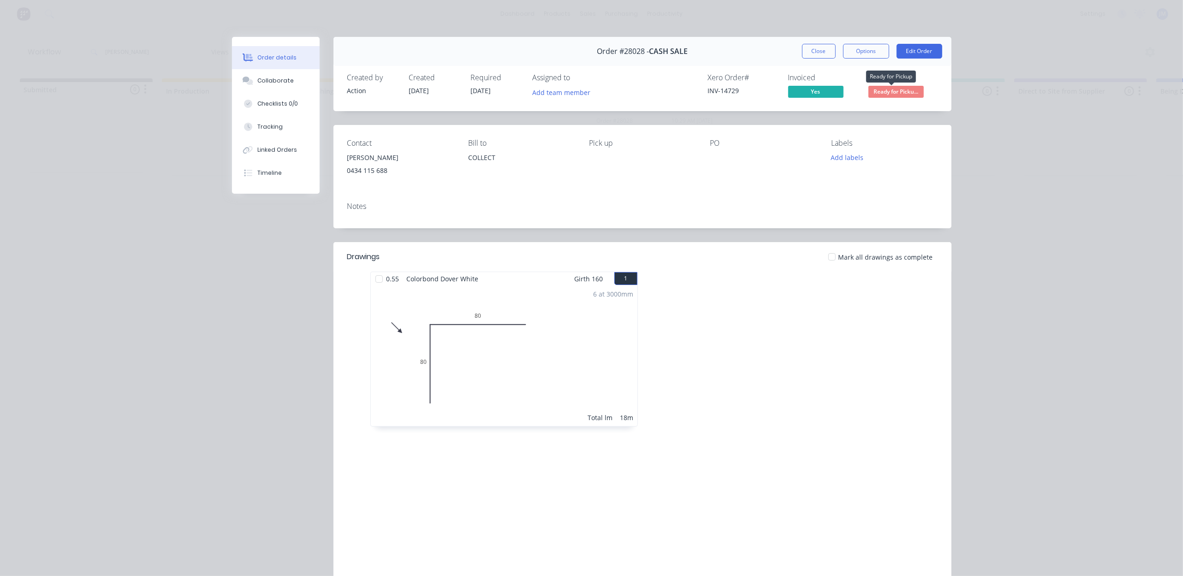
click at [871, 87] on span "Ready for Picku..." at bounding box center [896, 92] width 55 height 12
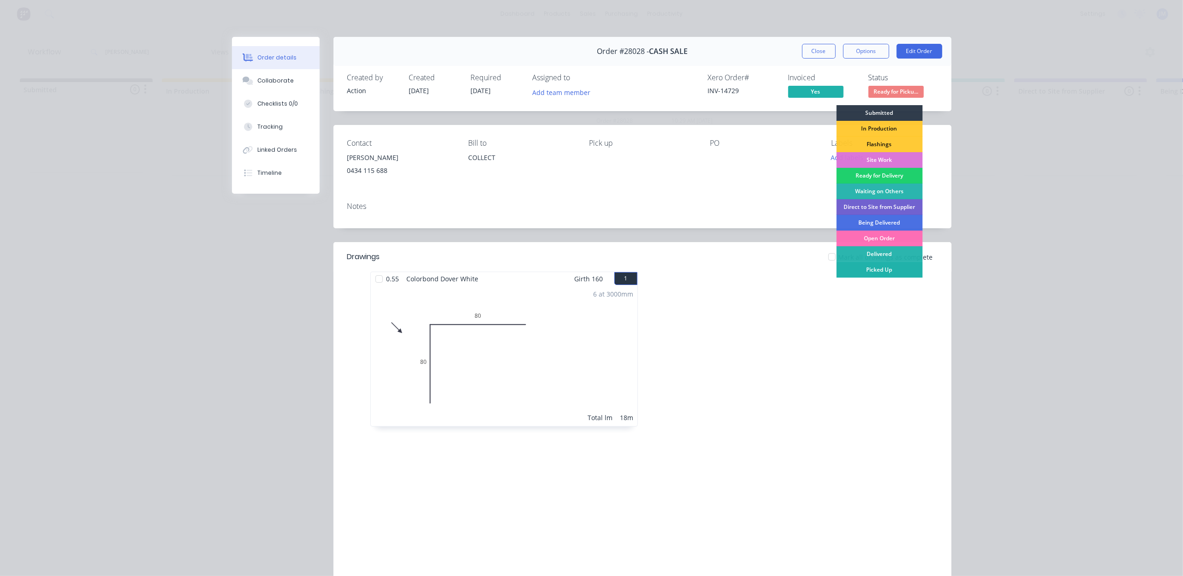
drag, startPoint x: 877, startPoint y: 271, endPoint x: 750, endPoint y: 234, distance: 133.0
click at [877, 271] on div "Picked Up" at bounding box center [879, 270] width 86 height 16
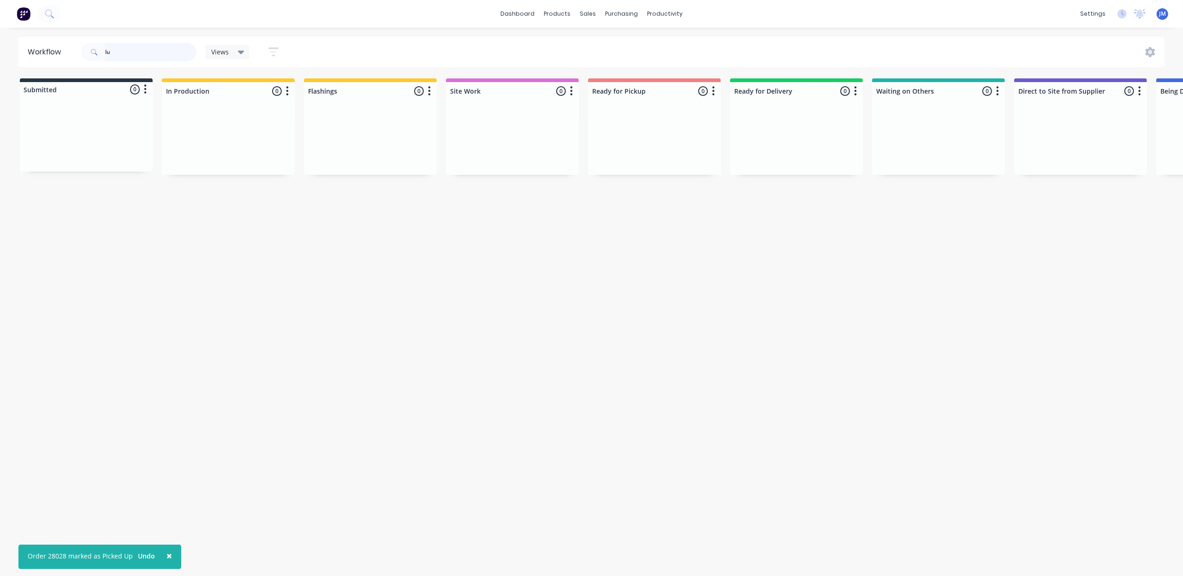
type input "l"
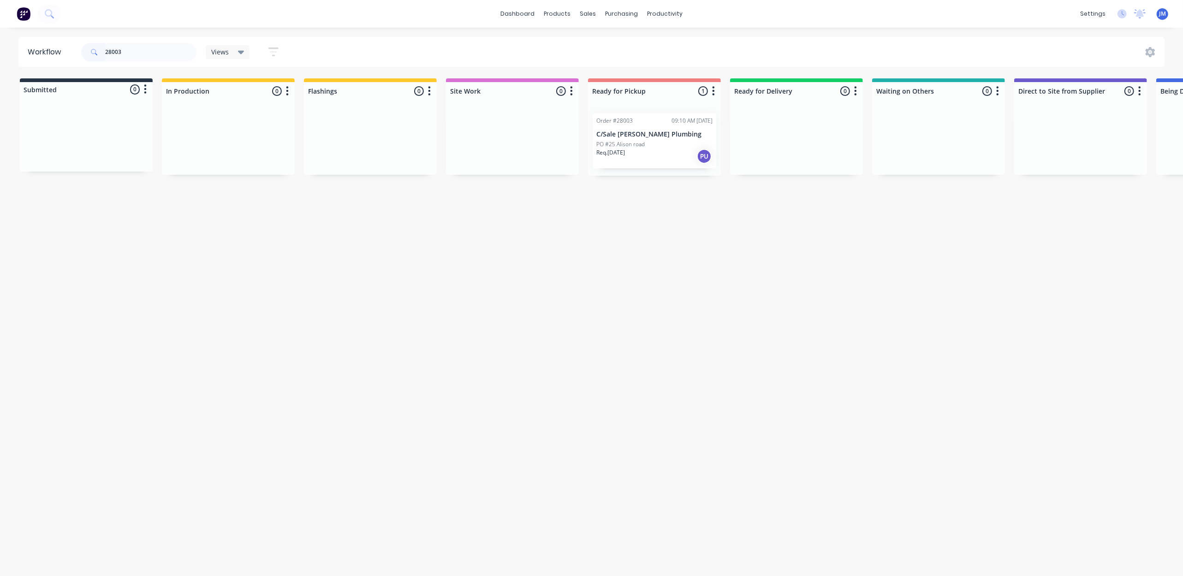
click at [667, 131] on p "C/Sale [PERSON_NAME] Plumbing" at bounding box center [654, 135] width 116 height 8
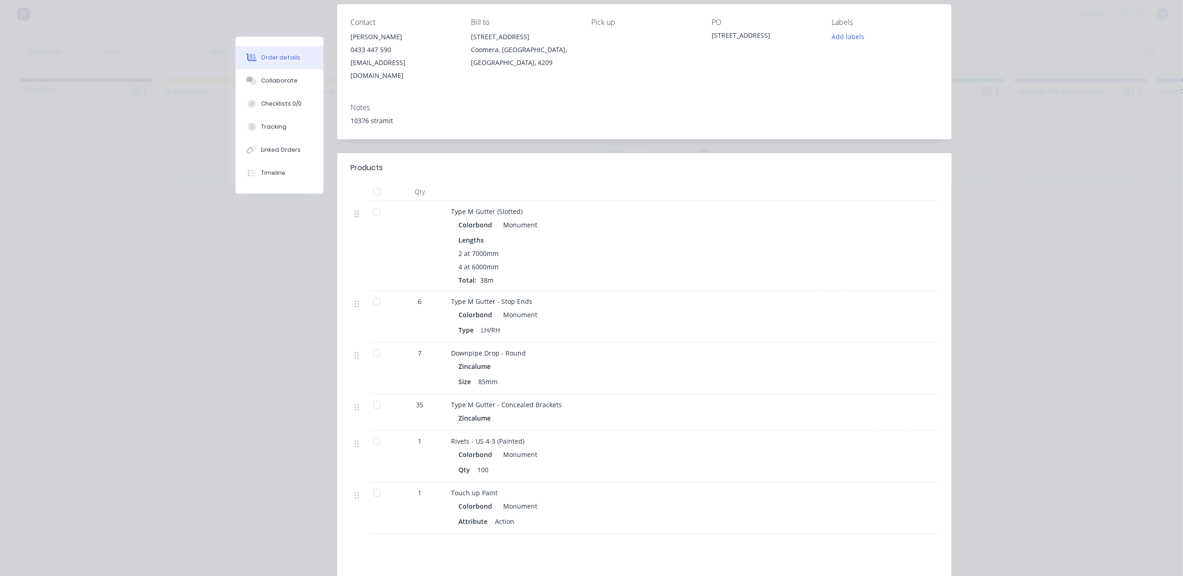
scroll to position [123, 0]
click at [298, 60] on button "Order details" at bounding box center [280, 57] width 88 height 23
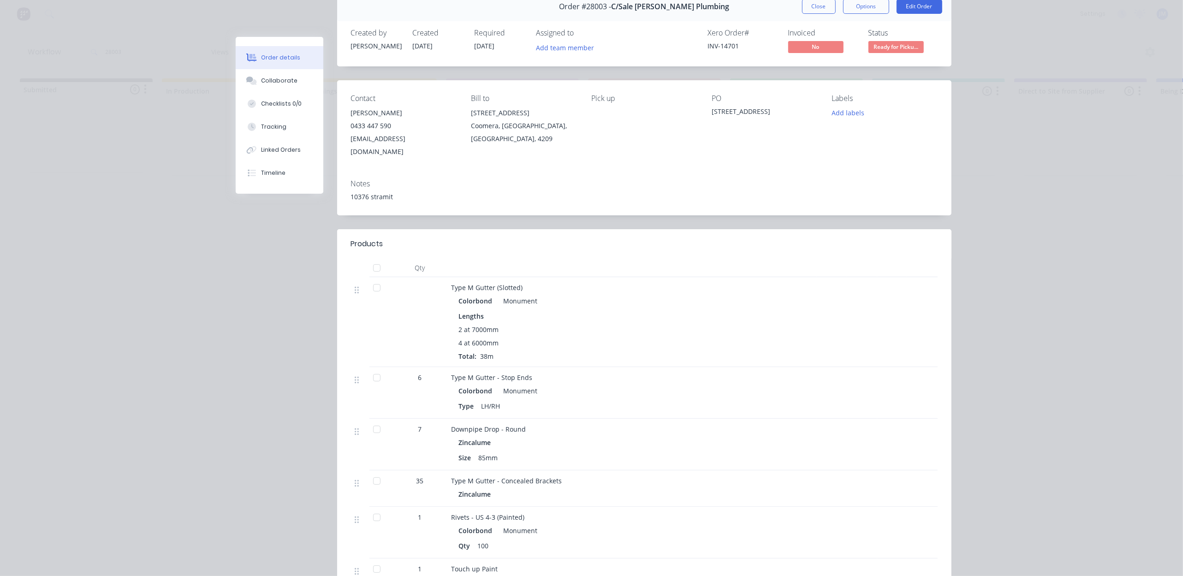
scroll to position [0, 0]
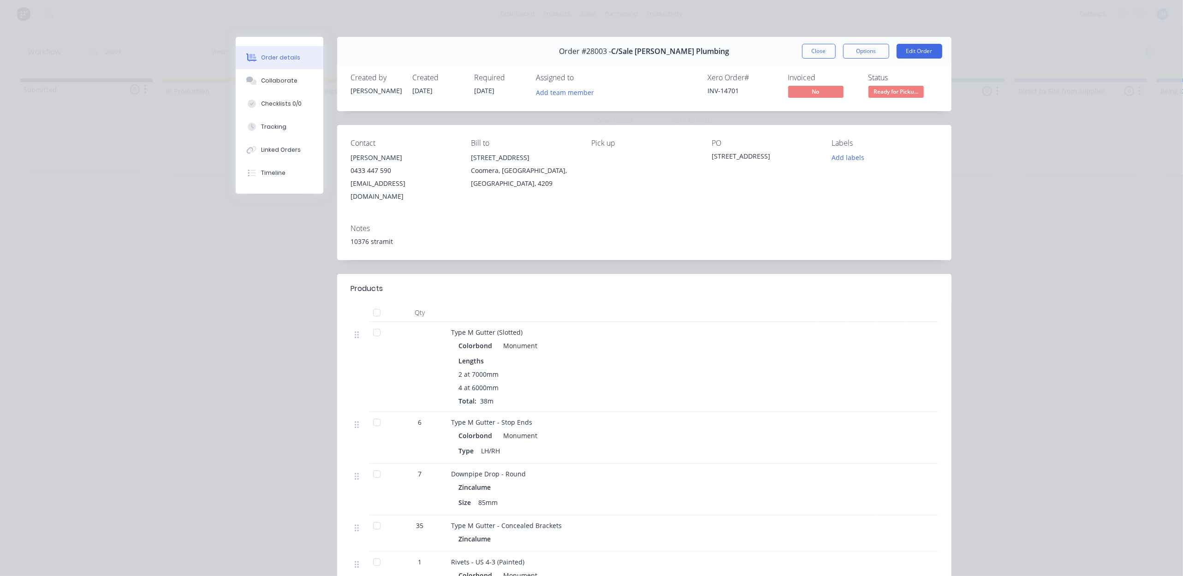
click at [810, 52] on button "Close" at bounding box center [819, 51] width 34 height 15
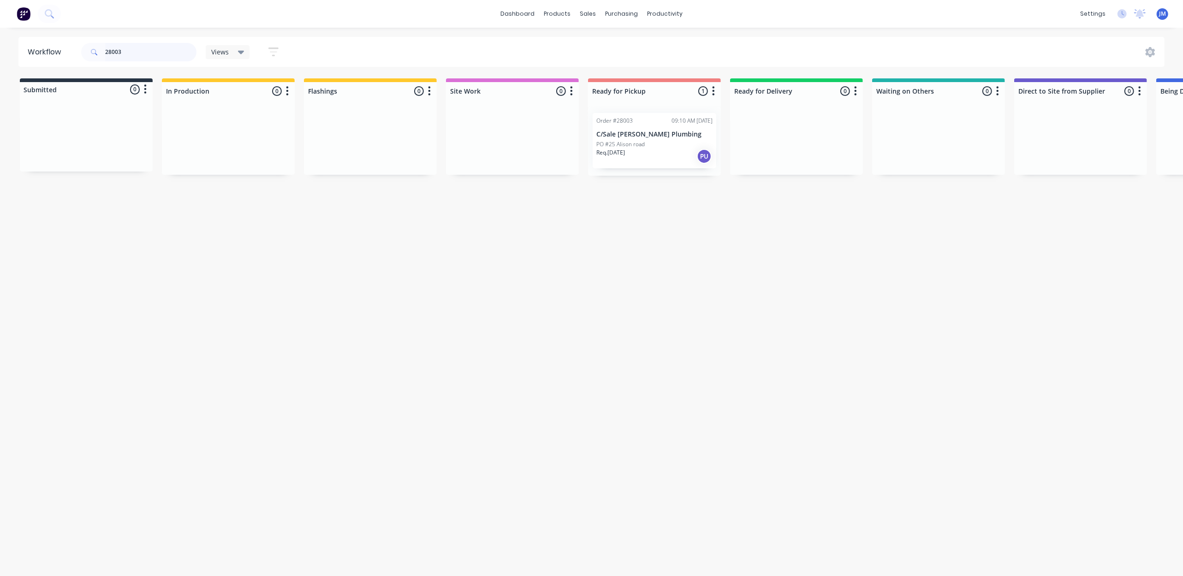
drag, startPoint x: 148, startPoint y: 50, endPoint x: 143, endPoint y: 50, distance: 5.5
click at [148, 50] on input "28003" at bounding box center [150, 52] width 91 height 18
type input "2"
drag, startPoint x: 89, startPoint y: 148, endPoint x: 226, endPoint y: 143, distance: 136.6
click at [226, 143] on div "Submitted 1 Status colour #273444 hex #273444 Save Cancel Summaries Total order…" at bounding box center [829, 126] width 1672 height 97
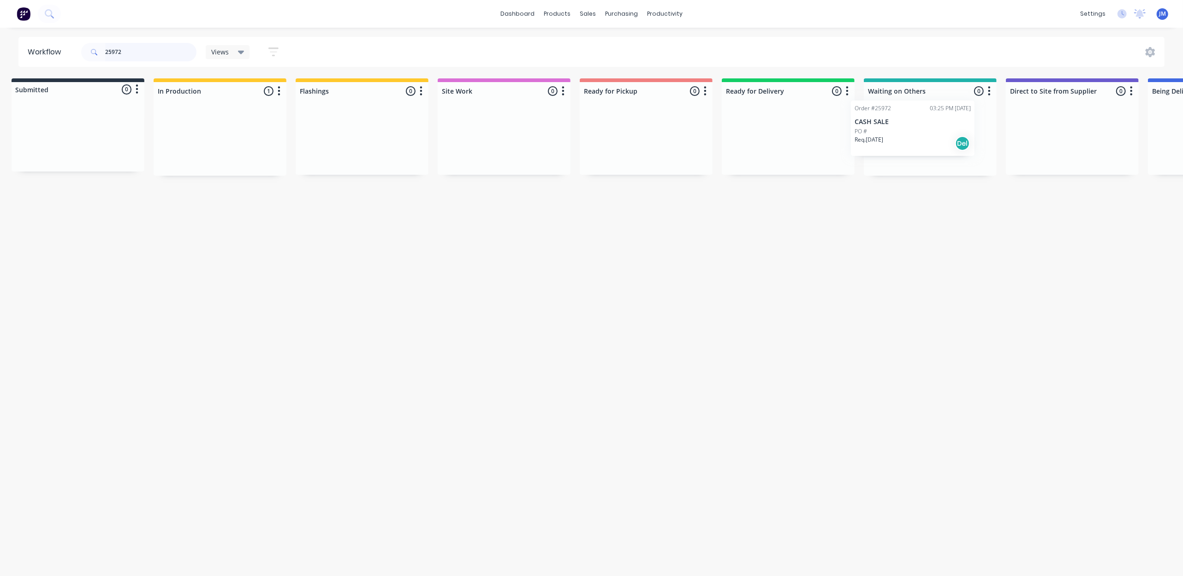
scroll to position [0, 16]
drag, startPoint x: 221, startPoint y: 145, endPoint x: 906, endPoint y: 135, distance: 685.1
click at [906, 135] on div "Submitted 0 Status colour #273444 hex #273444 Save Cancel Summaries Total order…" at bounding box center [814, 126] width 1672 height 97
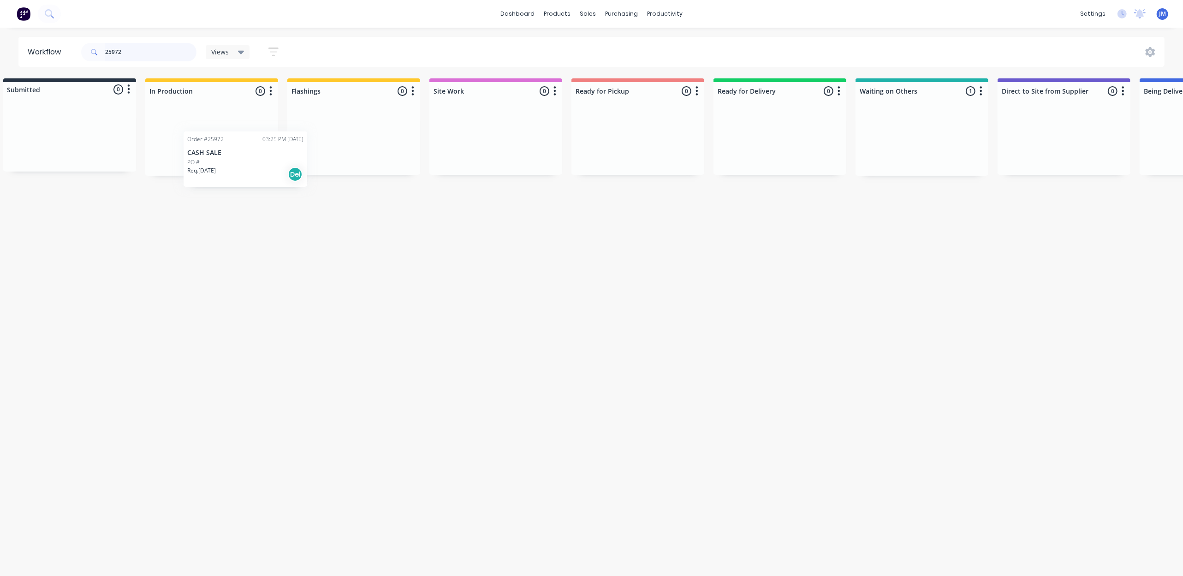
scroll to position [0, 1]
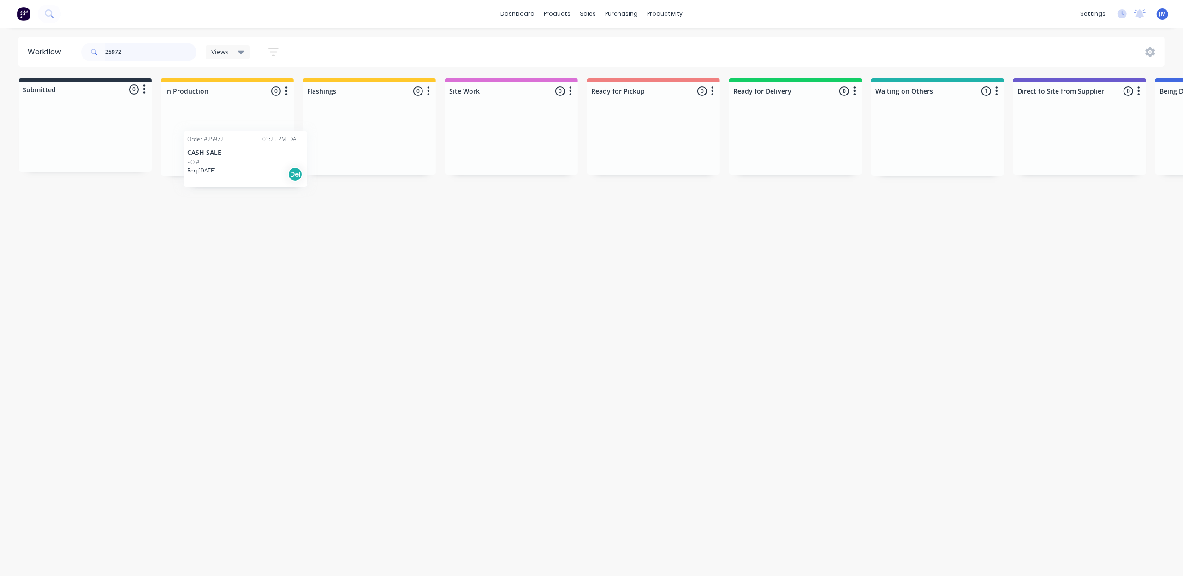
drag, startPoint x: 890, startPoint y: 147, endPoint x: 185, endPoint y: 163, distance: 705.5
click at [185, 163] on div "Submitted 0 Status colour #273444 hex #273444 Save Cancel Summaries Total order…" at bounding box center [828, 126] width 1672 height 97
type input "2"
drag, startPoint x: 135, startPoint y: 148, endPoint x: 401, endPoint y: 143, distance: 266.2
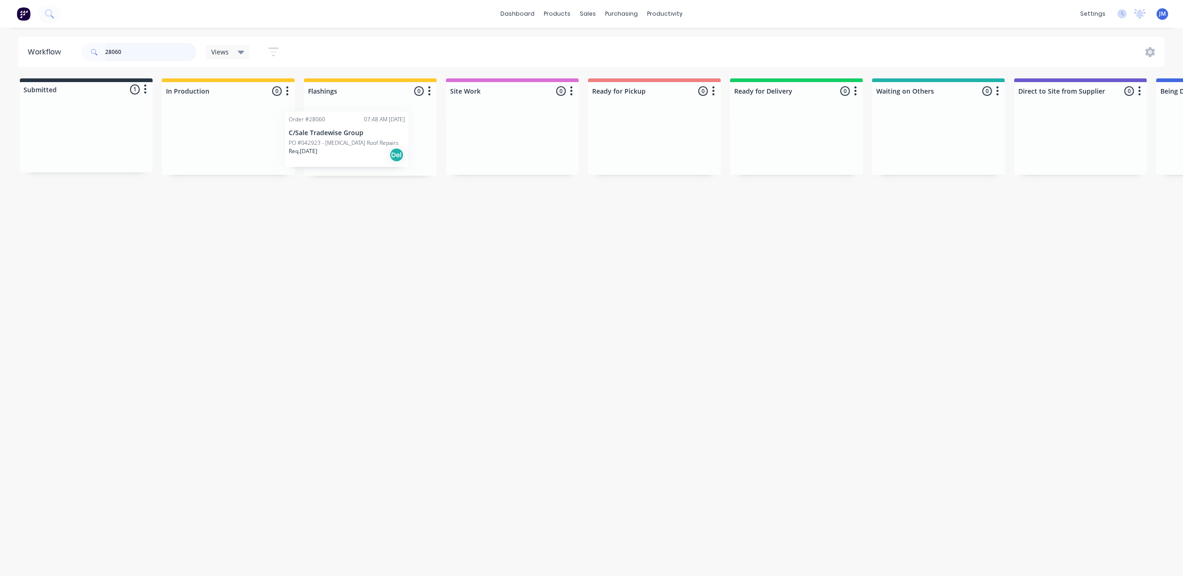
click at [401, 150] on div "Submitted 1 Status colour #273444 hex #273444 Save Cancel Summaries Total order…" at bounding box center [829, 126] width 1672 height 97
drag, startPoint x: 194, startPoint y: 140, endPoint x: 638, endPoint y: 117, distance: 445.3
click at [638, 117] on div "Submitted 0 Status colour #273444 hex #273444 Save Cancel Summaries Total order…" at bounding box center [829, 126] width 1672 height 97
drag, startPoint x: 219, startPoint y: 139, endPoint x: 631, endPoint y: 113, distance: 413.2
click at [631, 113] on div "Submitted 0 Status colour #273444 hex #273444 Save Cancel Summaries Total order…" at bounding box center [829, 126] width 1672 height 97
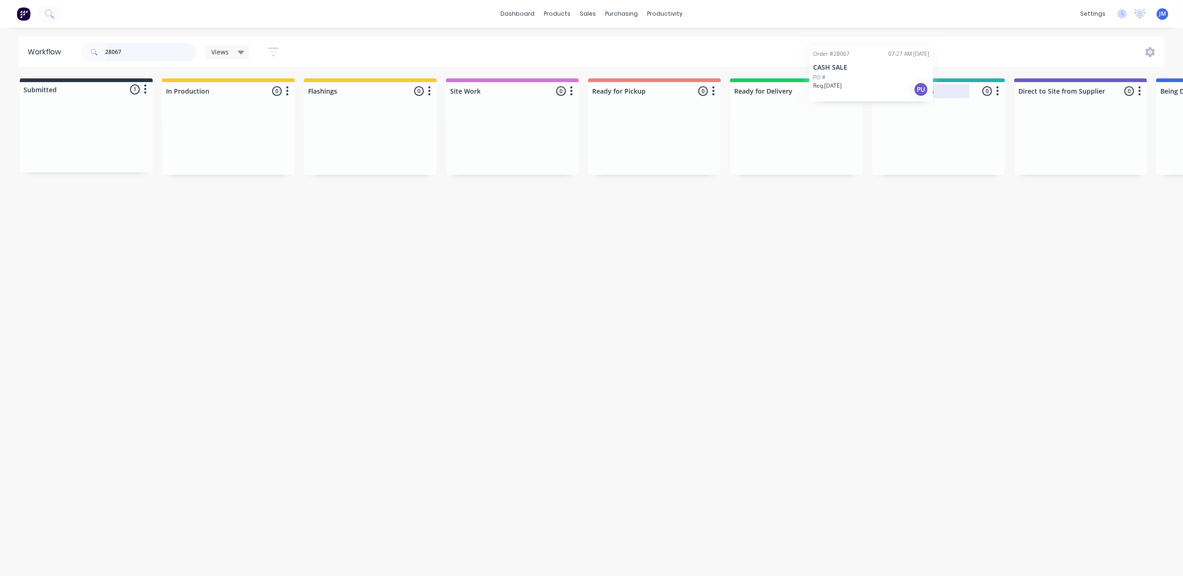
drag, startPoint x: 101, startPoint y: 129, endPoint x: 907, endPoint y: 95, distance: 807.0
click at [908, 97] on div "Submitted 1 Status colour #273444 hex #273444 Save Cancel Summaries Total order…" at bounding box center [829, 126] width 1672 height 96
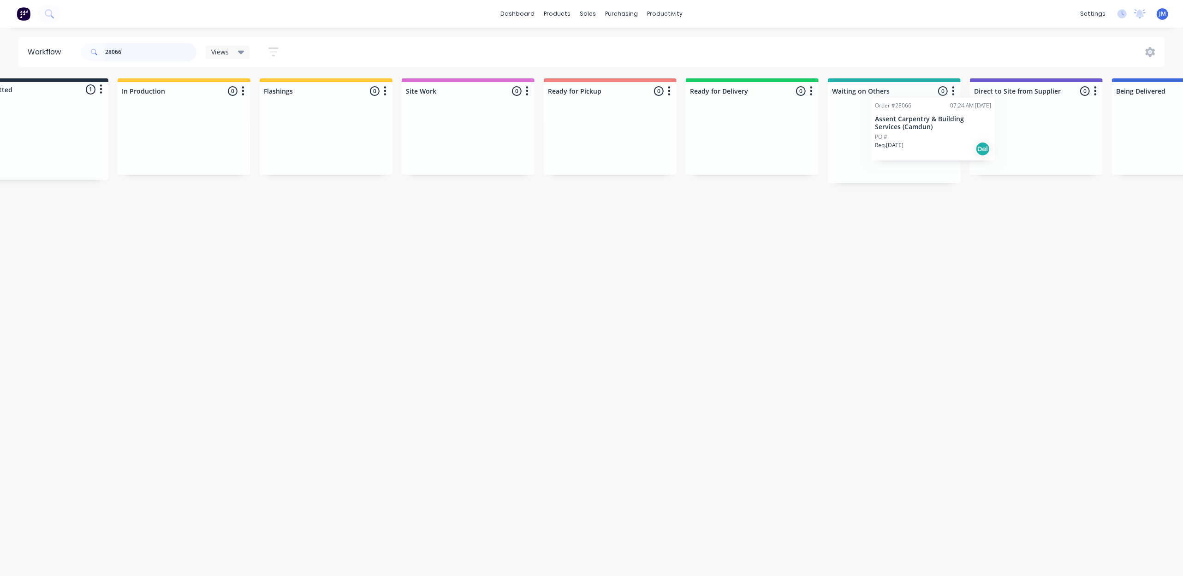
scroll to position [0, 51]
drag, startPoint x: 79, startPoint y: 149, endPoint x: 903, endPoint y: 145, distance: 823.8
click at [903, 146] on div "Submitted 1 Status colour #273444 hex #273444 Save Cancel Summaries Total order…" at bounding box center [779, 130] width 1672 height 105
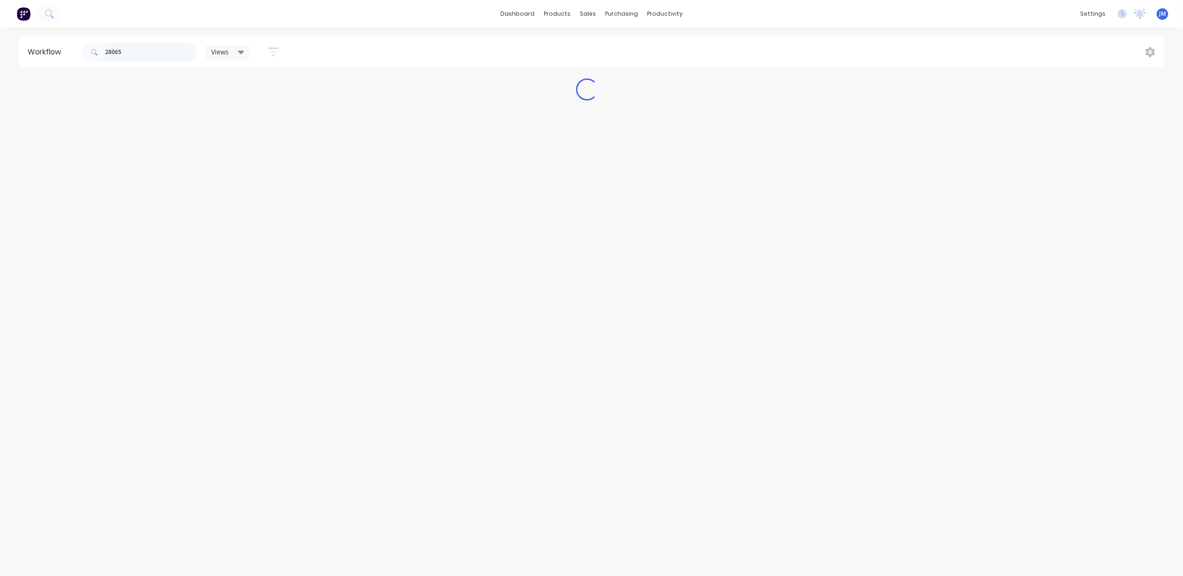
scroll to position [0, 0]
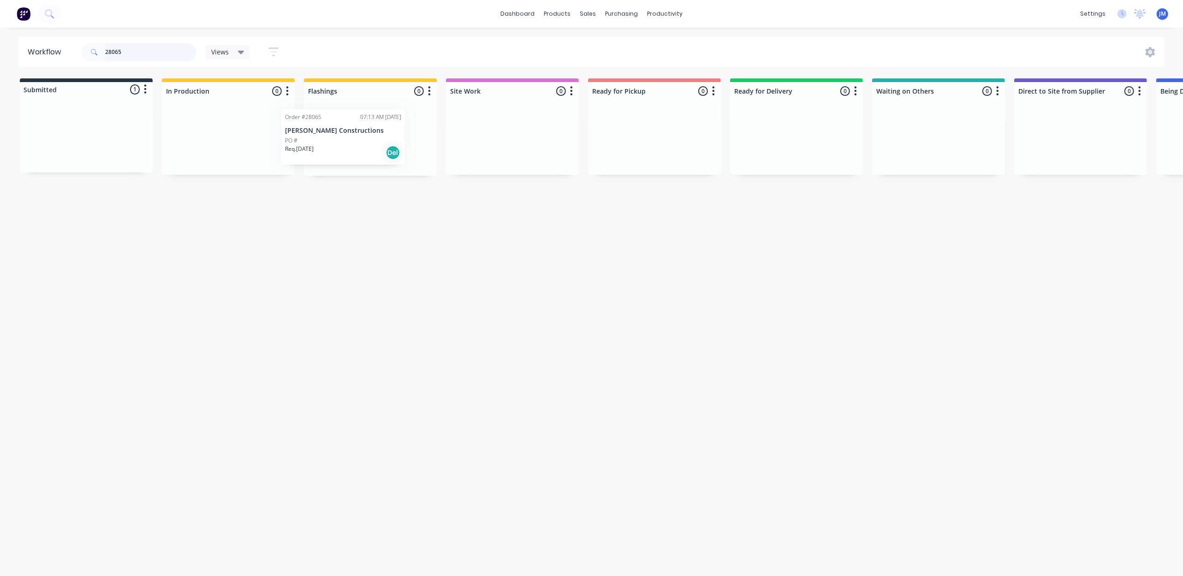
drag, startPoint x: 119, startPoint y: 141, endPoint x: 322, endPoint y: 137, distance: 203.0
click at [322, 139] on div "Submitted 1 Status colour #273444 hex #273444 Save Cancel Summaries Total order…" at bounding box center [829, 126] width 1672 height 97
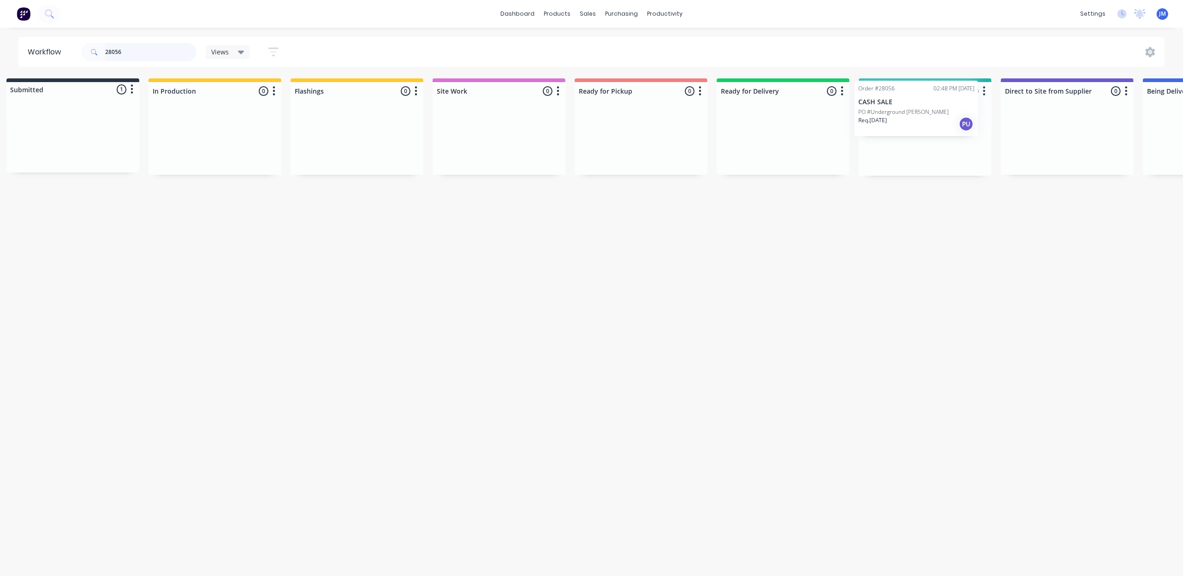
drag, startPoint x: 95, startPoint y: 143, endPoint x: 929, endPoint y: 121, distance: 834.3
click at [929, 120] on div "Submitted 1 Status colour #273444 hex #273444 Save Cancel Summaries Total order…" at bounding box center [816, 126] width 1672 height 97
type input "2"
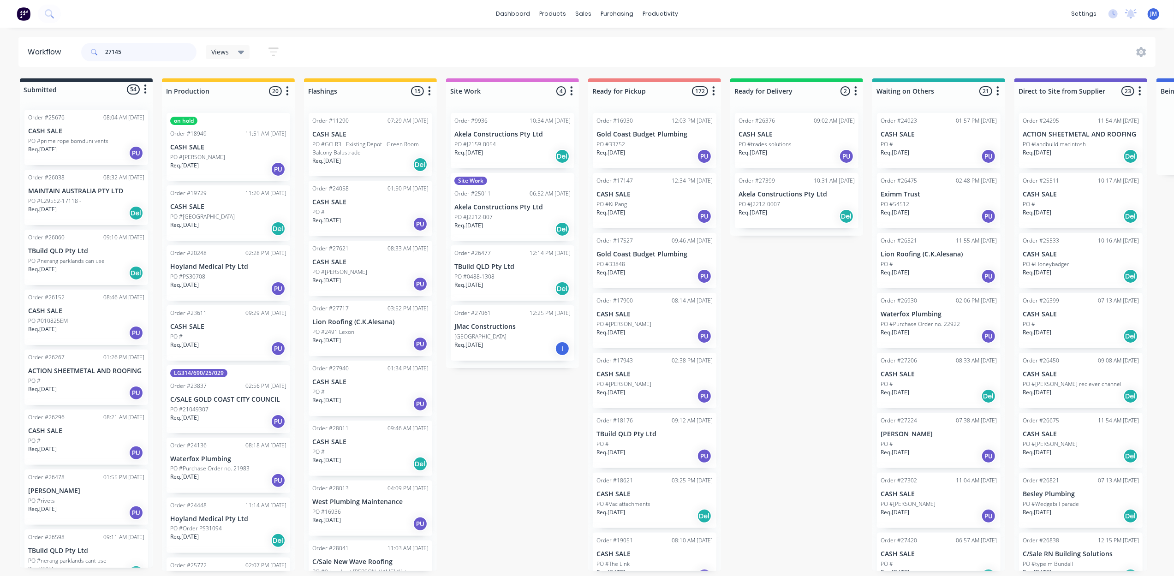
click at [131, 46] on input "27145" at bounding box center [150, 52] width 91 height 18
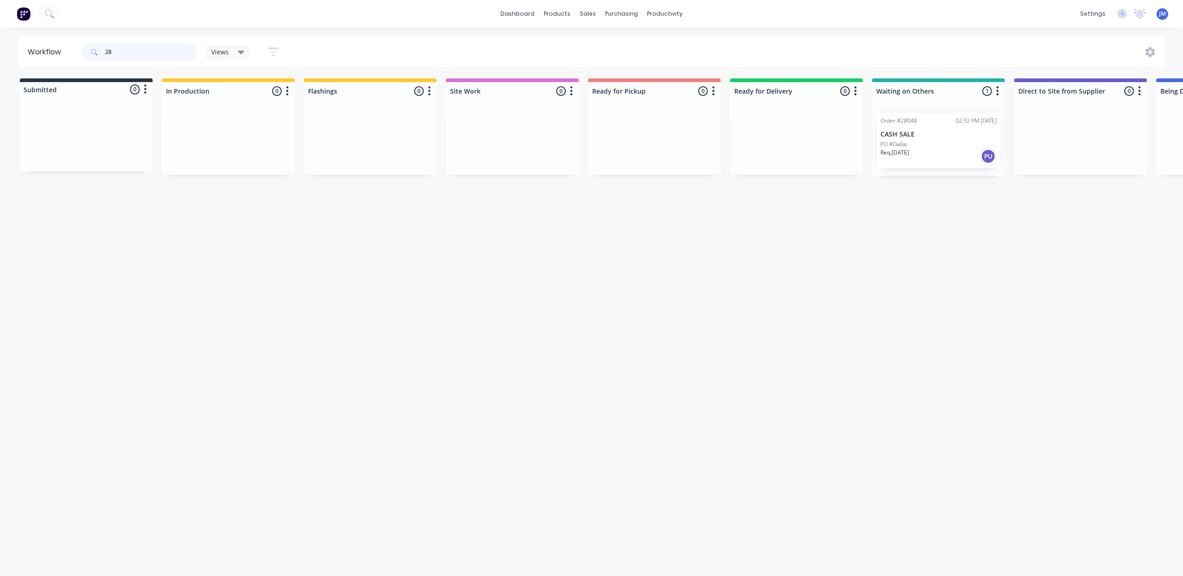
type input "2"
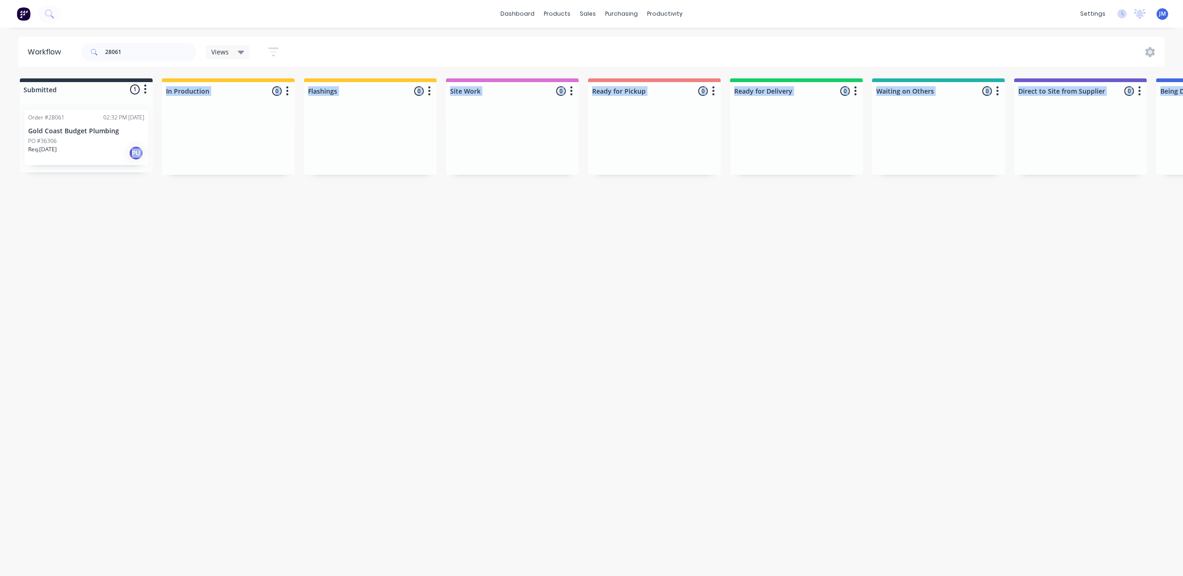
drag, startPoint x: 113, startPoint y: 196, endPoint x: 146, endPoint y: 169, distance: 41.9
click at [139, 168] on div "Workflow 28061 Views Save new view None (Default) edit Show/Hide statuses Show …" at bounding box center [587, 297] width 1174 height 521
click at [224, 421] on div "Workflow 28061 Views Save new view None (Default) edit Show/Hide statuses Show …" at bounding box center [587, 297] width 1174 height 521
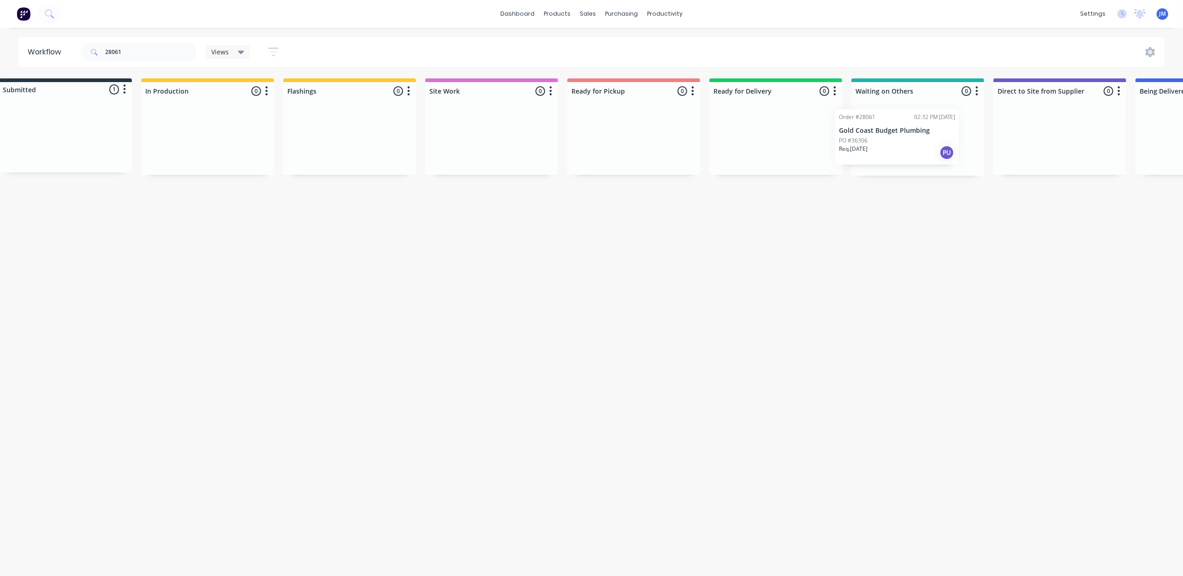
scroll to position [0, 29]
drag, startPoint x: 183, startPoint y: 131, endPoint x: 952, endPoint y: 128, distance: 769.4
click at [952, 128] on div "Submitted 1 Status colour #273444 hex #273444 Save Cancel Summaries Total order…" at bounding box center [801, 126] width 1672 height 97
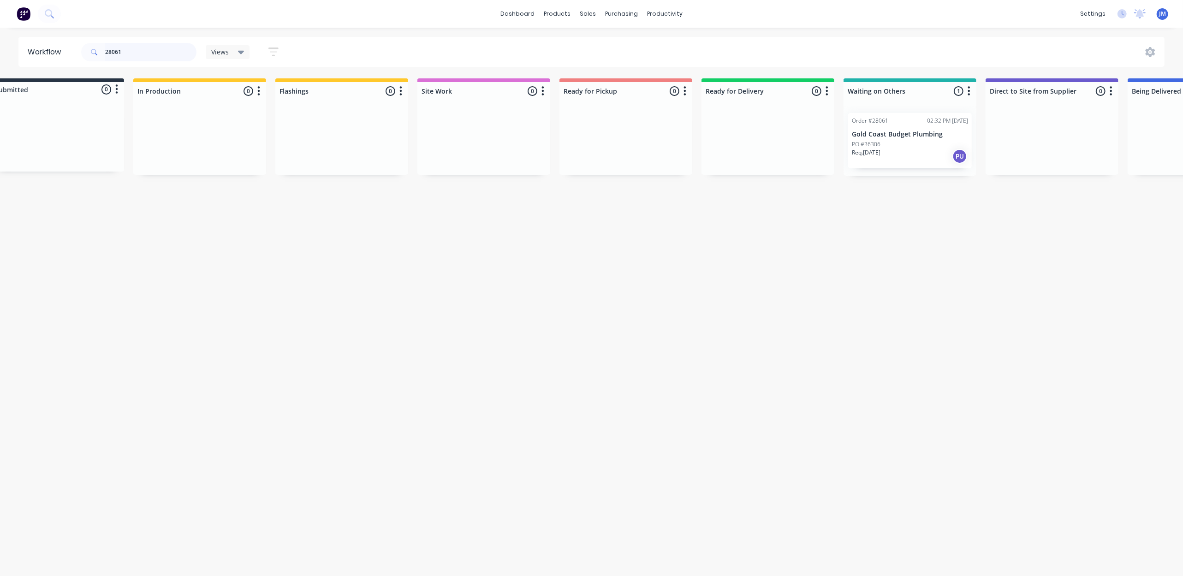
click at [128, 51] on input "28061" at bounding box center [150, 52] width 91 height 18
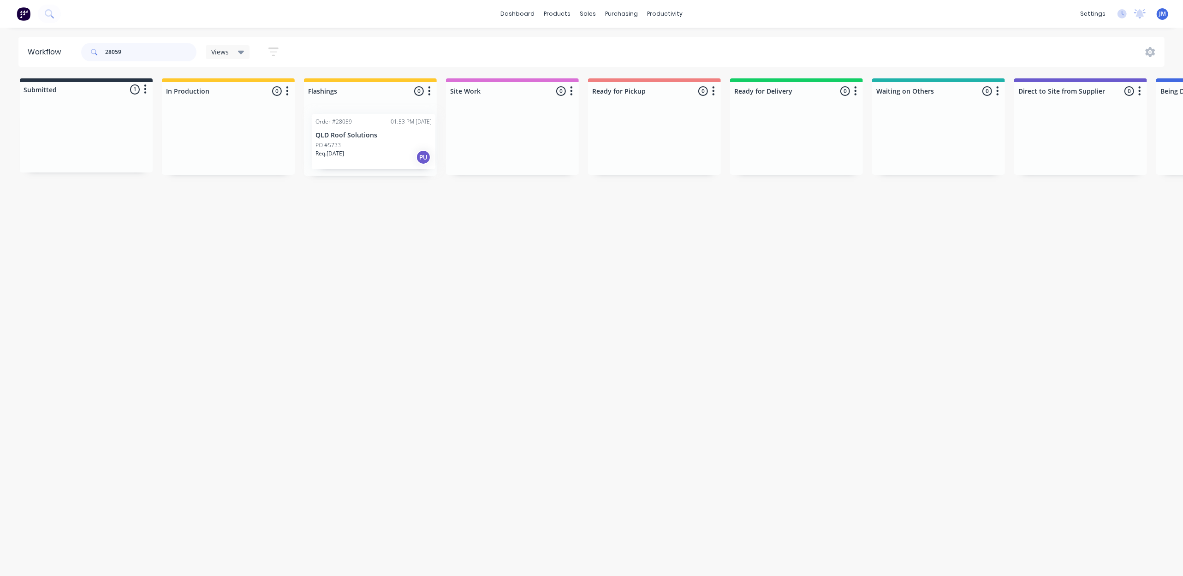
drag, startPoint x: 95, startPoint y: 127, endPoint x: 380, endPoint y: 131, distance: 285.6
click at [380, 131] on div "Submitted 1 Status colour #273444 hex #273444 Save Cancel Summaries Total order…" at bounding box center [829, 126] width 1672 height 97
drag, startPoint x: 372, startPoint y: 138, endPoint x: 659, endPoint y: 136, distance: 286.9
click at [659, 136] on div "Submitted 0 Status colour #273444 hex #273444 Save Cancel Summaries Total order…" at bounding box center [829, 126] width 1672 height 97
click at [631, 146] on div "PO #" at bounding box center [654, 144] width 116 height 8
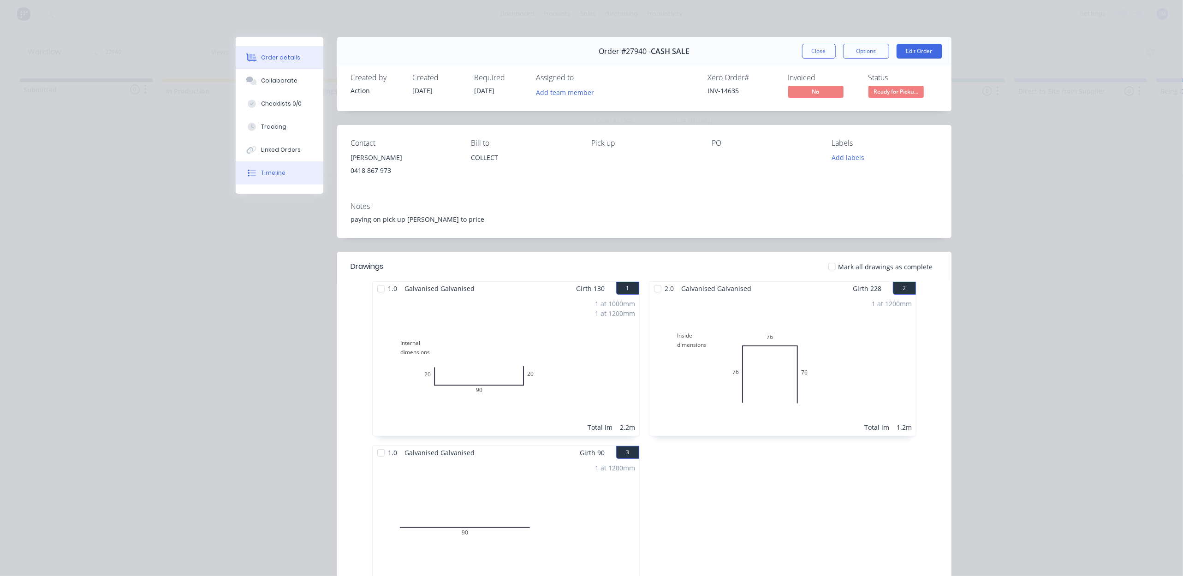
click at [268, 170] on div "Timeline" at bounding box center [273, 173] width 24 height 8
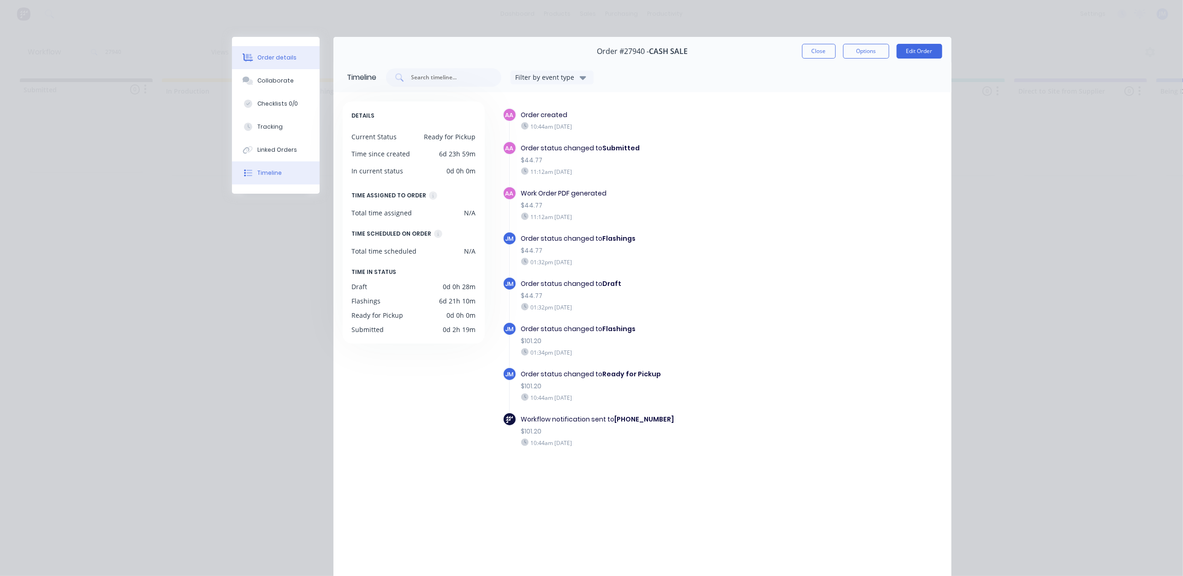
click at [266, 55] on div "Order details" at bounding box center [276, 58] width 39 height 8
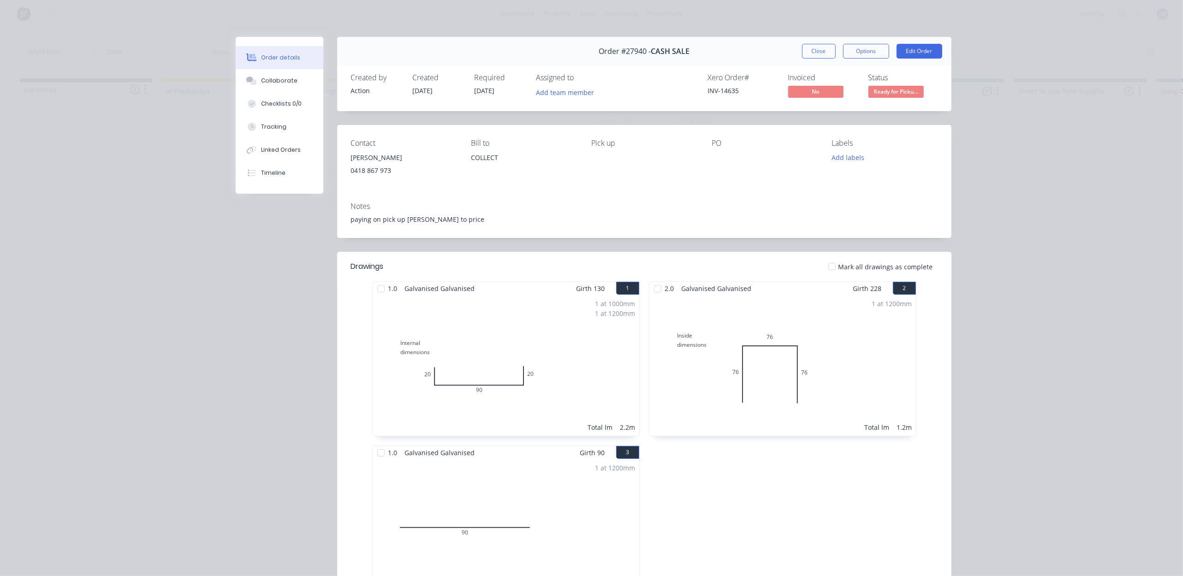
click at [1006, 147] on div "Order details Collaborate Checklists 0/0 Tracking Linked Orders Timeline Order …" at bounding box center [591, 288] width 1183 height 576
click at [803, 49] on button "Close" at bounding box center [819, 51] width 34 height 15
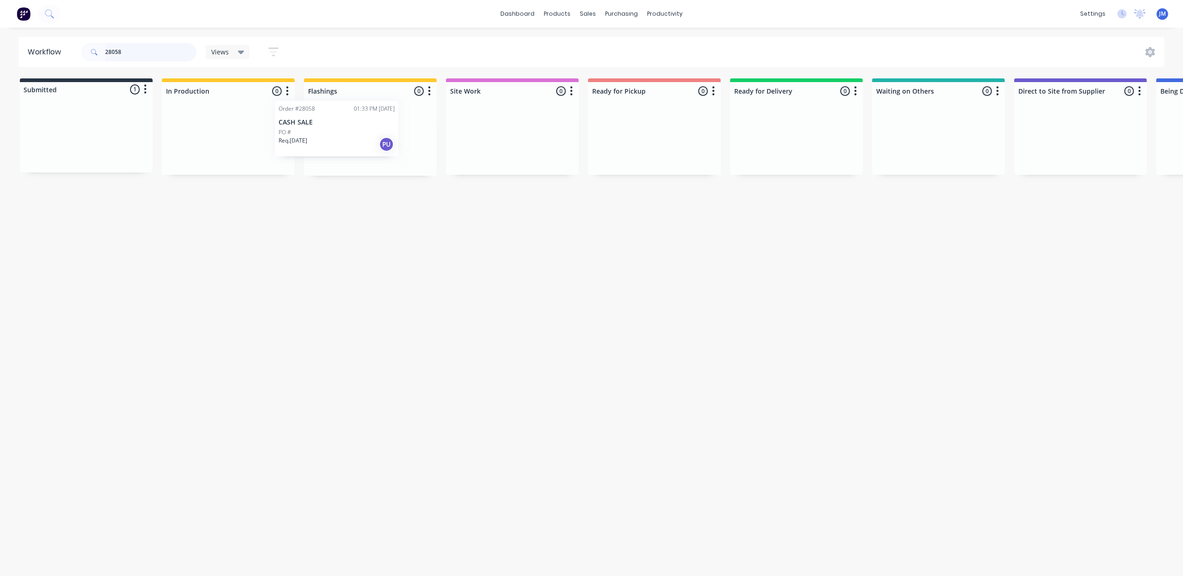
drag, startPoint x: 117, startPoint y: 143, endPoint x: 373, endPoint y: 134, distance: 256.2
click at [373, 134] on div "Submitted 1 Status colour #273444 hex #273444 Save Cancel Summaries Total order…" at bounding box center [829, 126] width 1672 height 97
type input "2"
click at [92, 159] on div "Req. [DATE] PU" at bounding box center [86, 161] width 116 height 16
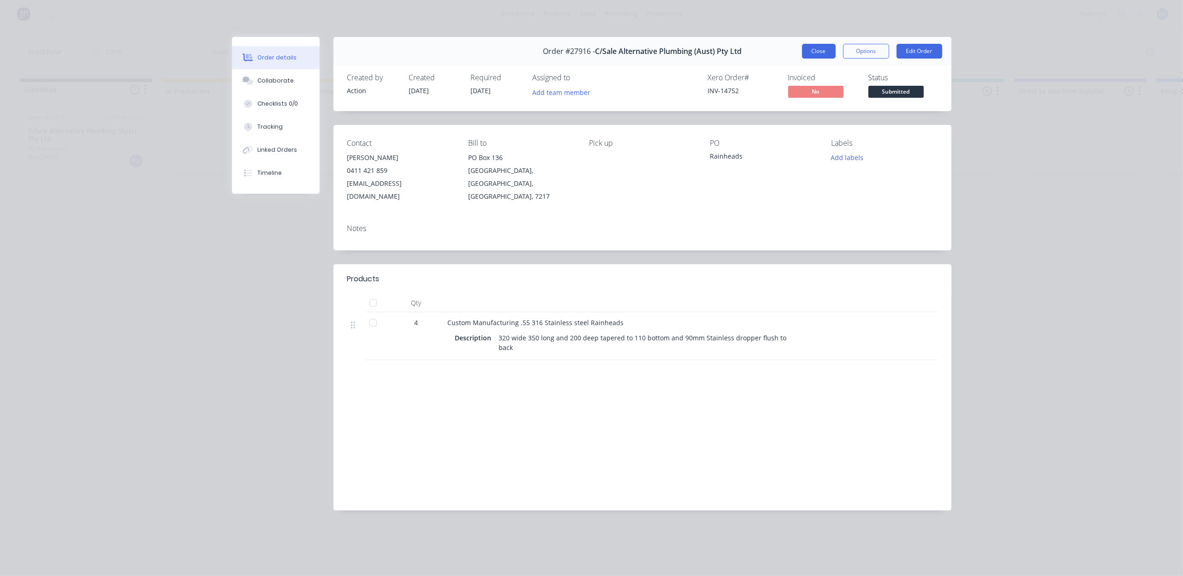
click at [814, 48] on button "Close" at bounding box center [819, 51] width 34 height 15
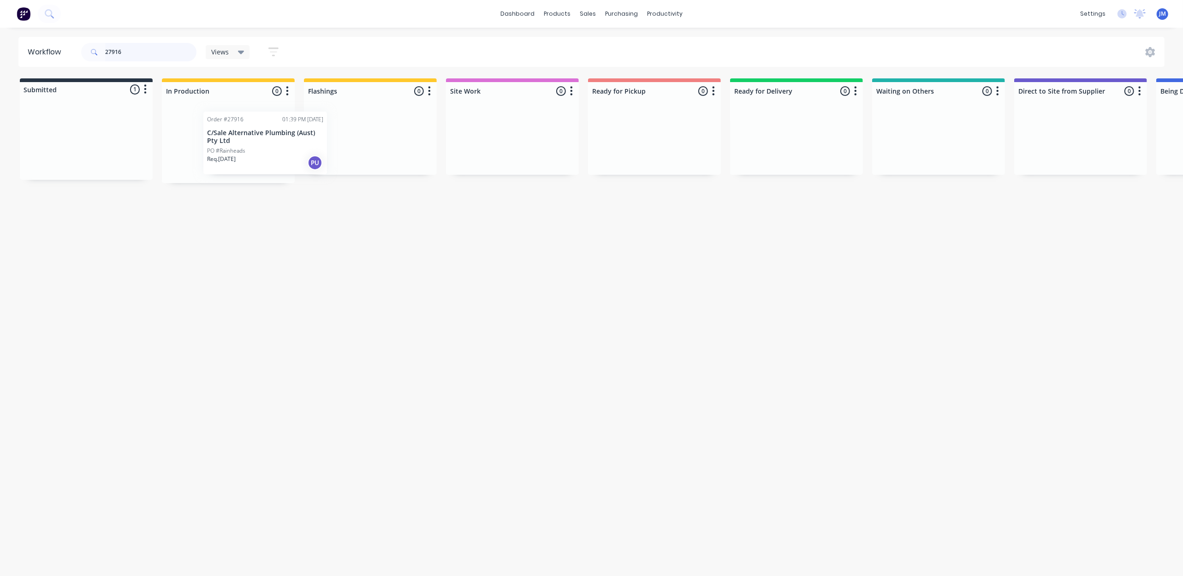
drag, startPoint x: 141, startPoint y: 154, endPoint x: 216, endPoint y: 123, distance: 81.5
click at [258, 135] on div "Submitted 1 Status colour #273444 hex #273444 Save Cancel Summaries Total order…" at bounding box center [829, 130] width 1672 height 105
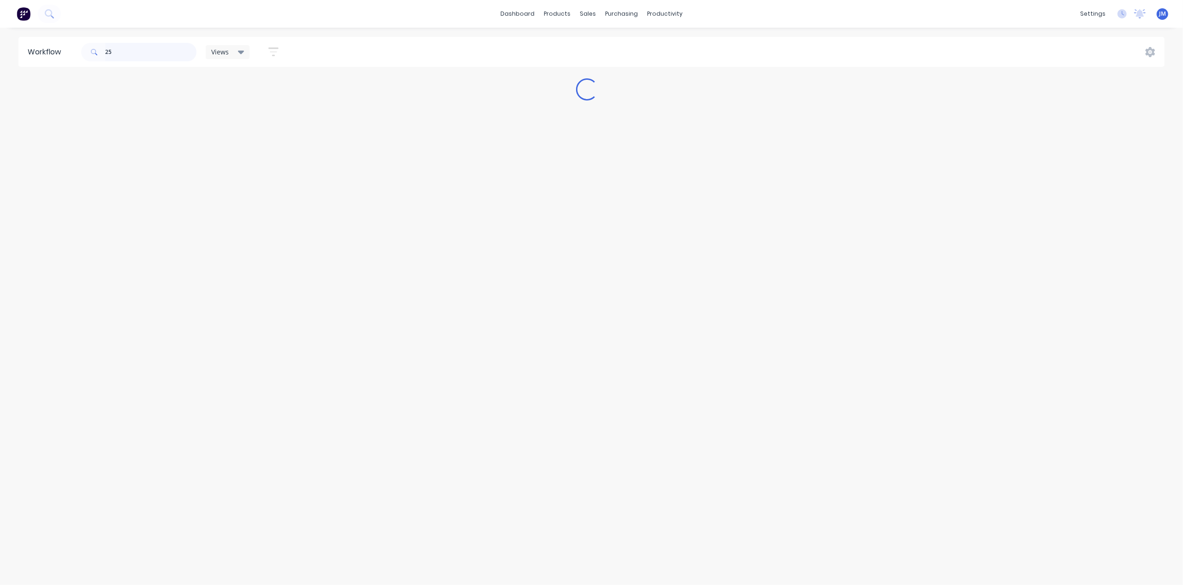
type input "2"
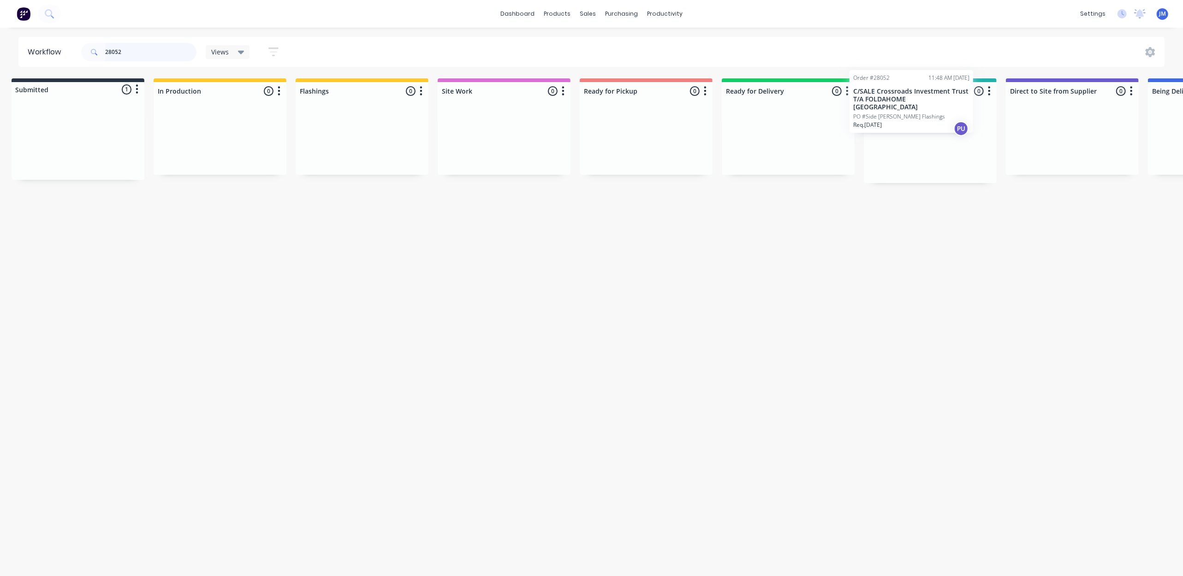
drag, startPoint x: 113, startPoint y: 150, endPoint x: 934, endPoint y: 101, distance: 822.5
click at [940, 112] on div "Submitted 1 Status colour #273444 hex #273444 Save Cancel Summaries Total order…" at bounding box center [821, 130] width 1672 height 105
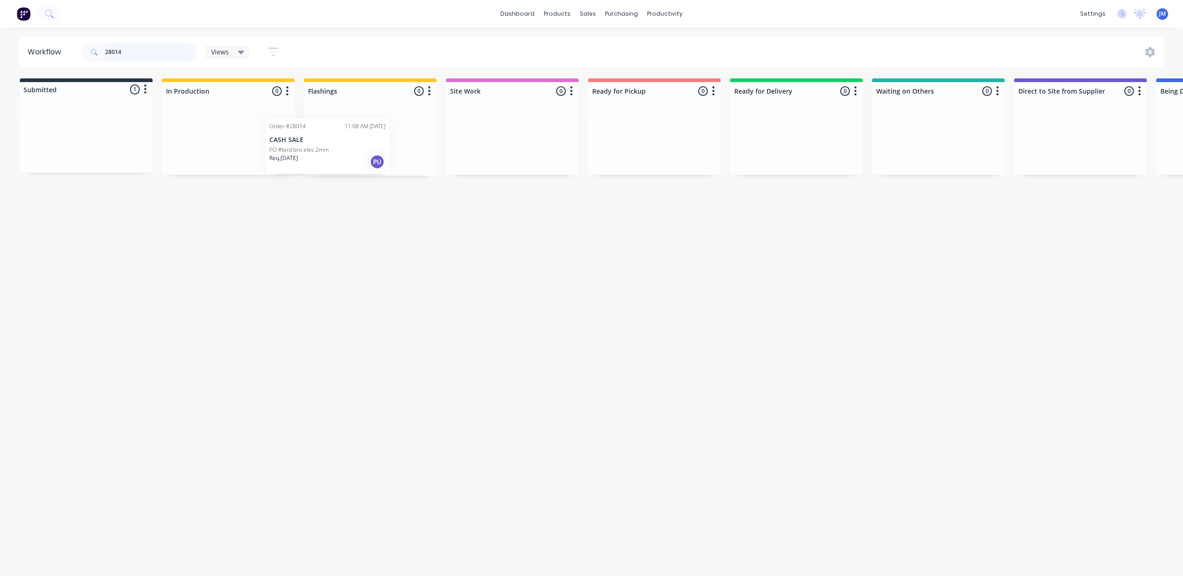
drag, startPoint x: 71, startPoint y: 136, endPoint x: 316, endPoint y: 135, distance: 244.9
click at [314, 140] on div "Submitted 1 Status colour #273444 hex #273444 Save Cancel Summaries Total order…" at bounding box center [829, 126] width 1672 height 97
type input "2"
drag, startPoint x: 82, startPoint y: 134, endPoint x: 612, endPoint y: 140, distance: 530.0
click at [612, 140] on div "Submitted 1 Status colour #273444 hex #273444 Save Cancel Summaries Total order…" at bounding box center [829, 126] width 1672 height 97
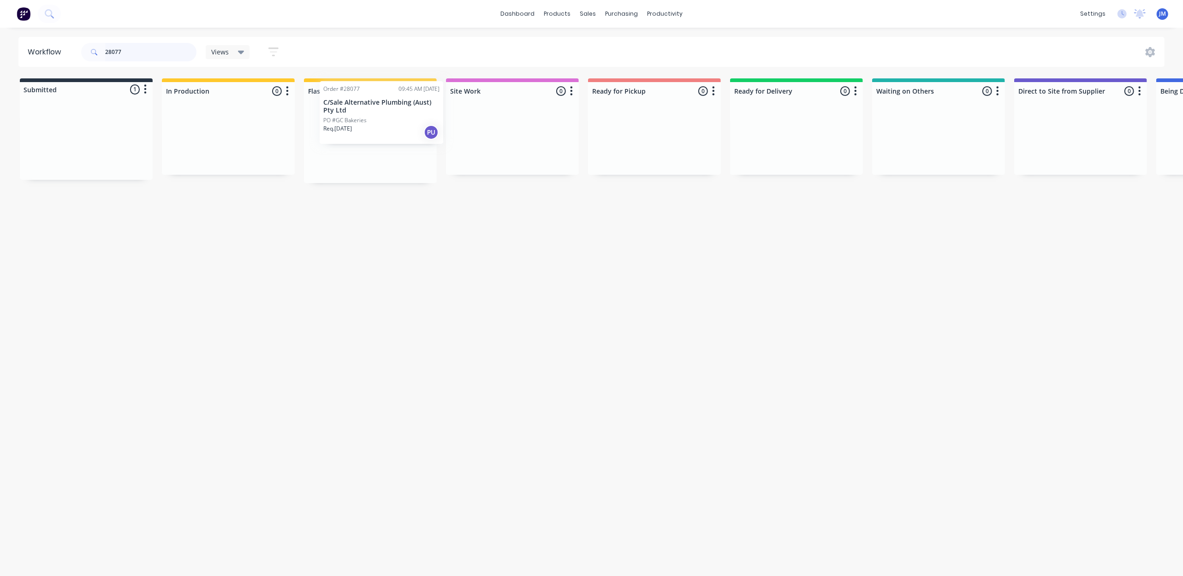
drag, startPoint x: 83, startPoint y: 148, endPoint x: 380, endPoint y: 117, distance: 298.6
click at [381, 118] on div "Submitted 1 Status colour #273444 hex #273444 Save Cancel Summaries Total order…" at bounding box center [829, 130] width 1672 height 105
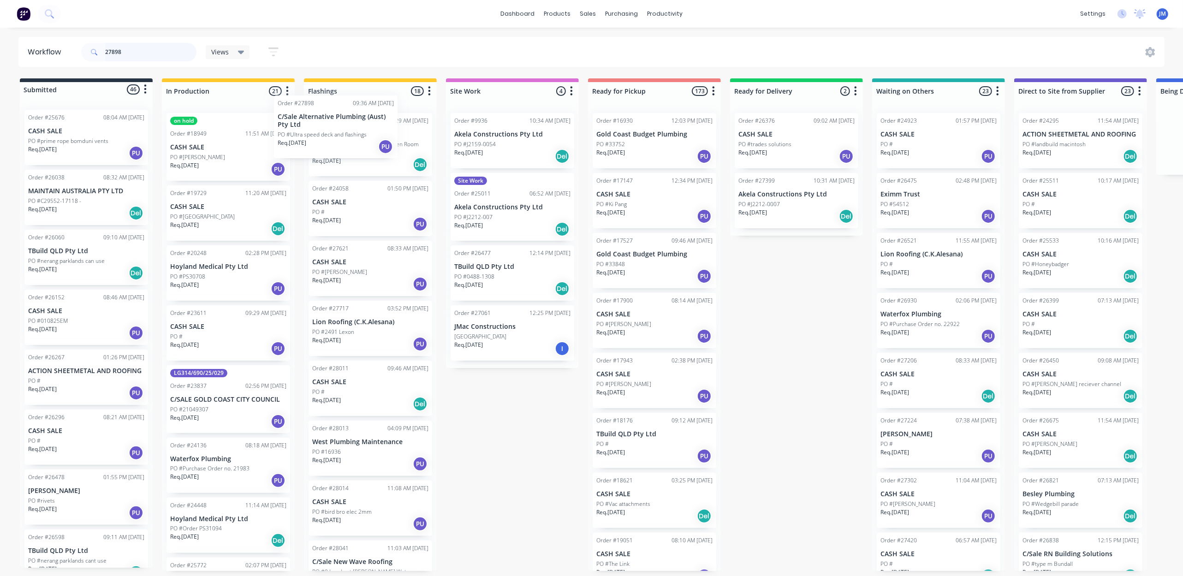
drag, startPoint x: 82, startPoint y: 131, endPoint x: 340, endPoint y: 111, distance: 259.1
click at [330, 116] on div "Submitted 46 Status colour #273444 hex #273444 Save Cancel Summaries Total orde…" at bounding box center [829, 324] width 1672 height 493
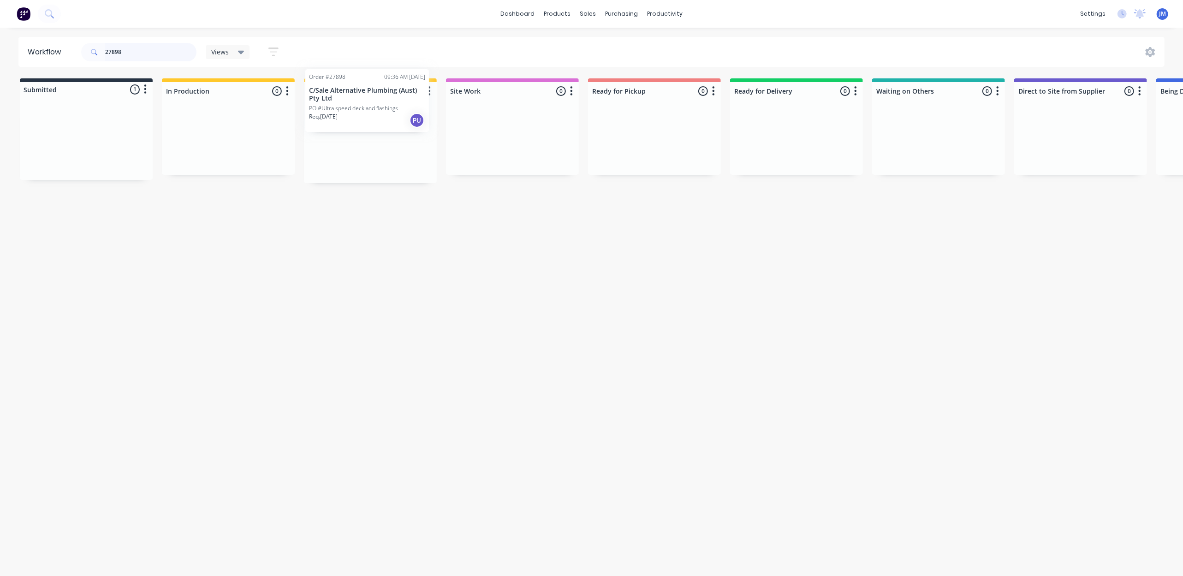
drag, startPoint x: 96, startPoint y: 165, endPoint x: 384, endPoint y: 122, distance: 291.0
click at [382, 123] on div "Submitted 1 Status colour #273444 hex #273444 Save Cancel Summaries Total order…" at bounding box center [829, 130] width 1672 height 105
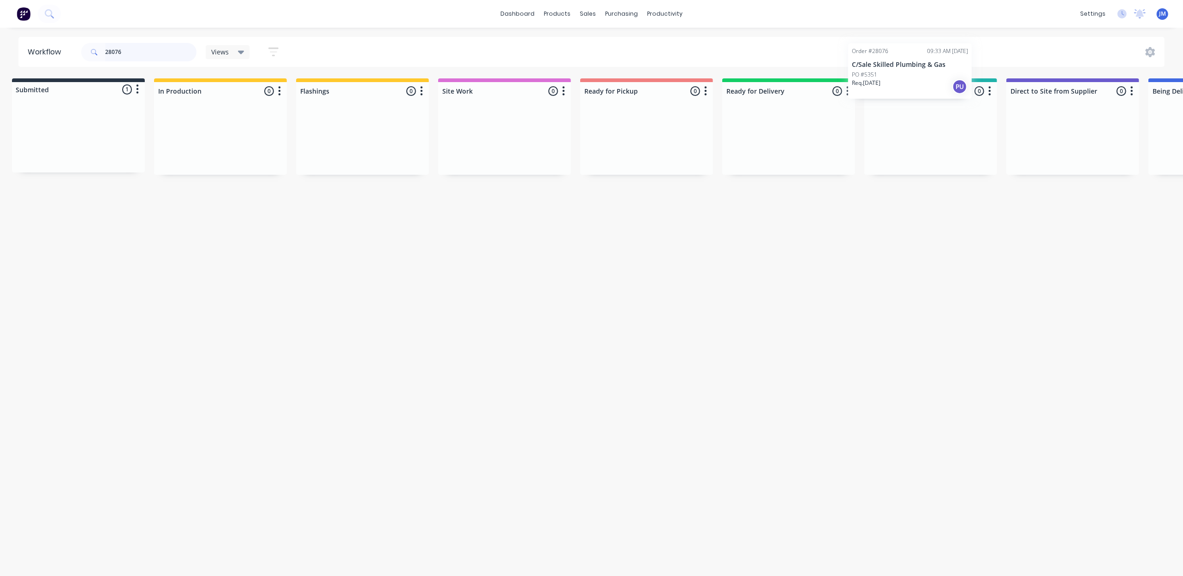
scroll to position [0, 13]
drag, startPoint x: 62, startPoint y: 138, endPoint x: 886, endPoint y: 81, distance: 825.8
click at [886, 81] on div "Submitted 1 Status colour #273444 hex #273444 Save Cancel Summaries Total order…" at bounding box center [816, 126] width 1672 height 96
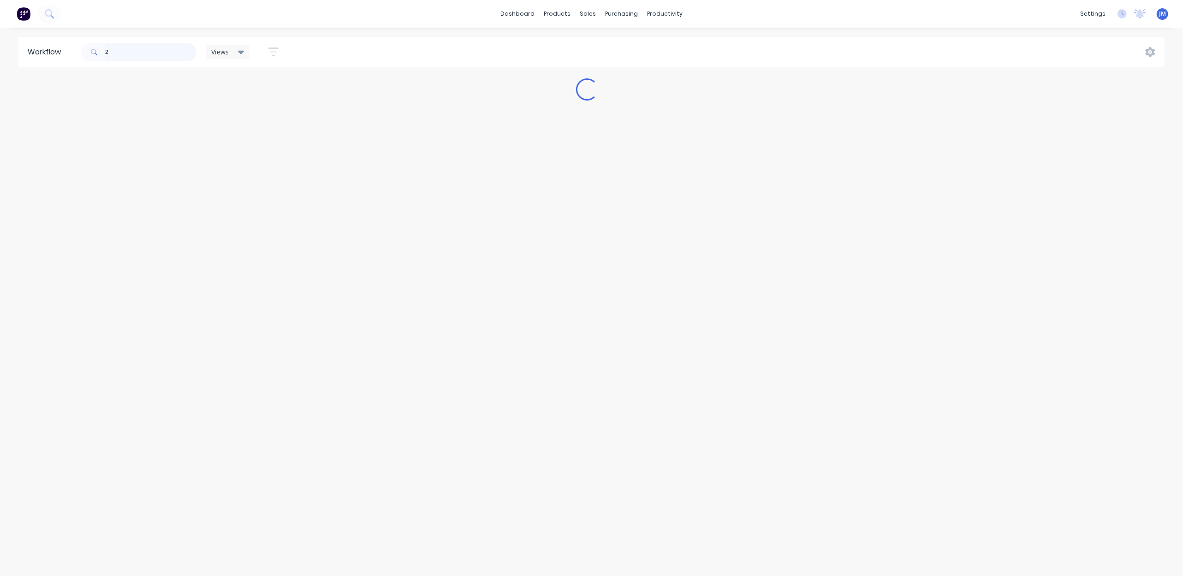
scroll to position [0, 0]
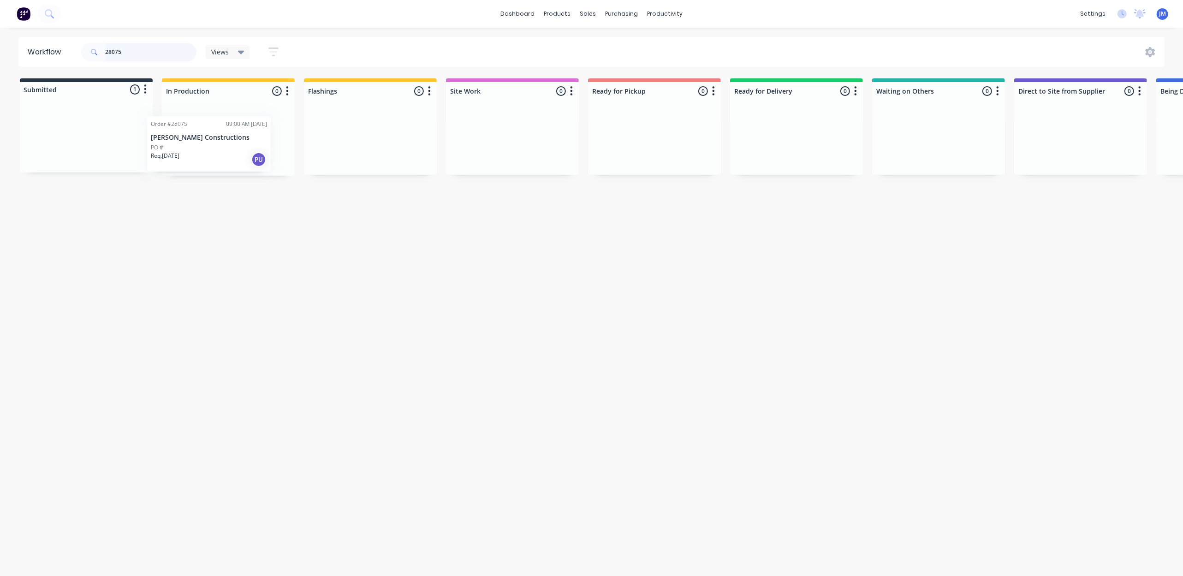
drag, startPoint x: 113, startPoint y: 139, endPoint x: 241, endPoint y: 145, distance: 127.9
click at [241, 145] on div "Submitted 1 Status colour #273444 hex #273444 Save Cancel Summaries Total order…" at bounding box center [829, 126] width 1672 height 97
drag, startPoint x: 113, startPoint y: 155, endPoint x: 905, endPoint y: 150, distance: 792.0
click at [919, 162] on div "Submitted 1 Status colour #273444 hex #273444 Save Cancel Summaries Total order…" at bounding box center [824, 126] width 1672 height 97
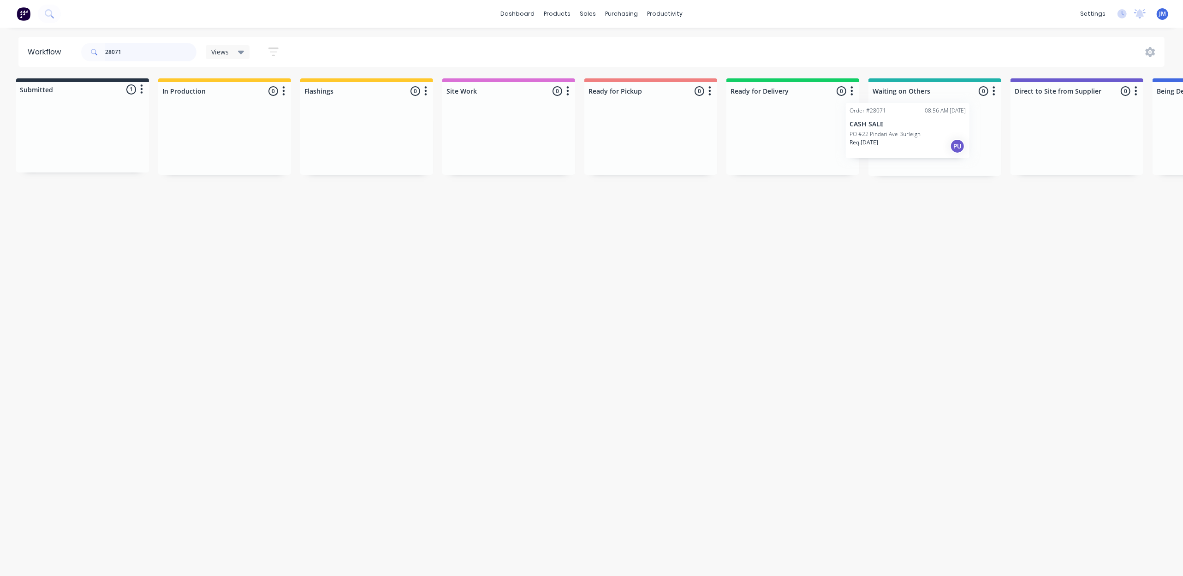
scroll to position [0, 11]
drag, startPoint x: 126, startPoint y: 140, endPoint x: 969, endPoint y: 136, distance: 842.3
click at [974, 136] on div "Submitted 1 Status colour #273444 hex #273444 Save Cancel Summaries Total order…" at bounding box center [818, 126] width 1672 height 97
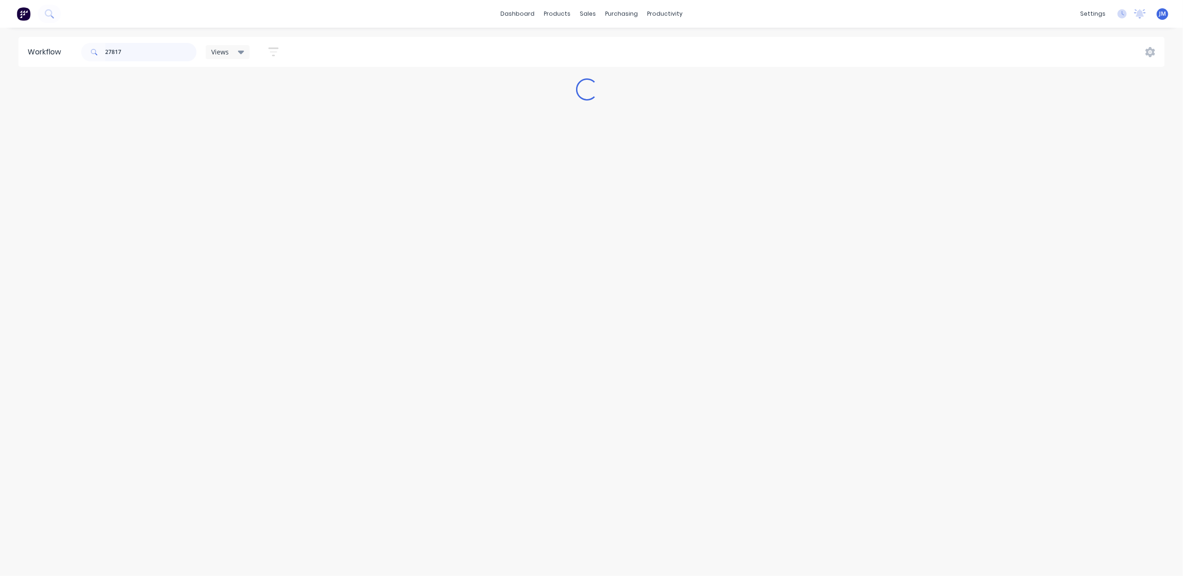
scroll to position [0, 0]
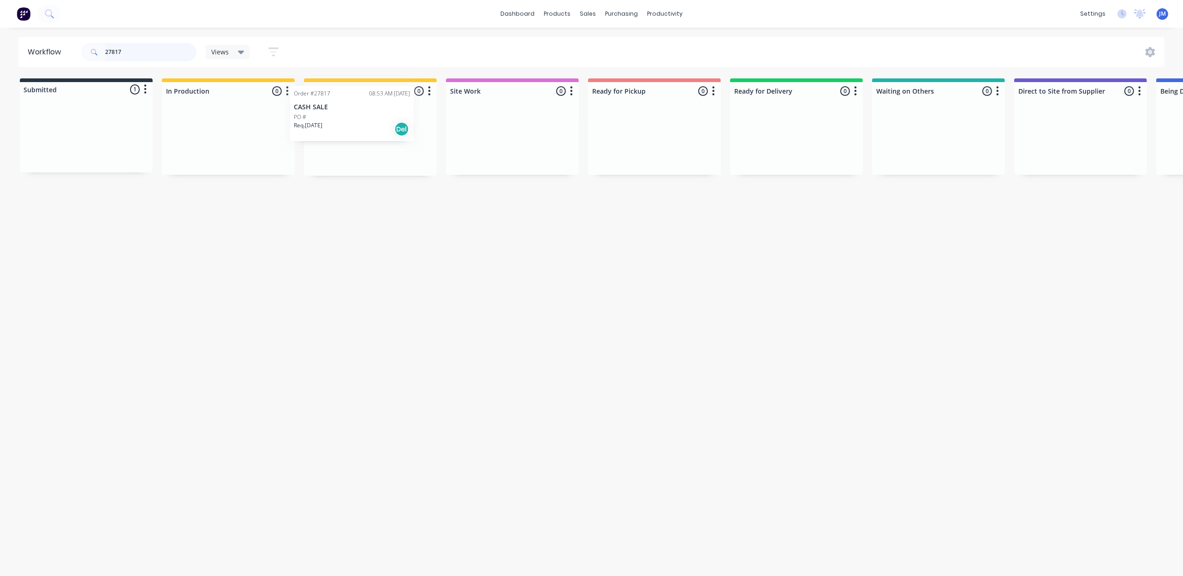
drag, startPoint x: 164, startPoint y: 142, endPoint x: 392, endPoint y: 123, distance: 228.7
click at [390, 125] on div "Submitted 1 Status colour #273444 hex #273444 Save Cancel Summaries Total order…" at bounding box center [829, 126] width 1672 height 97
click at [133, 56] on input "27817" at bounding box center [150, 52] width 91 height 18
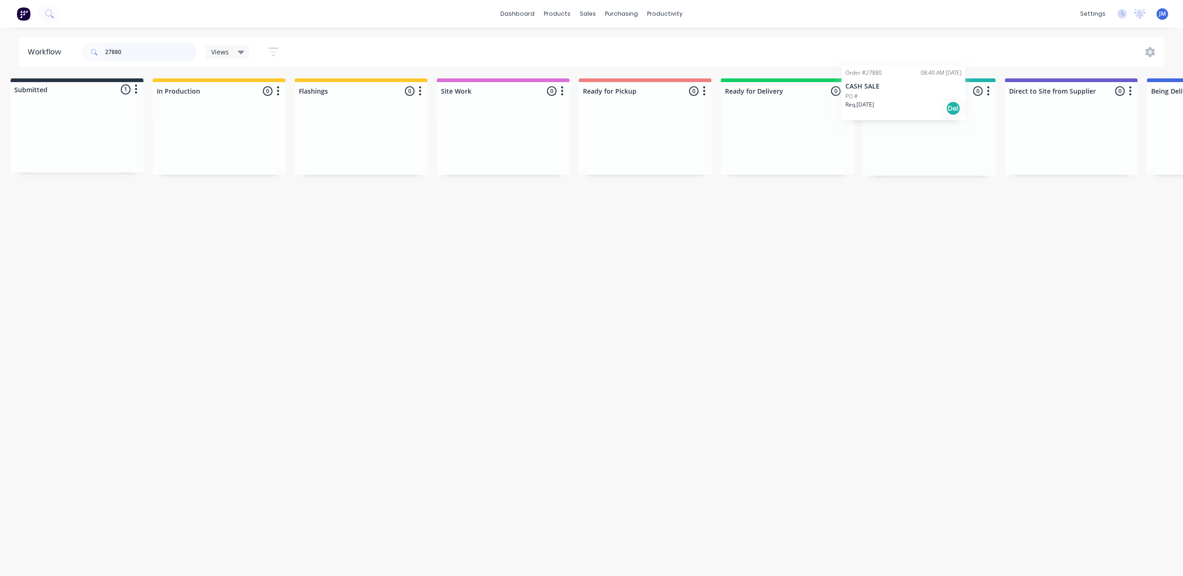
drag, startPoint x: 128, startPoint y: 126, endPoint x: 932, endPoint y: 80, distance: 805.8
click at [932, 80] on div "Submitted 1 Status colour #273444 hex #273444 Save Cancel Summaries Total order…" at bounding box center [820, 126] width 1672 height 97
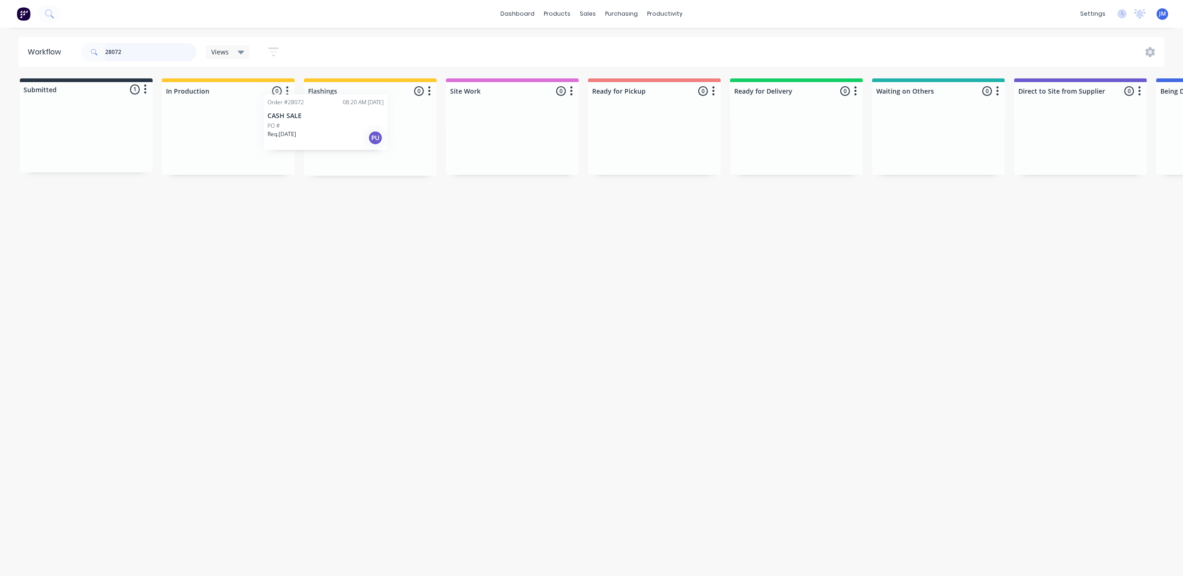
drag, startPoint x: 127, startPoint y: 158, endPoint x: 334, endPoint y: 140, distance: 207.4
click at [334, 140] on div "Submitted 1 Status colour #273444 hex #273444 Save Cancel Summaries Total order…" at bounding box center [829, 126] width 1672 height 97
drag, startPoint x: 942, startPoint y: 147, endPoint x: 635, endPoint y: 167, distance: 307.4
click at [635, 167] on div "Submitted 0 Status colour #273444 hex #273444 Save Cancel Summaries Total order…" at bounding box center [826, 126] width 1672 height 97
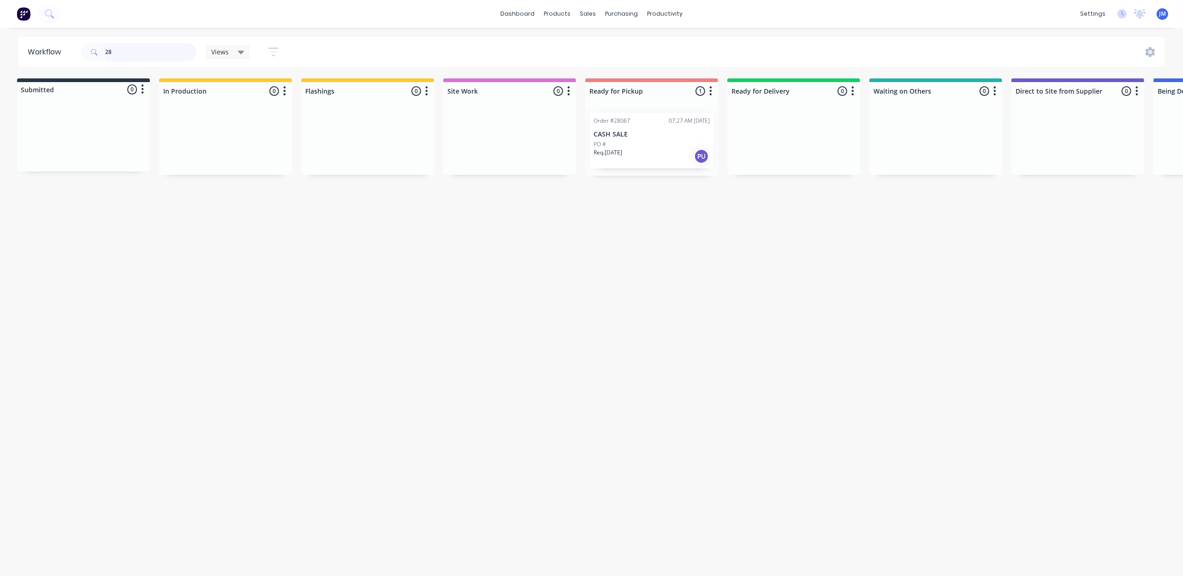
type input "2"
drag, startPoint x: 382, startPoint y: 134, endPoint x: 670, endPoint y: 87, distance: 292.0
click at [670, 87] on div "Submitted 0 Status colour #273444 hex #273444 Save Cancel Summaries Total order…" at bounding box center [829, 126] width 1672 height 97
drag, startPoint x: 240, startPoint y: 145, endPoint x: 643, endPoint y: 125, distance: 402.7
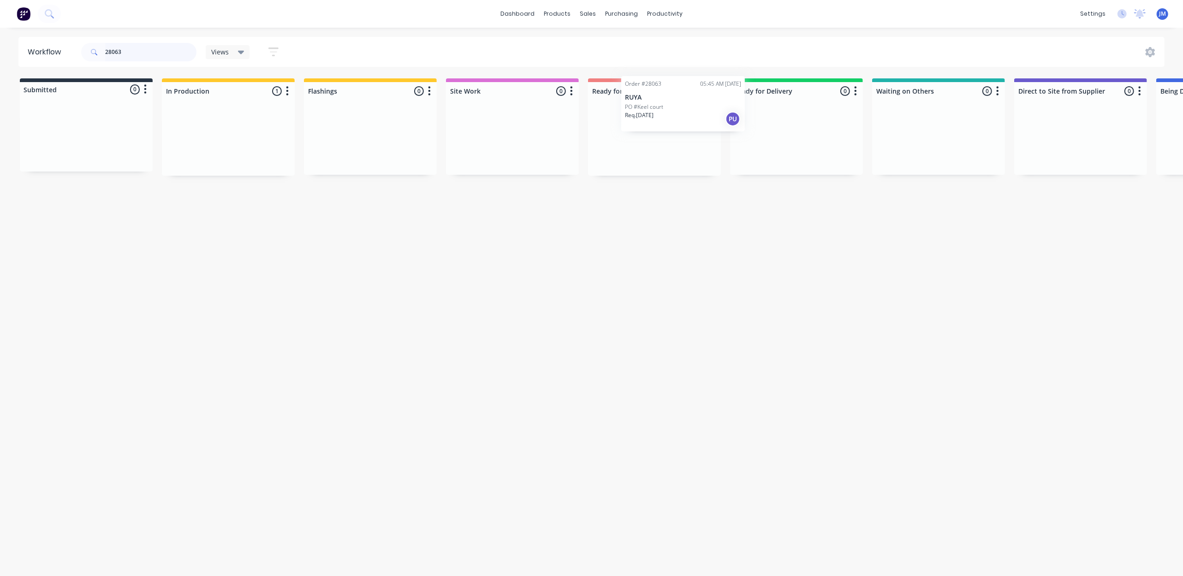
click at [668, 141] on div "Submitted 0 Status colour #273444 hex #273444 Save Cancel Summaries Total order…" at bounding box center [829, 126] width 1672 height 97
drag, startPoint x: 878, startPoint y: 158, endPoint x: 678, endPoint y: 146, distance: 200.5
click at [678, 146] on div "Submitted 0 Status colour #273444 hex #273444 Save Cancel Summaries Total order…" at bounding box center [827, 126] width 1672 height 97
type input "2"
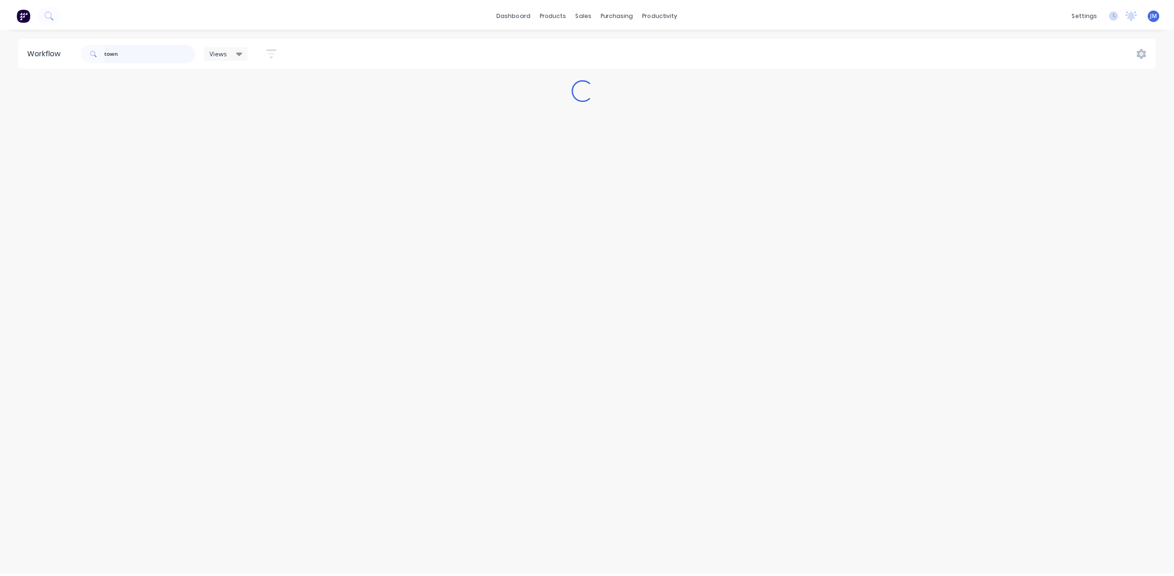
scroll to position [0, 0]
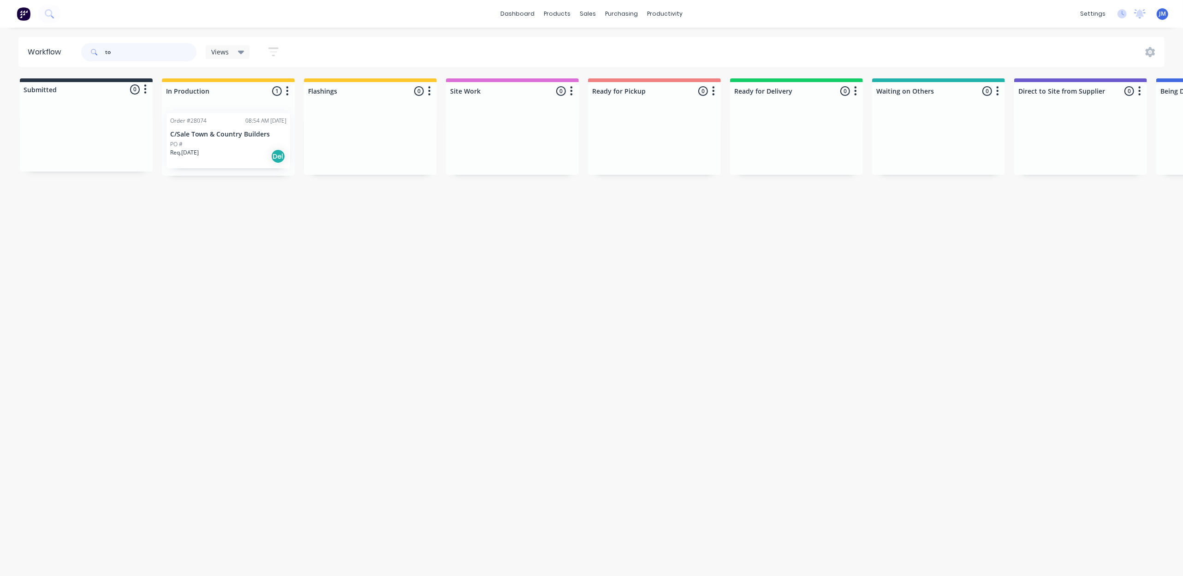
type input "t"
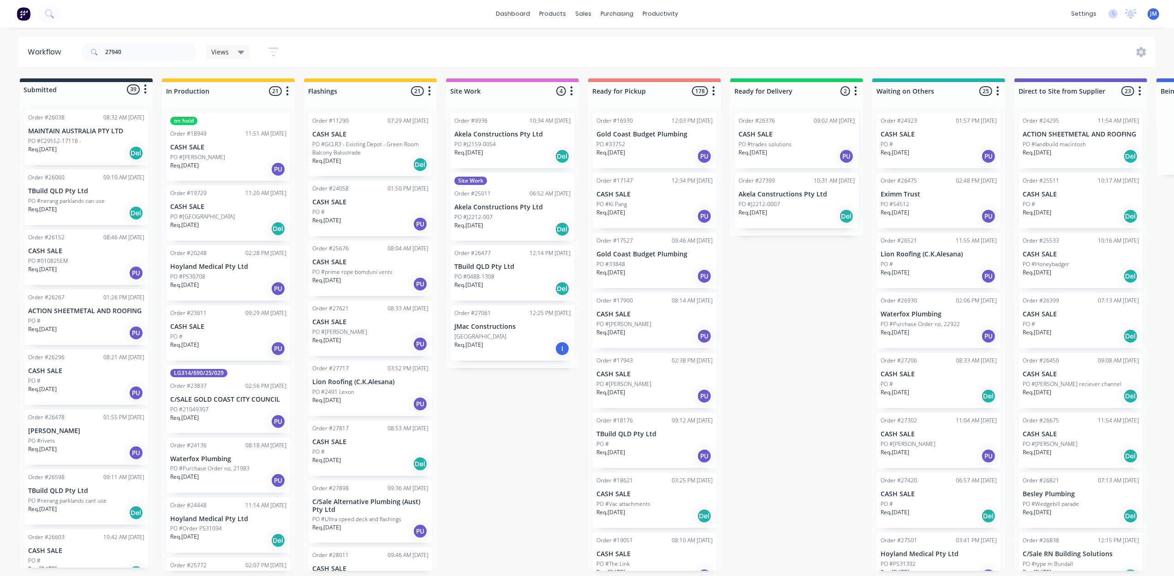
drag, startPoint x: 629, startPoint y: 154, endPoint x: 640, endPoint y: 150, distance: 11.7
click at [141, 48] on input "27940" at bounding box center [150, 52] width 91 height 18
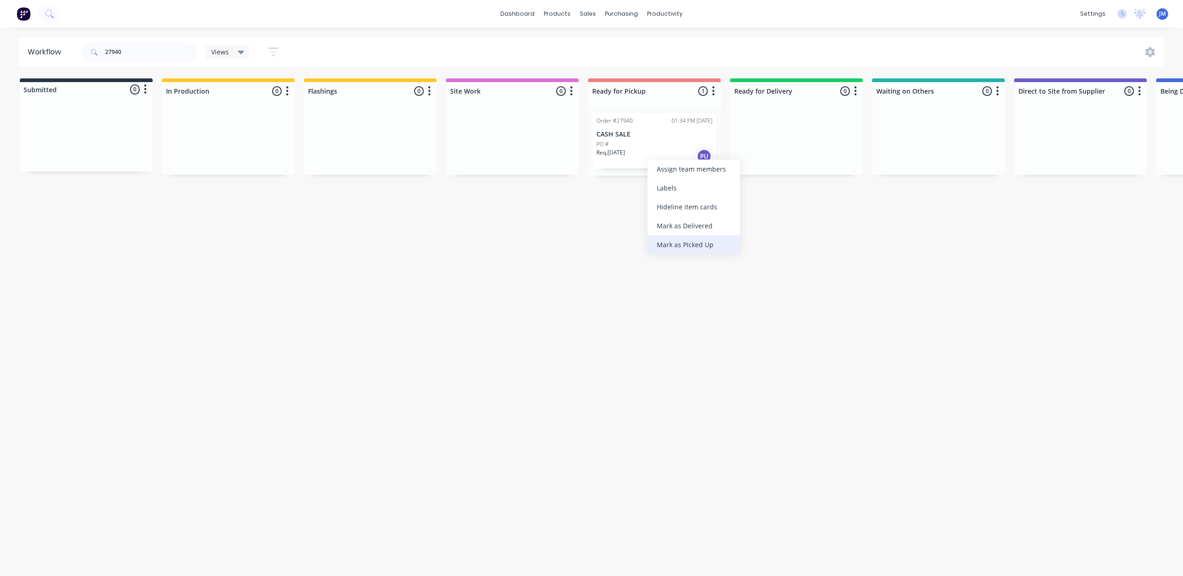
click at [674, 249] on div "Mark as Picked Up" at bounding box center [694, 244] width 93 height 19
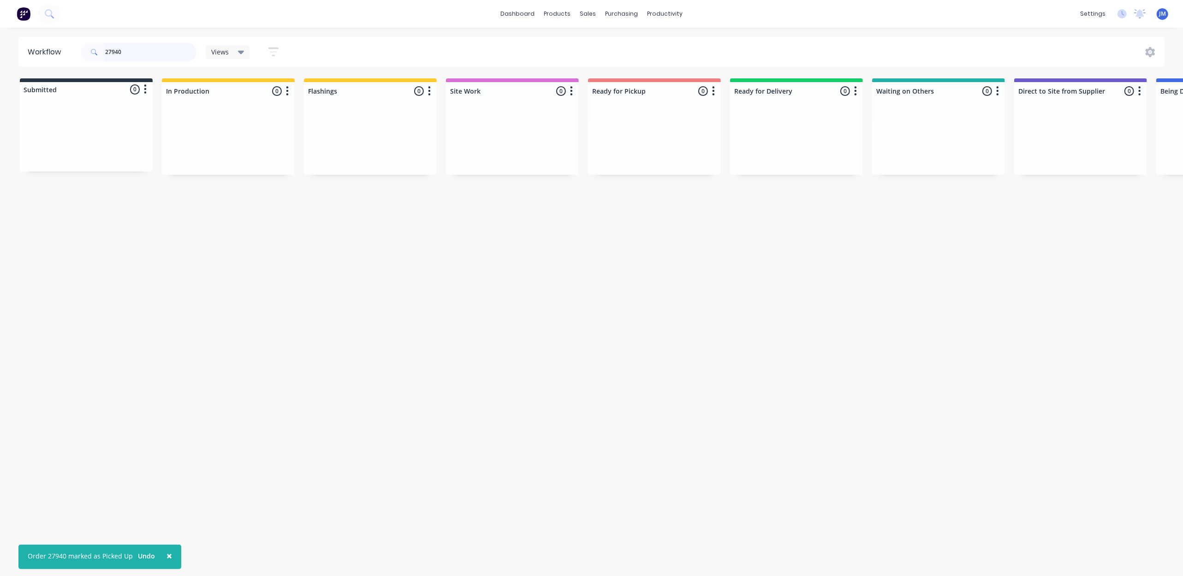
click at [131, 49] on input "27940" at bounding box center [150, 52] width 91 height 18
type input "2"
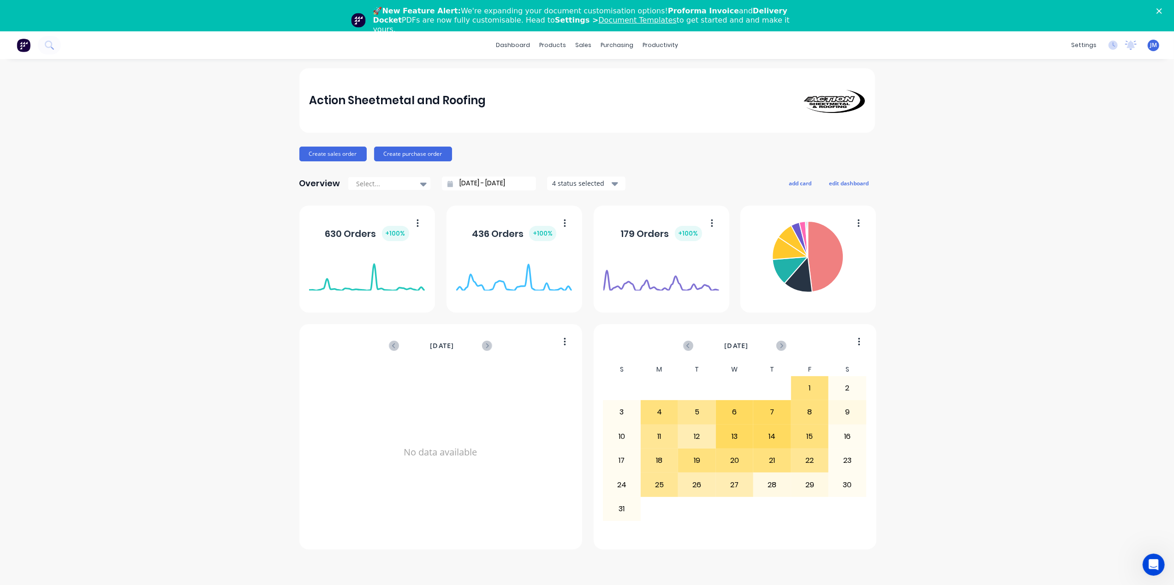
click at [1162, 8] on icon "Close" at bounding box center [1159, 11] width 6 height 6
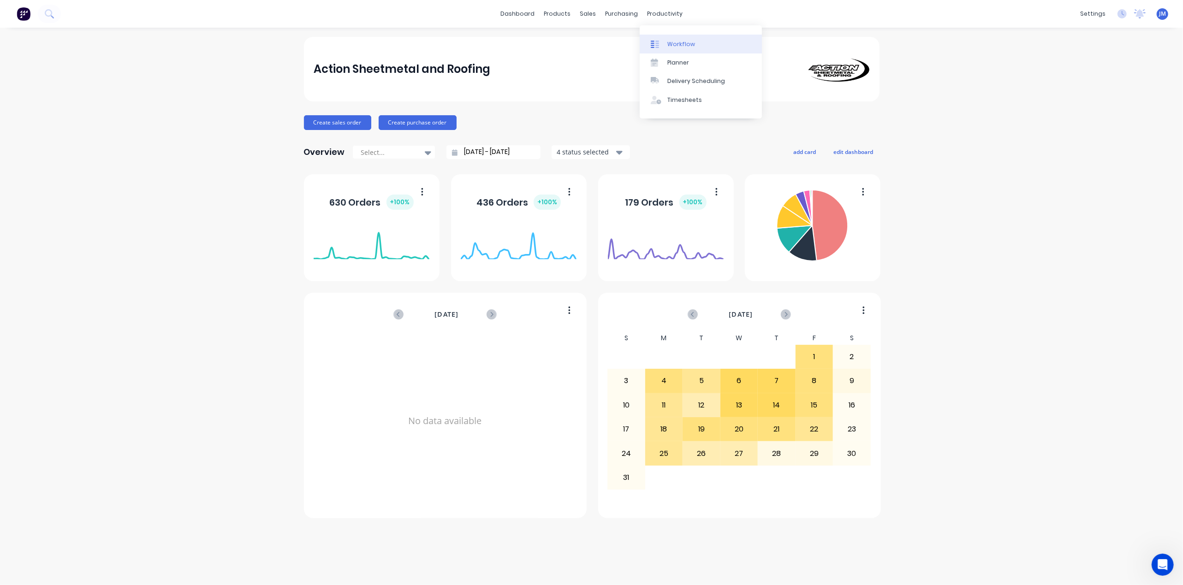
click at [674, 41] on div "Workflow" at bounding box center [681, 44] width 28 height 8
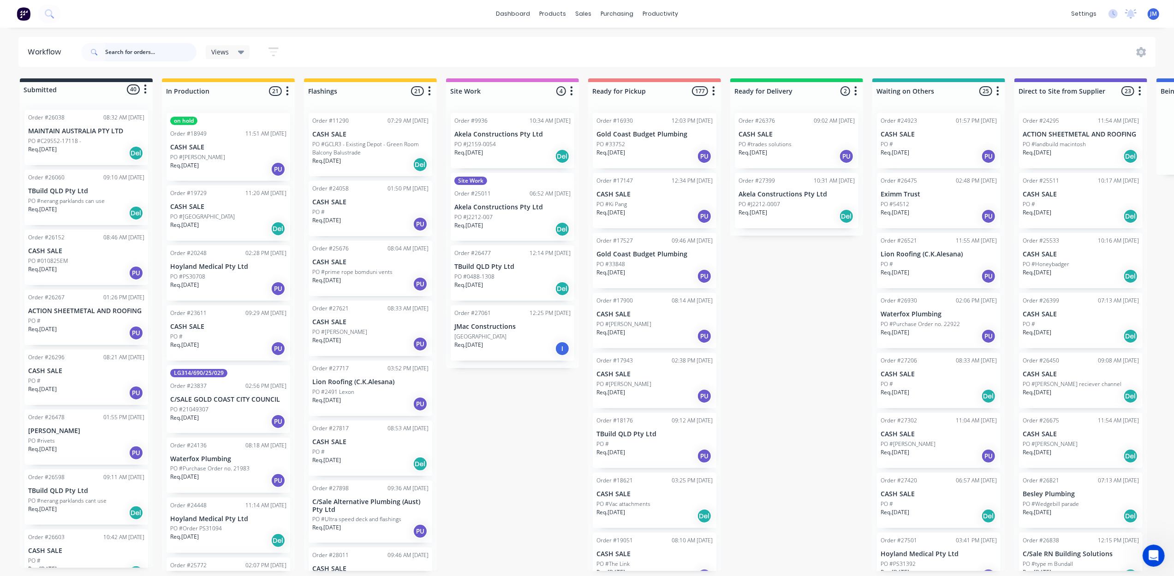
click at [136, 49] on input "text" at bounding box center [150, 52] width 91 height 18
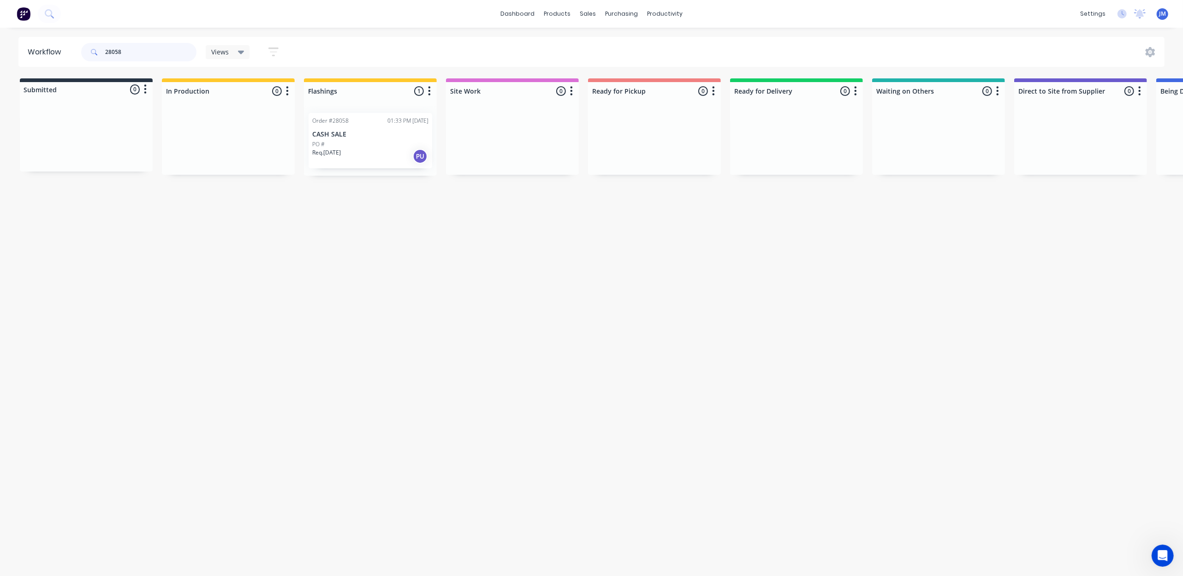
type input "28058"
click at [358, 129] on div "Order #28058 01:33 PM 22/08/25 CASH SALE PO # Req. 25/08/25 PU" at bounding box center [371, 140] width 124 height 55
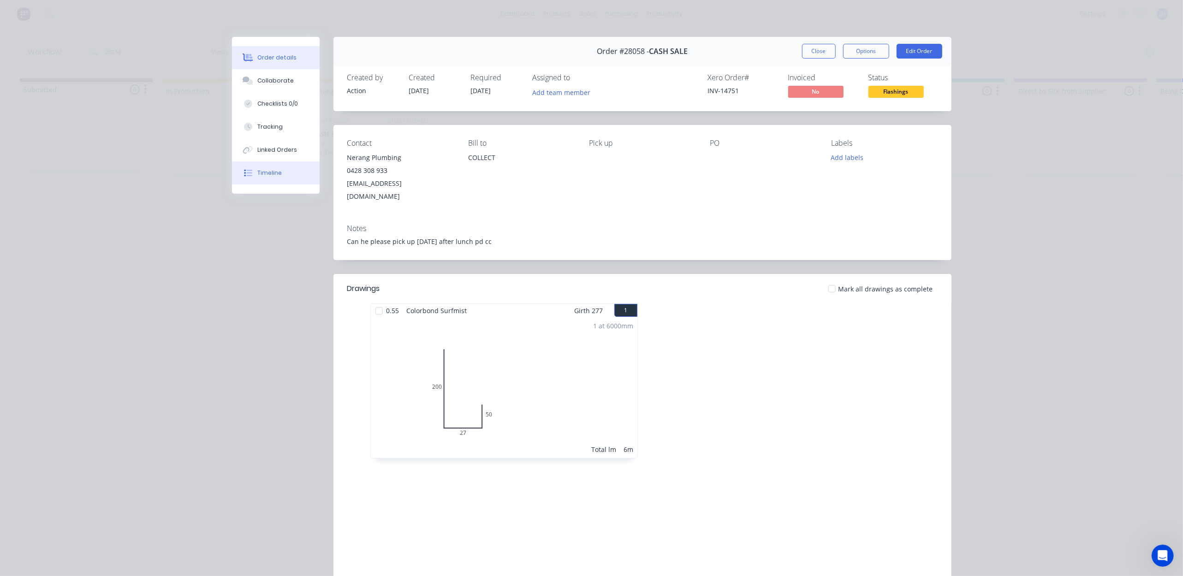
click at [279, 184] on button "Timeline" at bounding box center [276, 172] width 88 height 23
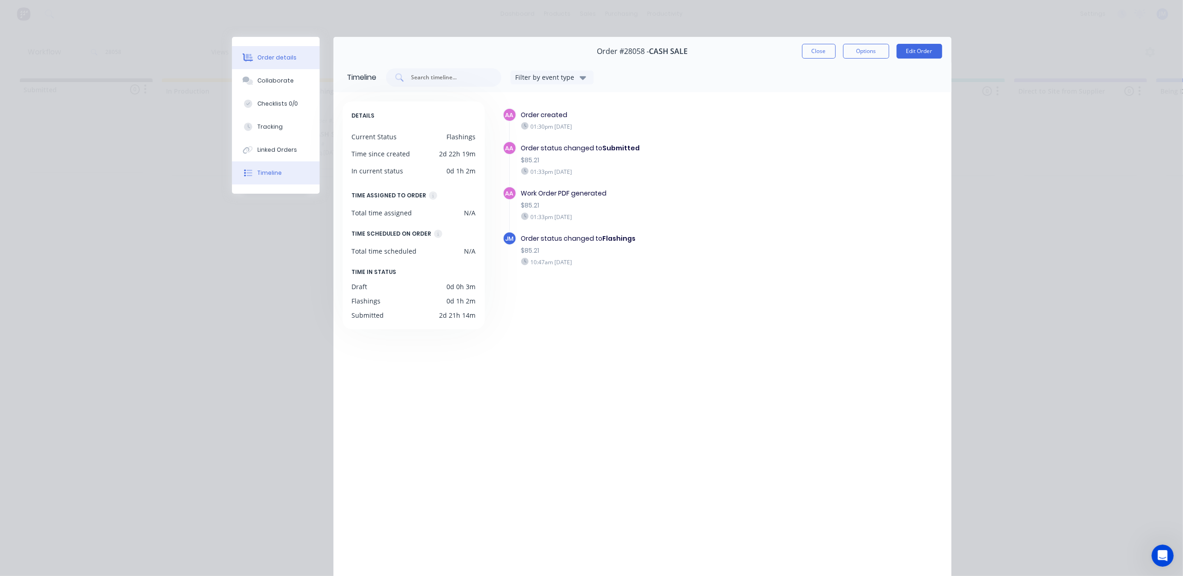
click at [268, 58] on div "Order details" at bounding box center [276, 58] width 39 height 8
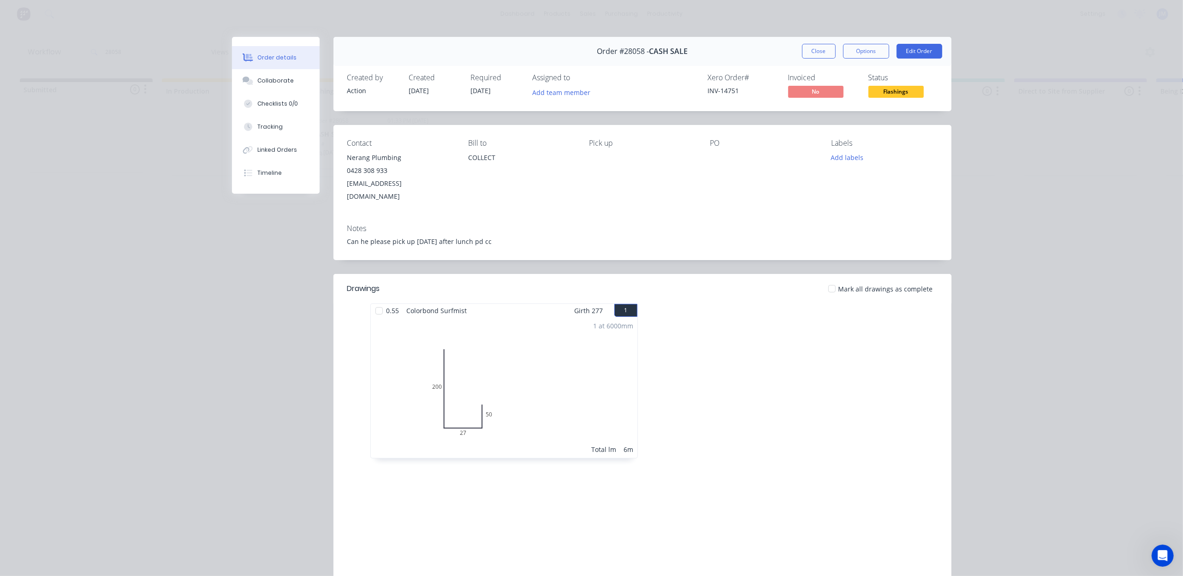
click at [815, 50] on button "Close" at bounding box center [819, 51] width 34 height 15
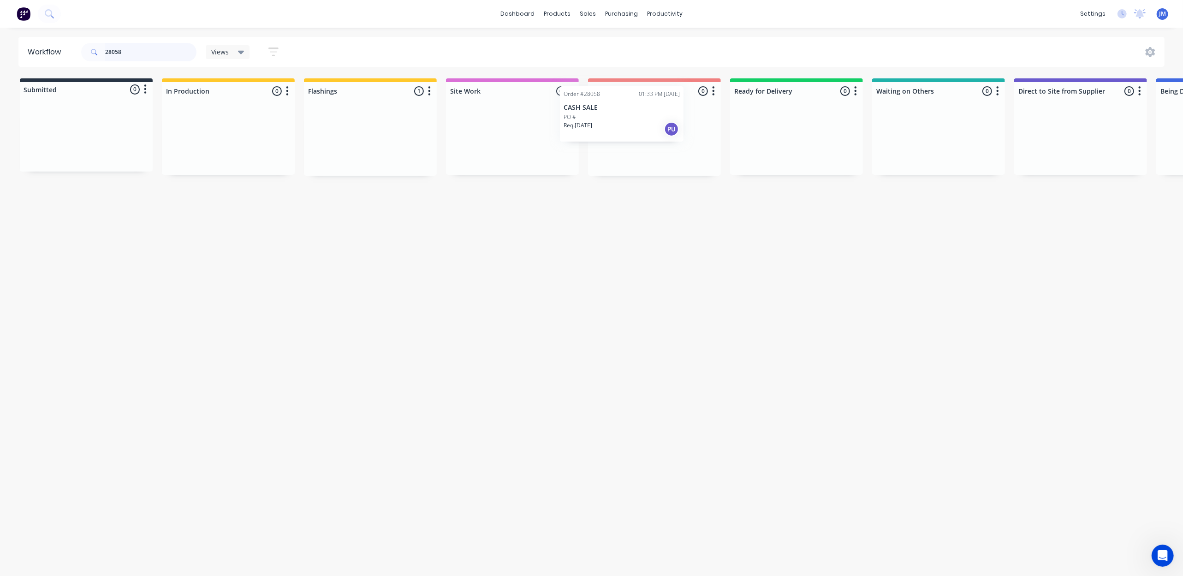
drag, startPoint x: 378, startPoint y: 150, endPoint x: 630, endPoint y: 120, distance: 253.6
click at [630, 120] on div "Submitted 0 Status colour #273444 hex #273444 Save Cancel Summaries Total order…" at bounding box center [829, 126] width 1672 height 97
